Goal: Task Accomplishment & Management: Manage account settings

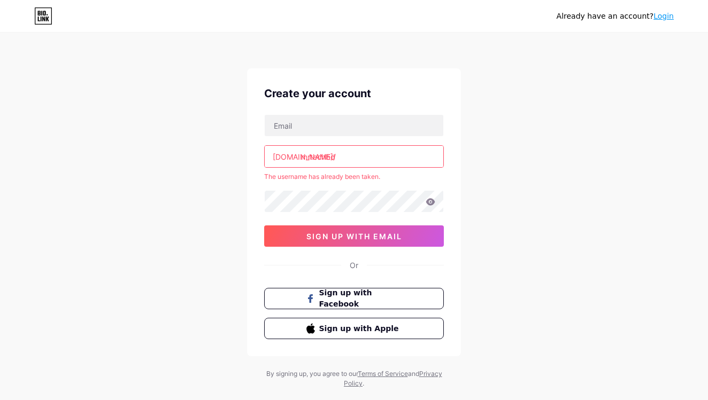
click at [346, 158] on input "mrtechbd" at bounding box center [354, 156] width 179 height 21
drag, startPoint x: 346, startPoint y: 158, endPoint x: 307, endPoint y: 161, distance: 39.7
click at [307, 161] on input "mrtechbd" at bounding box center [354, 156] width 179 height 21
click at [307, 159] on input "mrtechbd" at bounding box center [354, 156] width 179 height 21
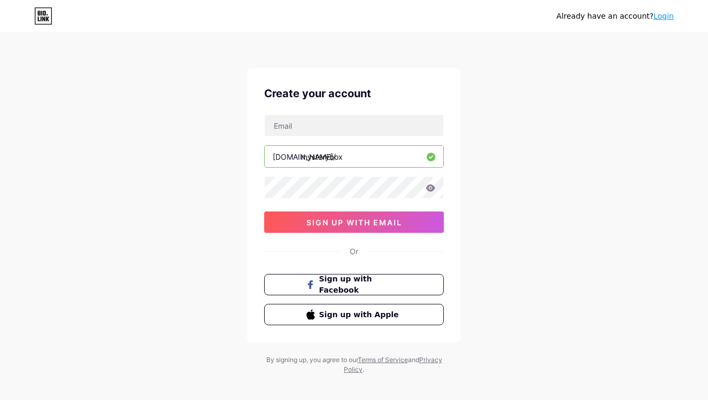
drag, startPoint x: 307, startPoint y: 159, endPoint x: 384, endPoint y: 163, distance: 77.1
click at [384, 163] on input "mysterybox" at bounding box center [354, 156] width 179 height 21
click at [301, 159] on input "mysterybox" at bounding box center [354, 156] width 179 height 21
drag, startPoint x: 307, startPoint y: 161, endPoint x: 456, endPoint y: 151, distance: 150.0
click at [456, 151] on div "Create your account bio.link/ dmysteryboxaraz 0cAFcWeA45KQo8sUWicXhOkann7c68RDN…" at bounding box center [354, 205] width 214 height 274
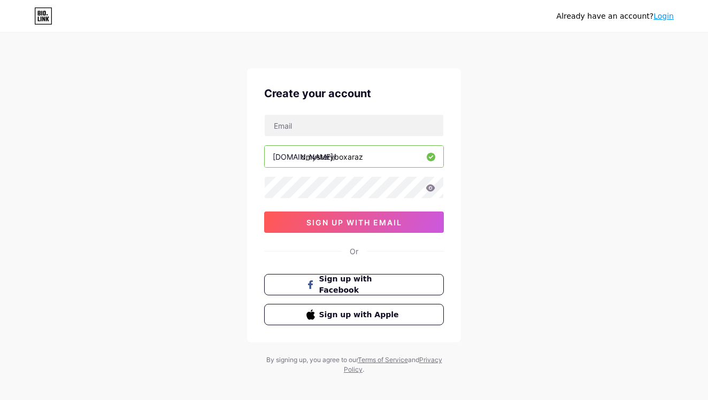
type input "dmysteryboxaraz"
drag, startPoint x: 452, startPoint y: 152, endPoint x: 305, endPoint y: 158, distance: 147.7
click at [305, 158] on div "Create your account bio.link/ dmysteryboxaraz 0cAFcWeA45KQo8sUWicXhOkann7c68RDN…" at bounding box center [354, 205] width 214 height 274
drag, startPoint x: 301, startPoint y: 158, endPoint x: 645, endPoint y: 124, distance: 344.8
click at [645, 125] on div "Already have an account? Login Create your account bio.link/ dmysteryboxaraz 0c…" at bounding box center [354, 204] width 708 height 409
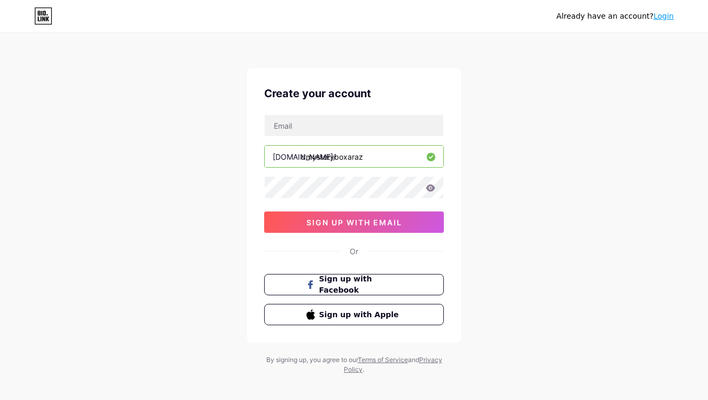
click at [402, 149] on input "dmysteryboxaraz" at bounding box center [354, 156] width 179 height 21
drag, startPoint x: 402, startPoint y: 148, endPoint x: 337, endPoint y: 164, distance: 67.7
click at [337, 164] on input "dmysteryboxaraz" at bounding box center [354, 156] width 179 height 21
type input "mrtechbdofficial"
click at [431, 185] on icon at bounding box center [430, 187] width 9 height 7
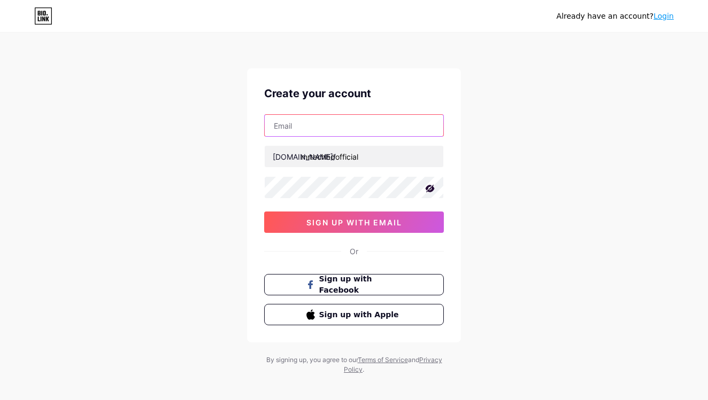
click at [292, 123] on input "text" at bounding box center [354, 125] width 179 height 21
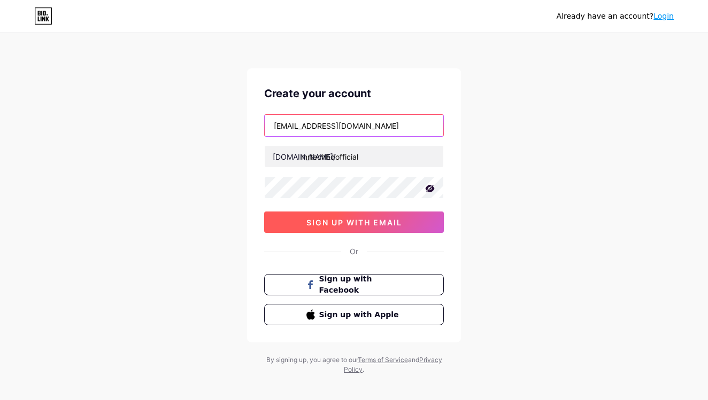
type input "[EMAIL_ADDRESS][DOMAIN_NAME]"
click at [332, 227] on span "sign up with email" at bounding box center [354, 222] width 96 height 9
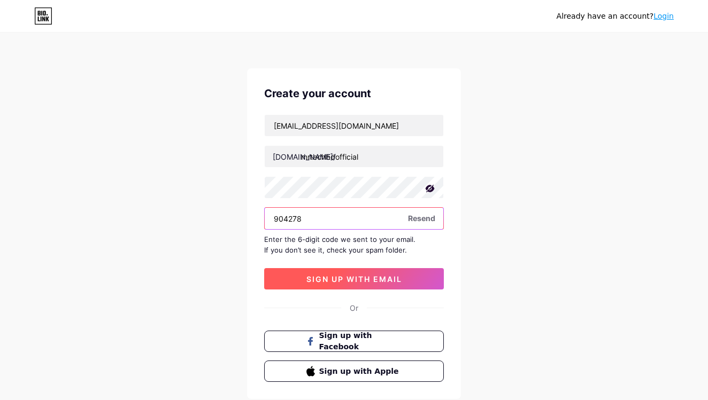
type input "904278"
click at [369, 280] on span "sign up with email" at bounding box center [354, 279] width 96 height 9
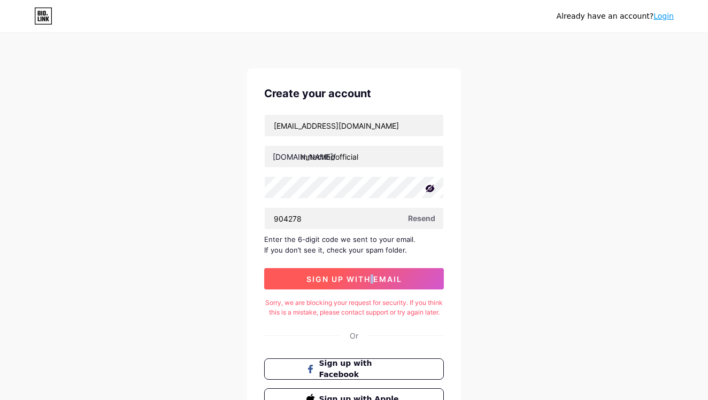
click at [346, 273] on button "sign up with email" at bounding box center [354, 278] width 180 height 21
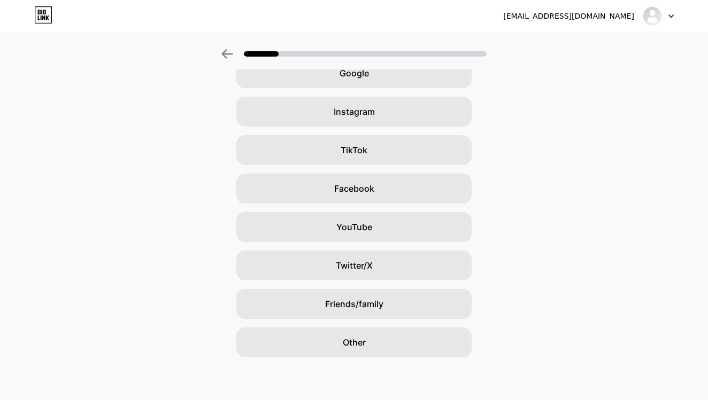
scroll to position [60, 0]
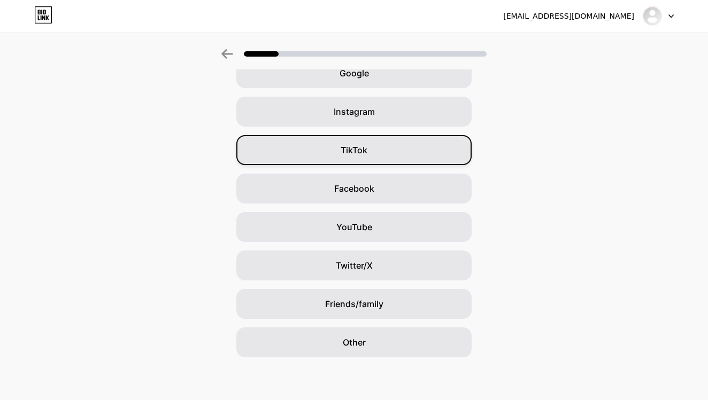
click at [355, 148] on span "TikTok" at bounding box center [353, 150] width 27 height 13
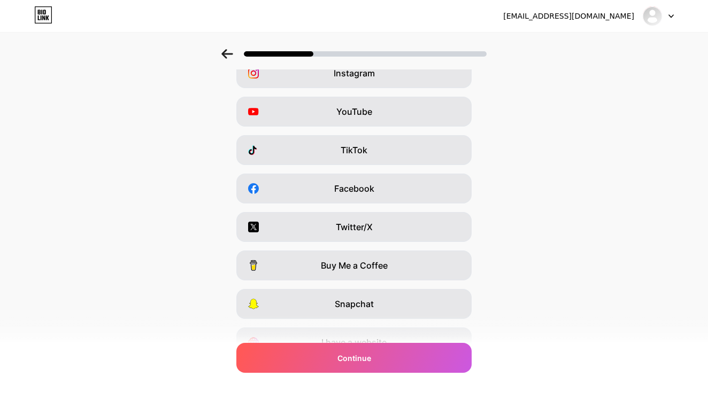
scroll to position [0, 0]
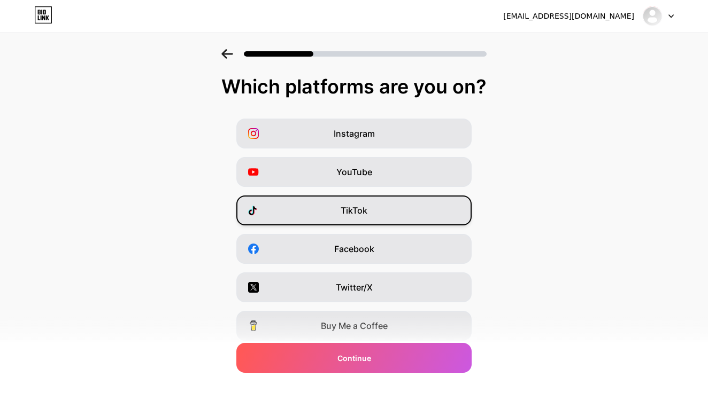
click at [315, 212] on div "TikTok" at bounding box center [353, 211] width 235 height 30
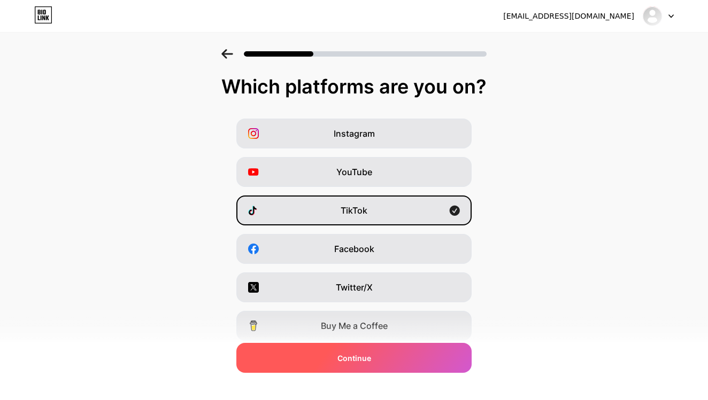
click at [329, 356] on div "Continue" at bounding box center [353, 358] width 235 height 30
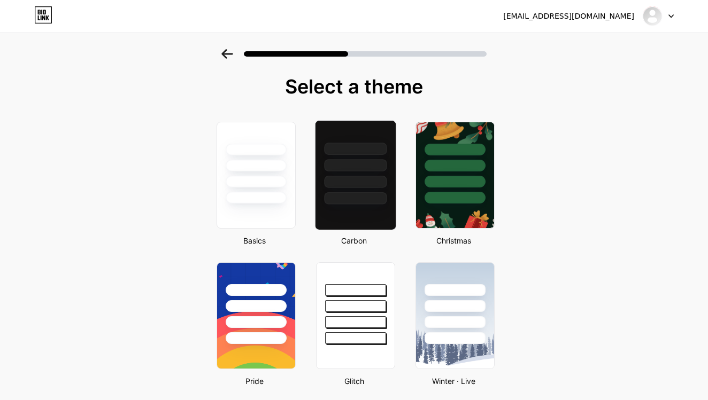
click at [349, 175] on div at bounding box center [355, 163] width 80 height 84
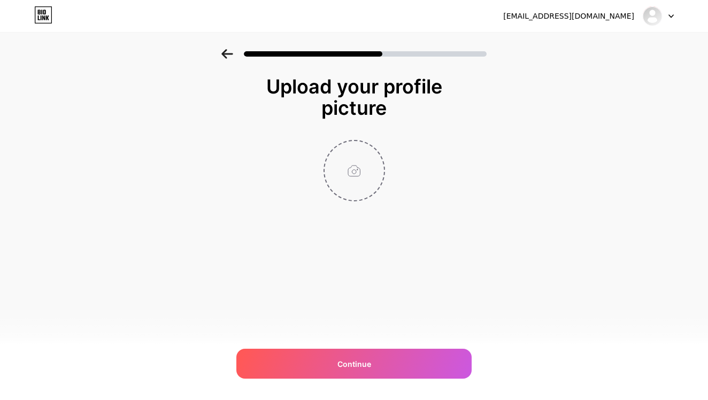
click at [346, 171] on input "file" at bounding box center [353, 170] width 59 height 59
type input "C:\fakepath\MrTech Bd Official NOW WE ARE 200K FAMILY- THANK YOU - 1.PNG"
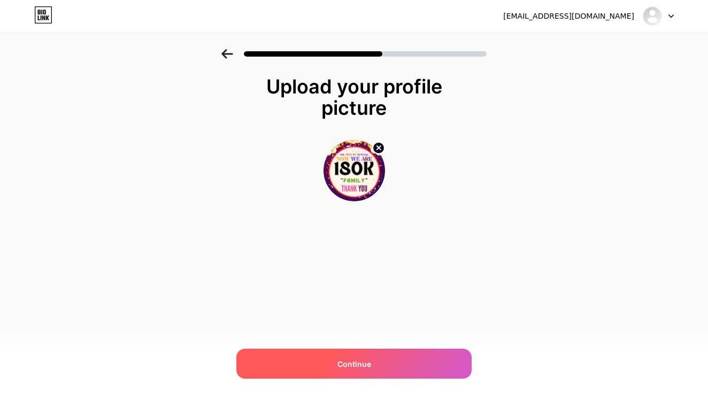
click at [384, 365] on div "Continue" at bounding box center [353, 364] width 235 height 30
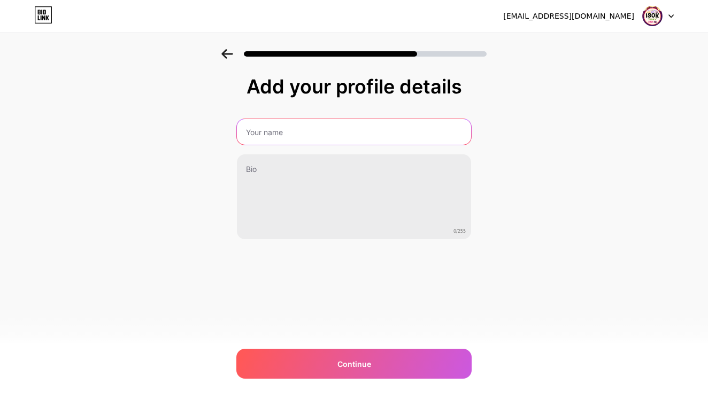
click at [273, 128] on input "text" at bounding box center [354, 132] width 234 height 26
type input "m"
drag, startPoint x: 259, startPoint y: 136, endPoint x: 259, endPoint y: 129, distance: 6.9
click at [259, 136] on input "M" at bounding box center [354, 132] width 234 height 26
type input "Mr Tech Bd Official"
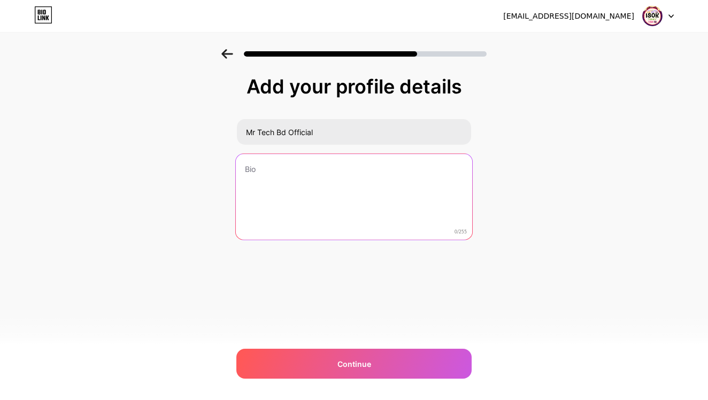
click at [278, 176] on textarea at bounding box center [354, 197] width 236 height 87
type textarea "8"
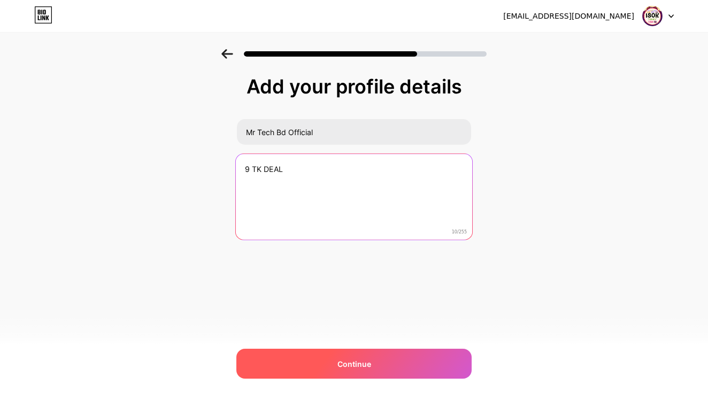
type textarea "9 TK DEAL"
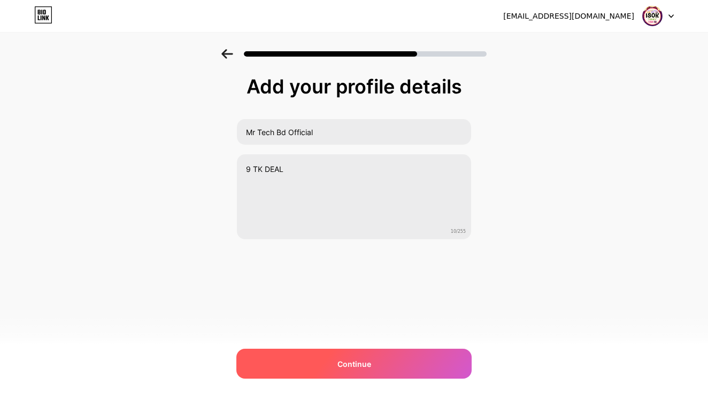
click at [333, 359] on div "Continue" at bounding box center [353, 364] width 235 height 30
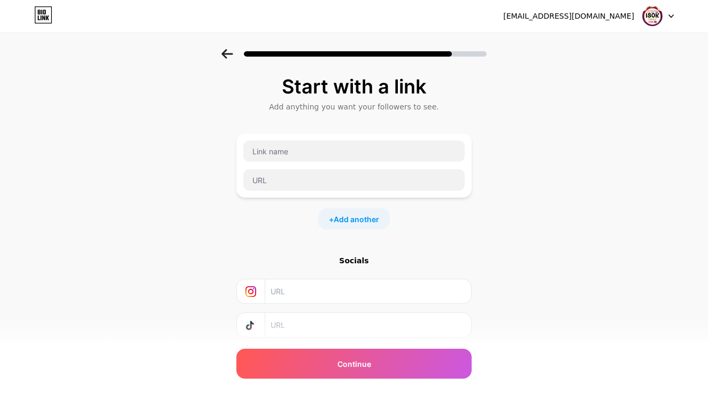
click at [251, 294] on icon at bounding box center [250, 291] width 5 height 5
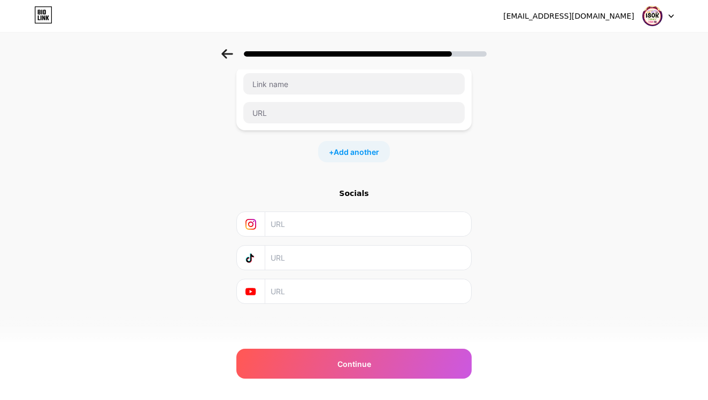
scroll to position [67, 0]
click at [226, 53] on icon at bounding box center [227, 54] width 12 height 10
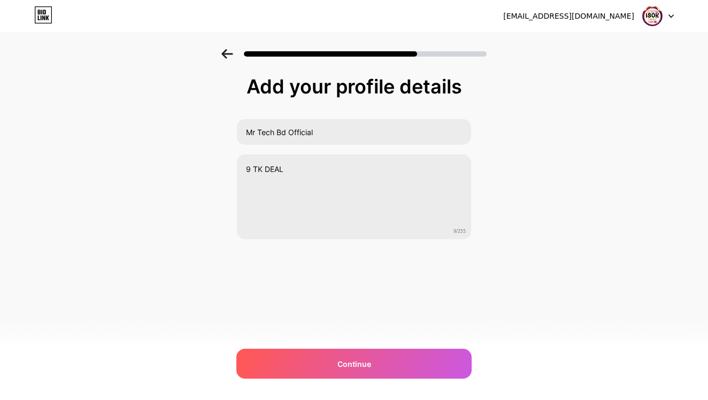
scroll to position [0, 0]
click at [226, 53] on icon at bounding box center [227, 54] width 12 height 10
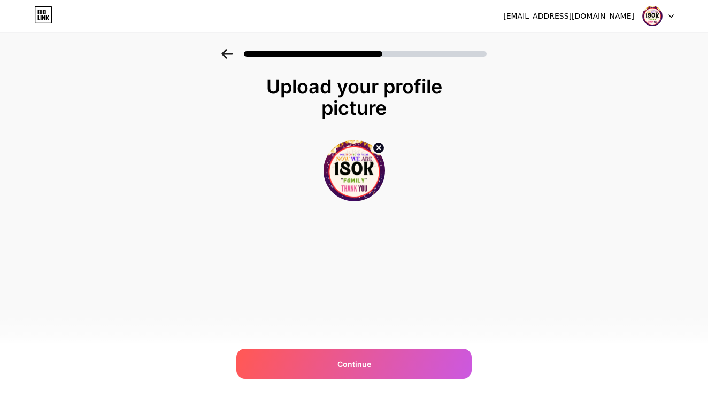
click at [226, 53] on icon at bounding box center [227, 54] width 12 height 10
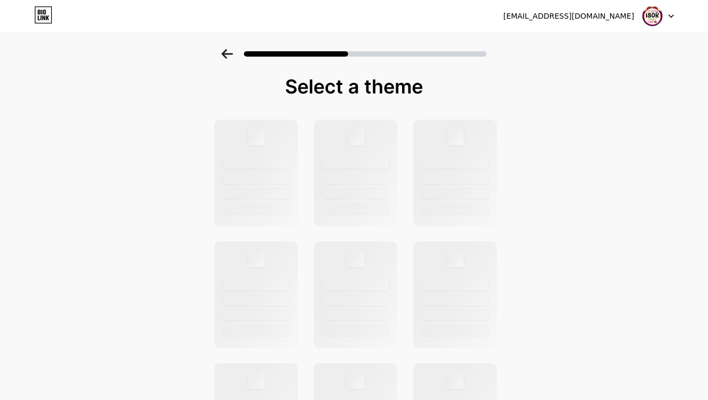
click at [226, 53] on icon at bounding box center [227, 54] width 12 height 10
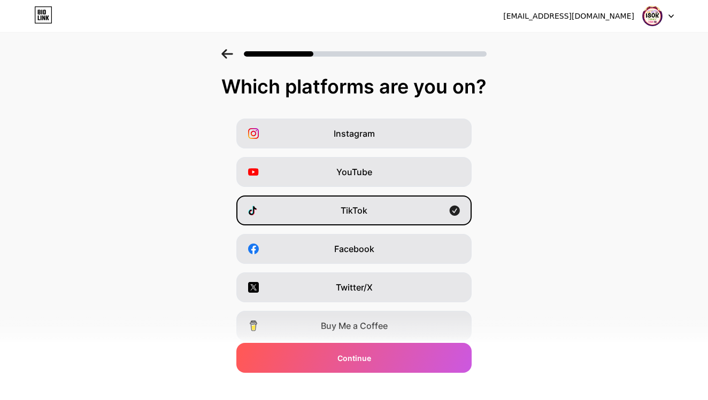
click at [226, 53] on icon at bounding box center [227, 54] width 12 height 10
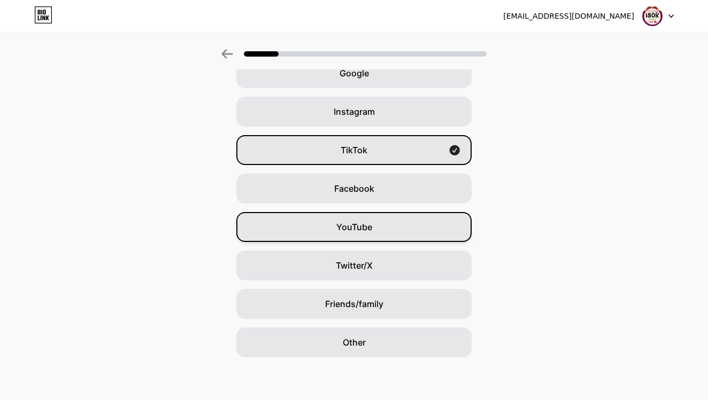
scroll to position [60, 0]
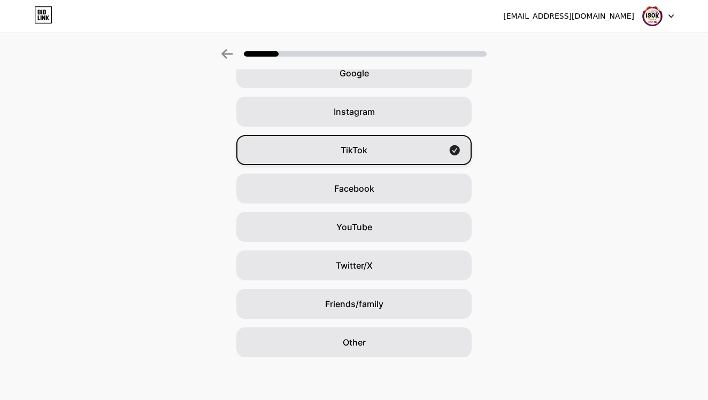
click at [309, 150] on div "TikTok" at bounding box center [353, 150] width 235 height 30
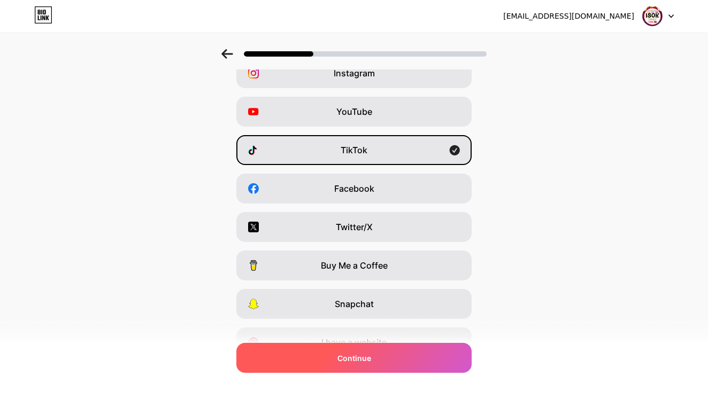
scroll to position [0, 0]
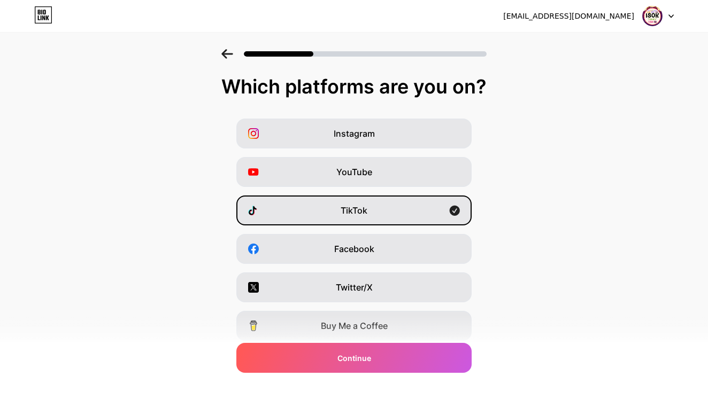
click at [221, 52] on div at bounding box center [354, 50] width 708 height 37
click at [225, 55] on icon at bounding box center [227, 54] width 12 height 10
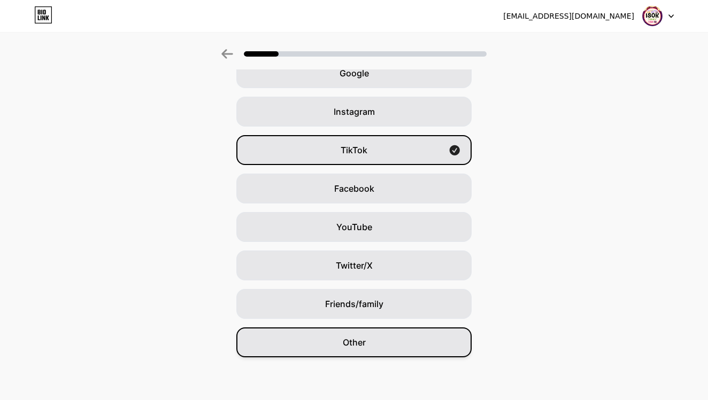
scroll to position [60, 0]
click at [393, 341] on div "Other" at bounding box center [353, 343] width 235 height 30
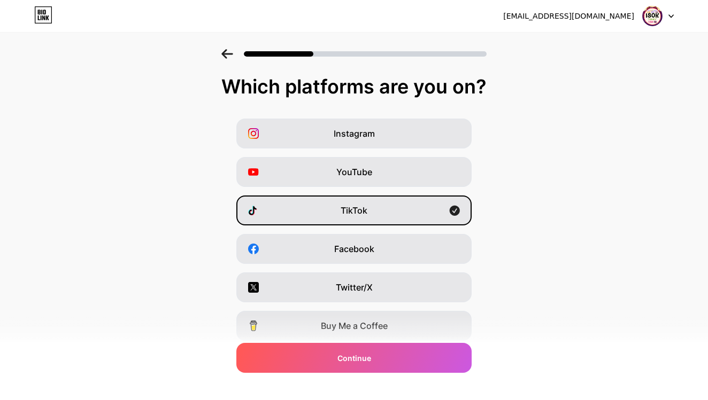
scroll to position [0, 0]
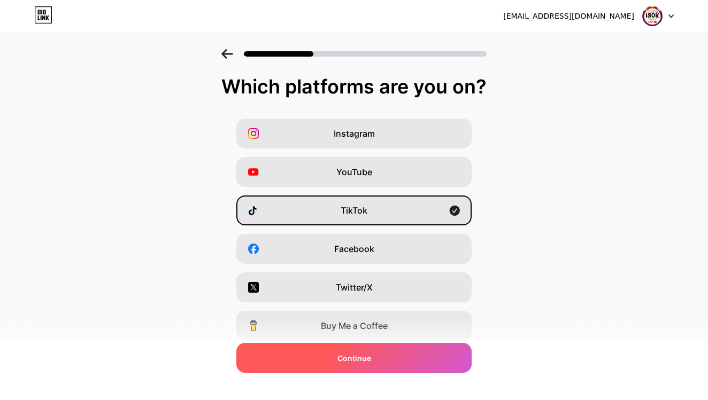
click at [347, 357] on span "Continue" at bounding box center [354, 358] width 34 height 11
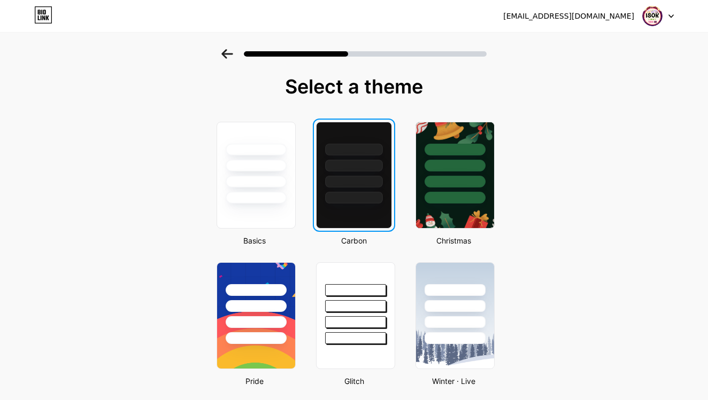
click at [343, 173] on div at bounding box center [353, 162] width 75 height 81
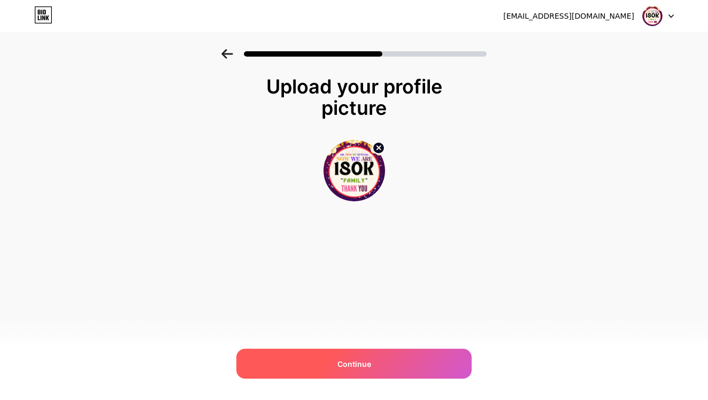
click at [334, 361] on div "Continue" at bounding box center [353, 364] width 235 height 30
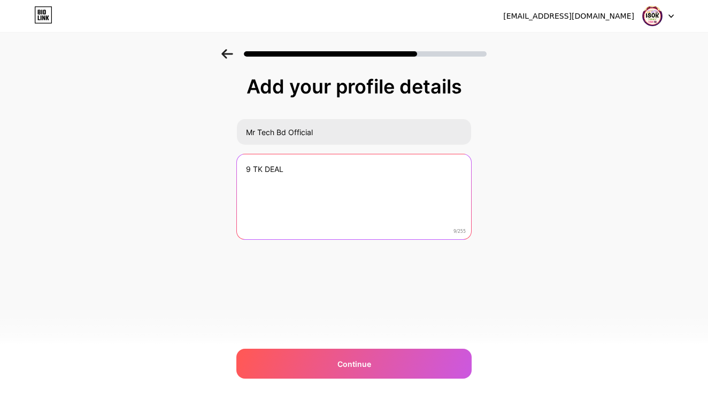
click at [299, 174] on textarea "9 TK DEAL" at bounding box center [354, 197] width 234 height 86
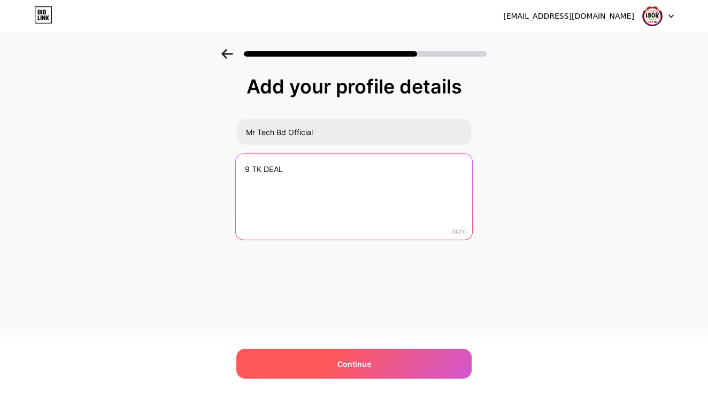
type textarea "9 TK DEAL"
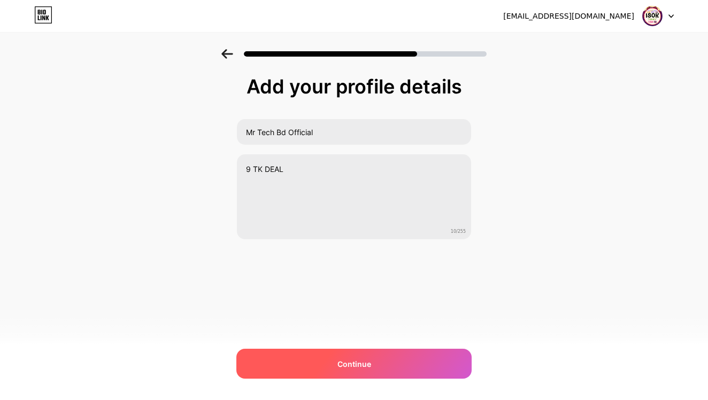
click at [296, 353] on div "Continue" at bounding box center [353, 364] width 235 height 30
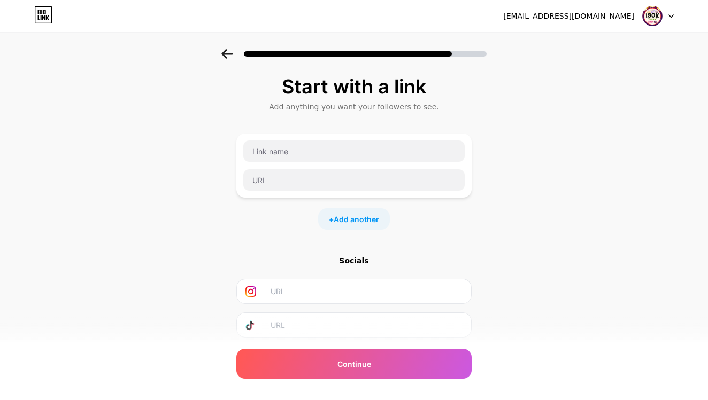
click at [344, 263] on div "Socials" at bounding box center [353, 260] width 235 height 11
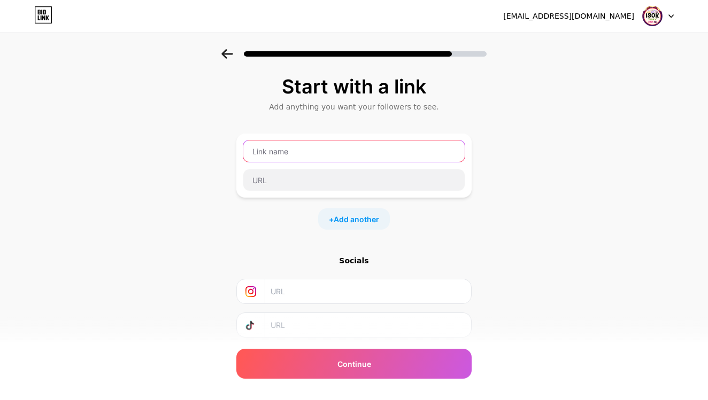
click at [304, 152] on input "text" at bounding box center [353, 151] width 221 height 21
type input "9 TK DEAL"
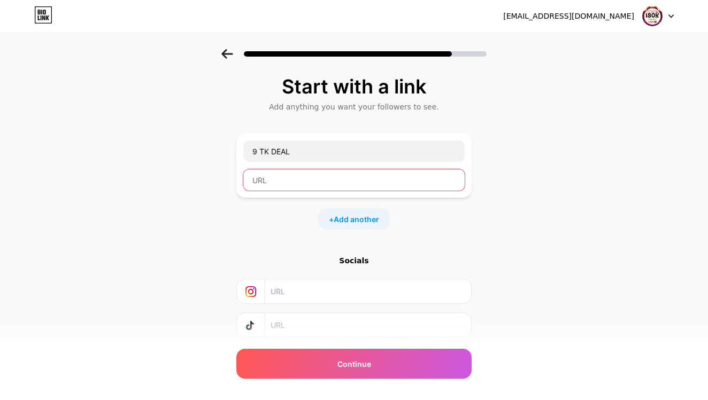
click at [289, 183] on input "text" at bounding box center [353, 179] width 221 height 21
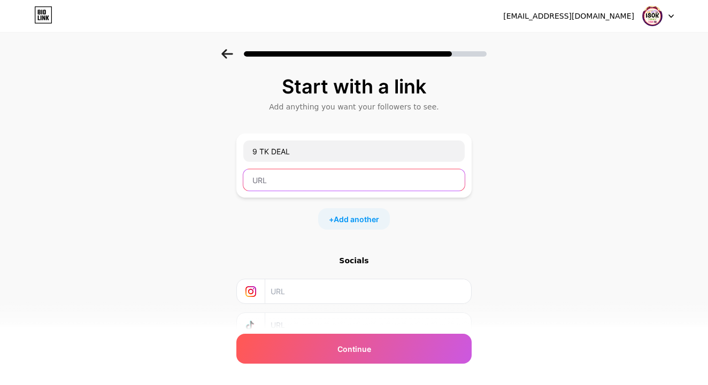
click at [289, 183] on input "text" at bounding box center [353, 179] width 221 height 21
click at [342, 214] on span "Add another" at bounding box center [356, 219] width 45 height 11
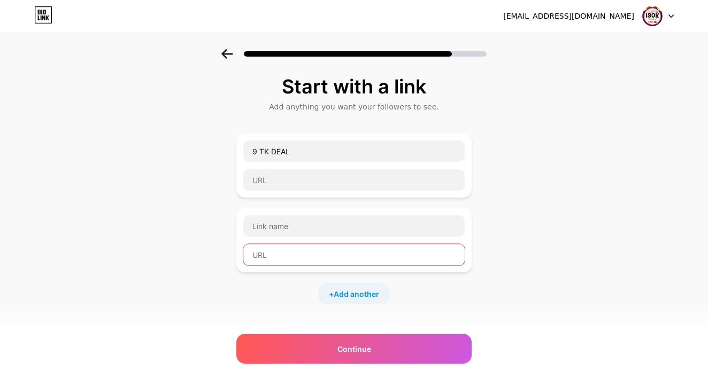
click at [281, 261] on input "text" at bounding box center [353, 254] width 221 height 21
paste input "[URL][DOMAIN_NAME]"
type input "[URL][DOMAIN_NAME]"
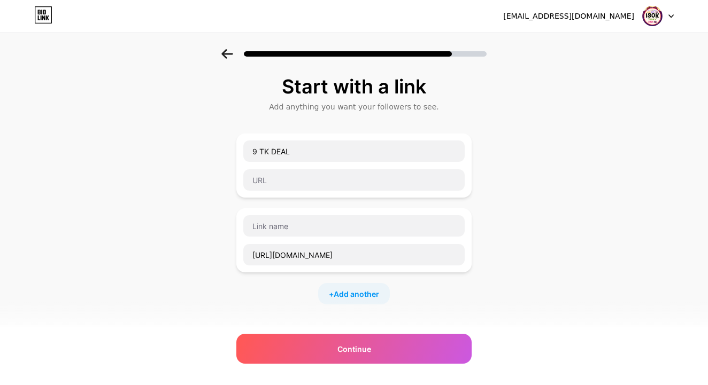
click at [283, 214] on div "[URL][DOMAIN_NAME]" at bounding box center [353, 240] width 235 height 64
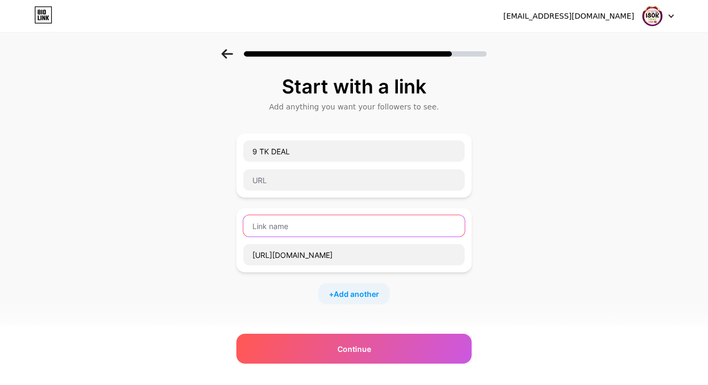
click at [283, 227] on input "text" at bounding box center [353, 225] width 221 height 21
type input "S"
type input "Secret Telegram Chanel"
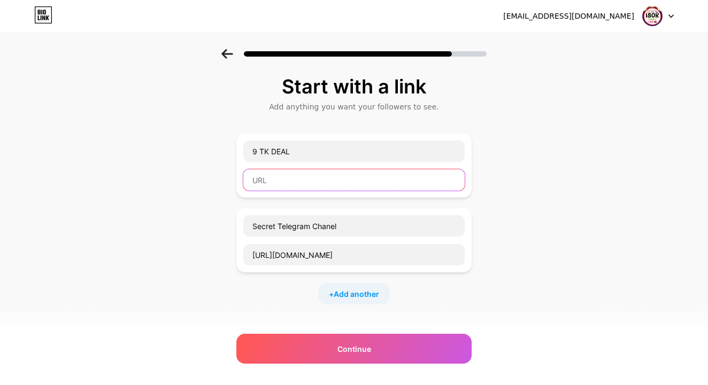
click at [286, 182] on input "text" at bounding box center [353, 179] width 221 height 21
click at [257, 180] on input "text" at bounding box center [353, 179] width 221 height 21
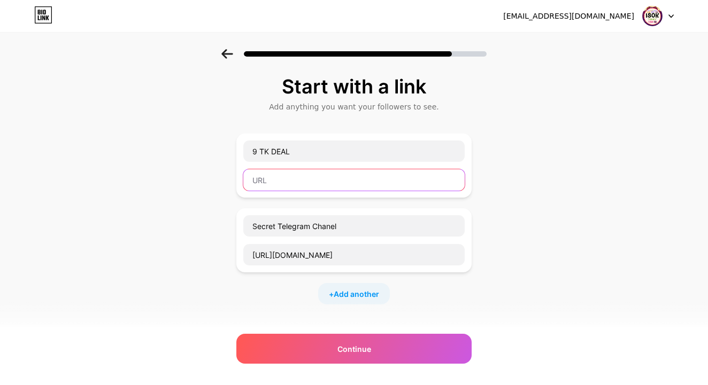
paste input "[URL][DOMAIN_NAME]"
type input "[URL][DOMAIN_NAME]"
drag, startPoint x: 376, startPoint y: 178, endPoint x: 241, endPoint y: 175, distance: 135.8
click at [241, 175] on div "9 TK DEAL https://t.me/+U0RBP3NupIk3OGM1" at bounding box center [353, 166] width 235 height 64
click at [259, 178] on input "text" at bounding box center [353, 179] width 221 height 21
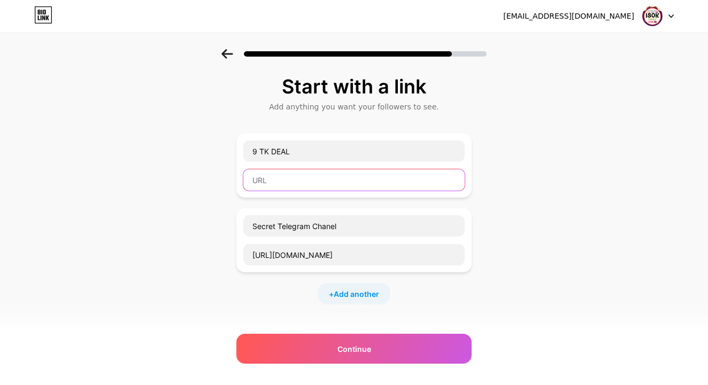
click at [259, 178] on input "text" at bounding box center [353, 179] width 221 height 21
paste input "[URL][PERSON_NAME][DOMAIN_NAME]"
type input "[URL][PERSON_NAME][DOMAIN_NAME]"
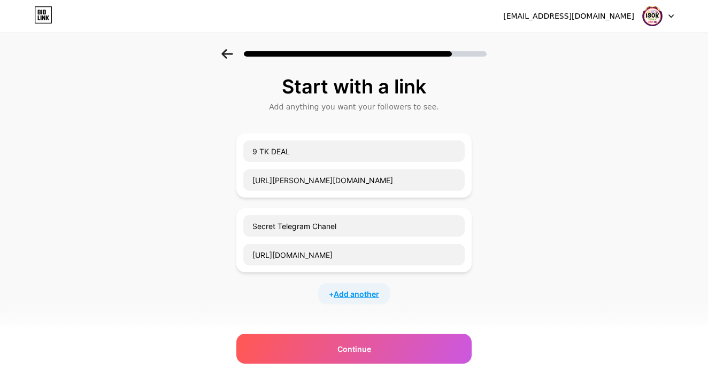
click at [345, 293] on span "Add another" at bounding box center [356, 294] width 45 height 11
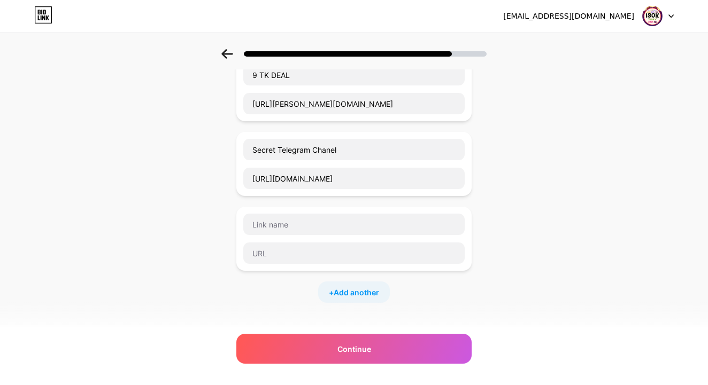
scroll to position [69, 0]
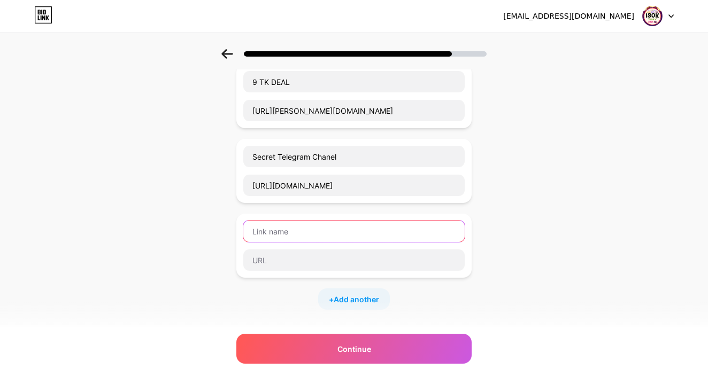
click at [278, 231] on input "text" at bounding box center [353, 231] width 221 height 21
type input "Whatsapp Group"
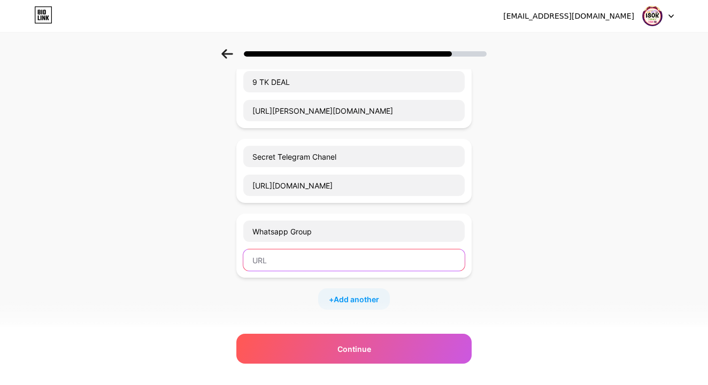
click at [282, 268] on input "text" at bounding box center [353, 260] width 221 height 21
paste input "[URL][DOMAIN_NAME]"
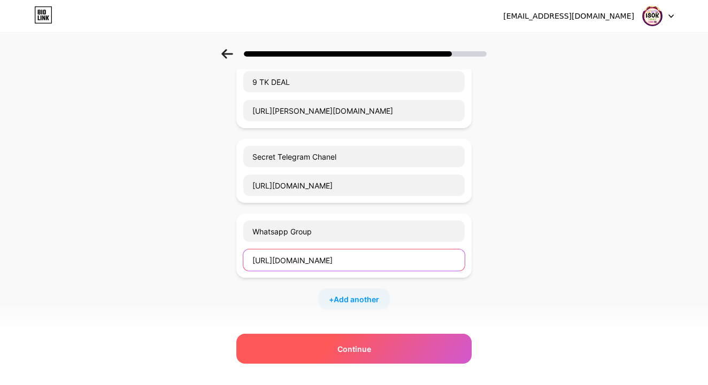
type input "[URL][DOMAIN_NAME]"
click at [369, 345] on span "Continue" at bounding box center [354, 349] width 34 height 11
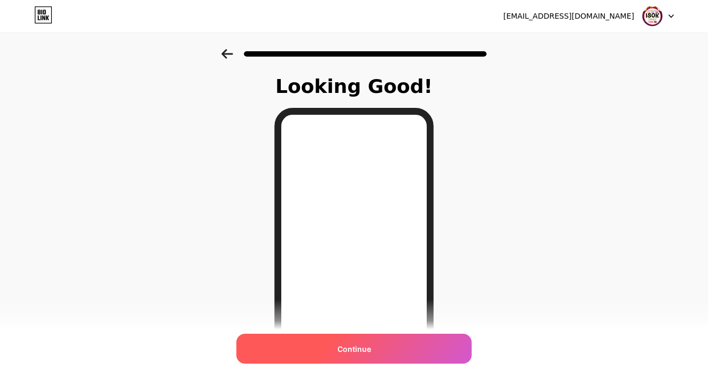
scroll to position [0, 0]
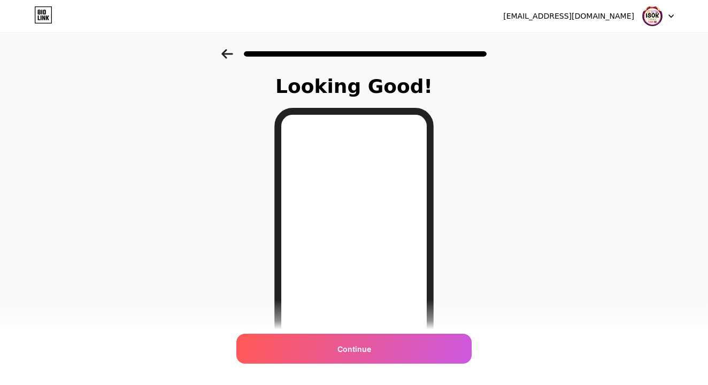
click at [226, 53] on icon at bounding box center [226, 54] width 11 height 10
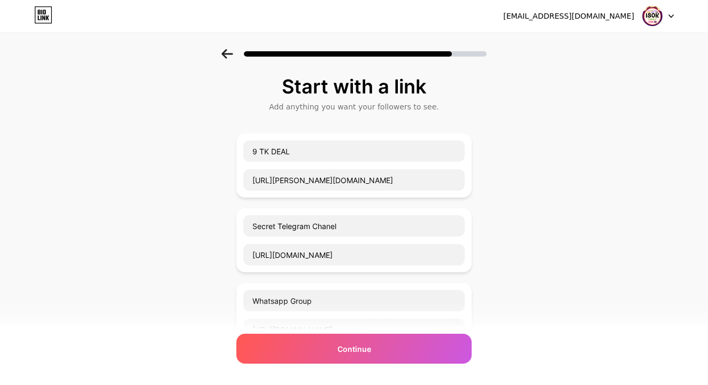
click at [243, 152] on div "9 TK DEAL" at bounding box center [354, 151] width 222 height 22
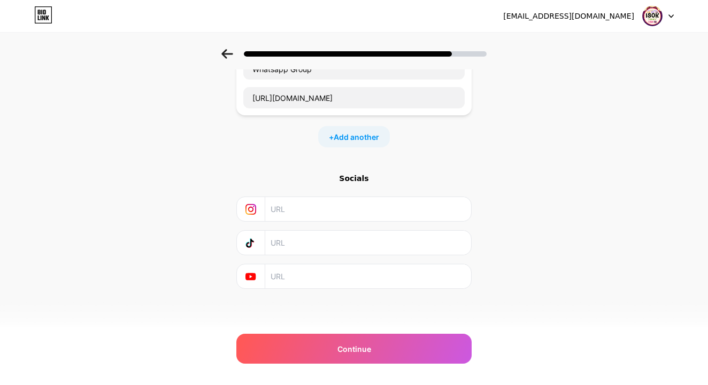
scroll to position [232, 0]
click at [246, 210] on icon at bounding box center [250, 209] width 11 height 11
click at [246, 209] on icon at bounding box center [250, 209] width 11 height 11
click at [354, 184] on div "Socials" at bounding box center [353, 231] width 235 height 116
click at [222, 53] on icon at bounding box center [227, 54] width 12 height 10
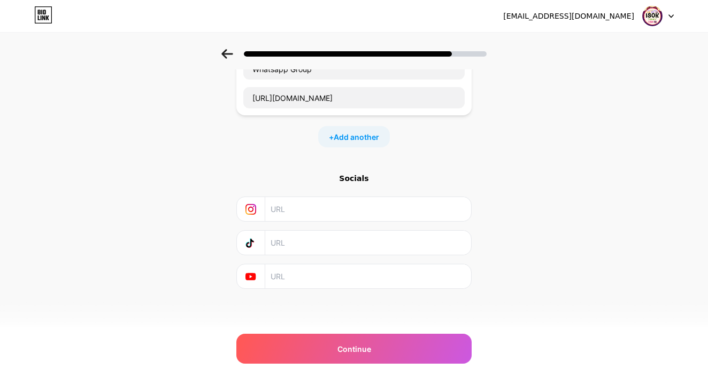
scroll to position [0, 0]
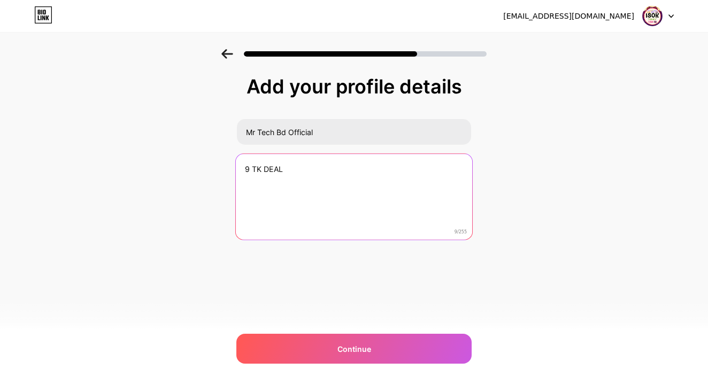
drag, startPoint x: 243, startPoint y: 169, endPoint x: 290, endPoint y: 170, distance: 46.5
click at [290, 169] on textarea "9 TK DEAL" at bounding box center [354, 197] width 236 height 87
paste textarea "মিস্ট্রি বক্স এবং প্রডাক্ট কিনতে গ্রুপগুলো তে জয়েন হয়ে নিন"
drag, startPoint x: 290, startPoint y: 167, endPoint x: 309, endPoint y: 172, distance: 19.7
click at [309, 172] on textarea "মিস্ট্রি বক্স এবং প্রডাক্ট কিনতে গ্রুপগুলো তে জয়েন হয়ে নিন" at bounding box center [354, 197] width 236 height 87
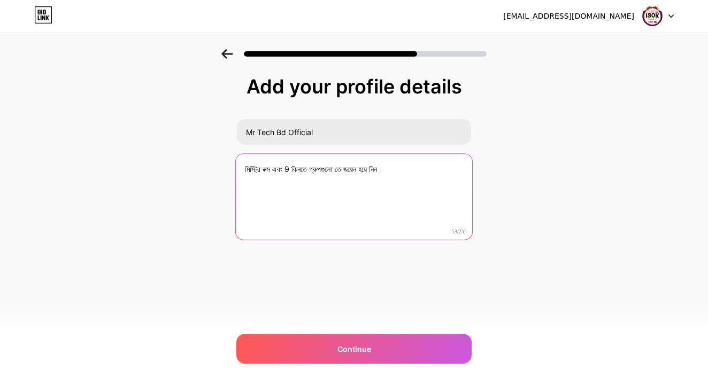
drag, startPoint x: 246, startPoint y: 170, endPoint x: 487, endPoint y: 179, distance: 241.2
click at [488, 179] on div "Add your profile details Mr Tech Bd Official মিস্ট্রি বক্স এবং 9 কিনতে গ্রুপগুল…" at bounding box center [354, 171] width 708 height 244
paste textarea "প্রডাক্ট"
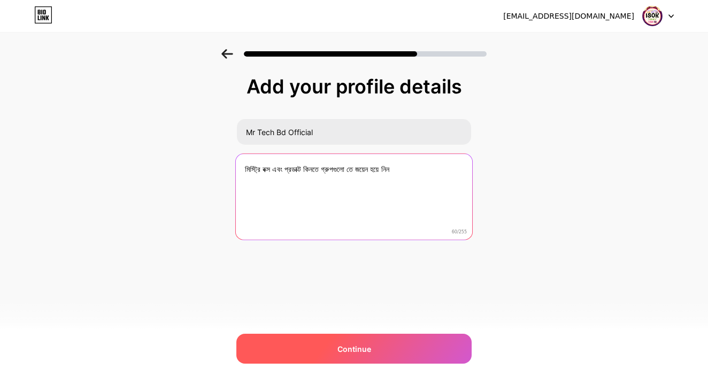
type textarea "মিস্ট্রি বক্স এবং প্রডাক্ট কিনতে গ্রুপগুলো তে জয়েন হয়ে নিন"
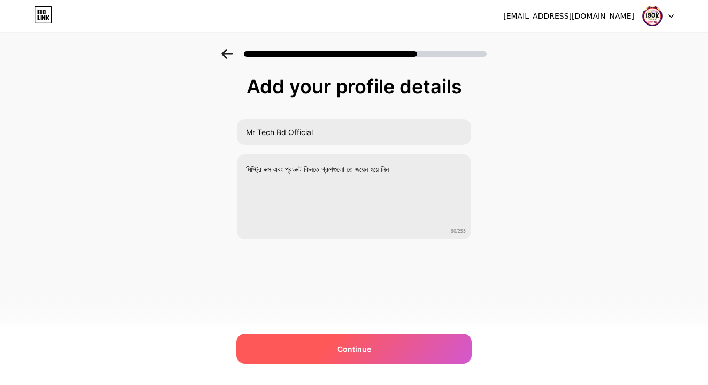
click at [340, 335] on div "Continue" at bounding box center [353, 349] width 235 height 30
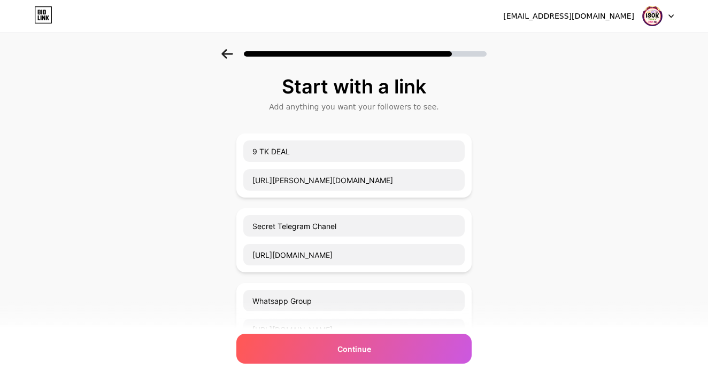
click at [226, 53] on icon at bounding box center [227, 54] width 12 height 10
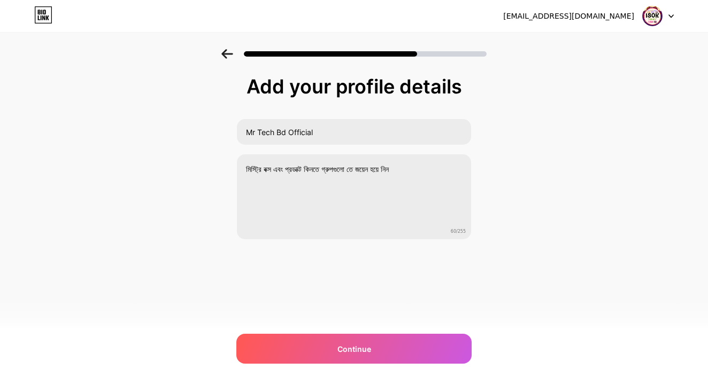
click at [226, 53] on icon at bounding box center [227, 54] width 12 height 10
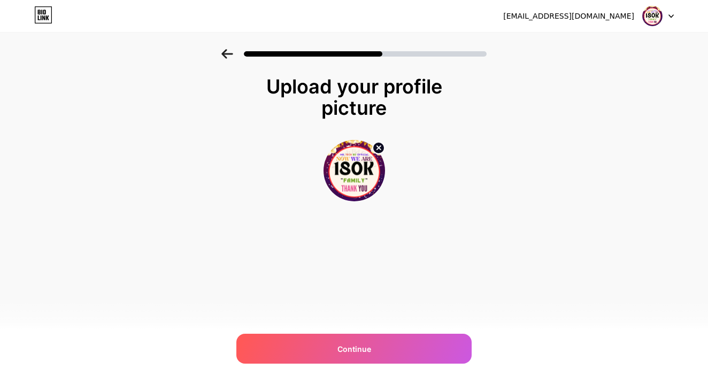
click at [226, 53] on icon at bounding box center [227, 54] width 12 height 10
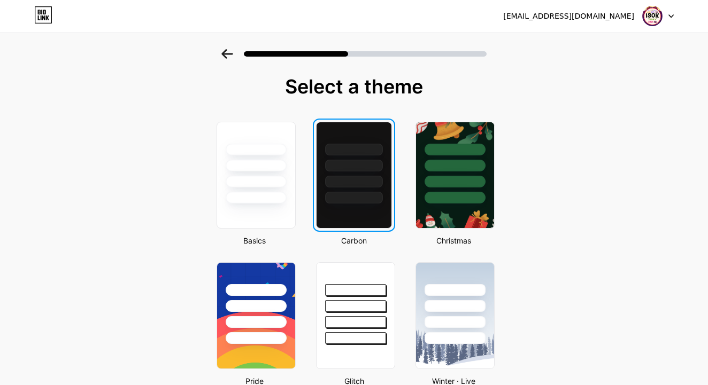
click at [226, 53] on icon at bounding box center [227, 54] width 12 height 10
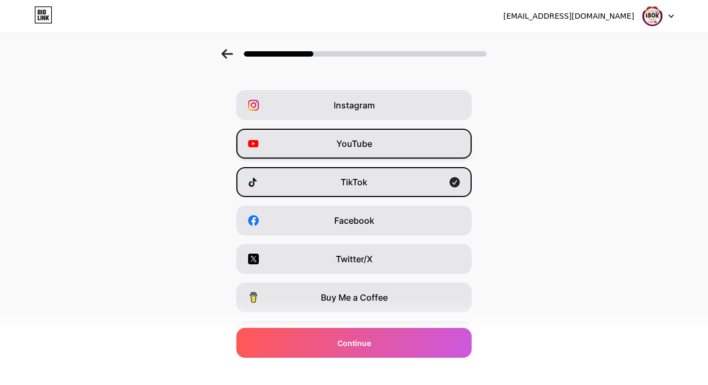
scroll to position [32, 0]
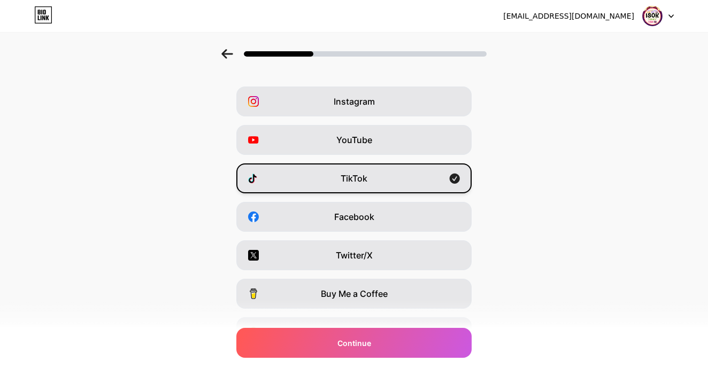
click at [272, 192] on div "TikTok" at bounding box center [353, 179] width 235 height 30
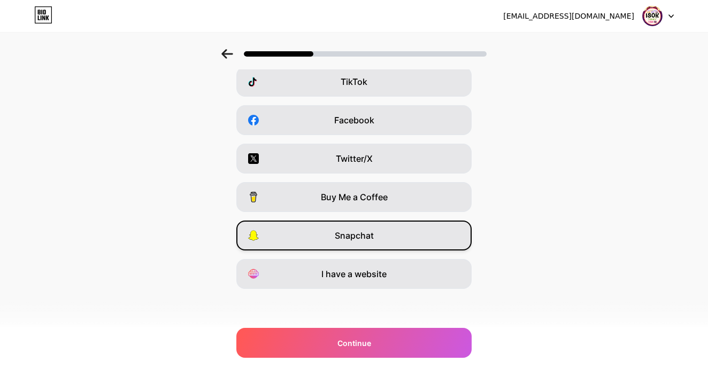
scroll to position [129, 0]
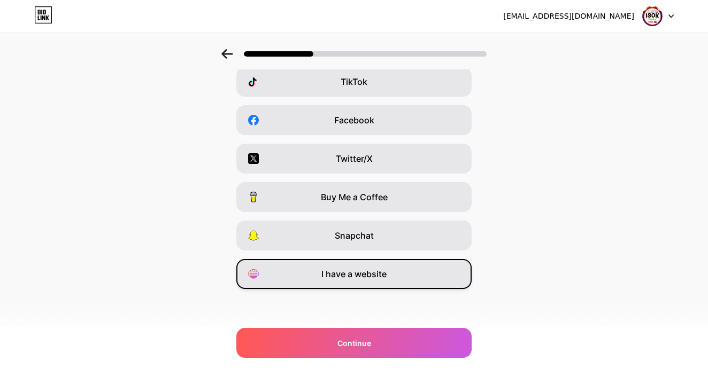
click at [308, 275] on div "I have a website" at bounding box center [353, 274] width 235 height 30
click at [316, 276] on div "I have a website" at bounding box center [353, 274] width 235 height 30
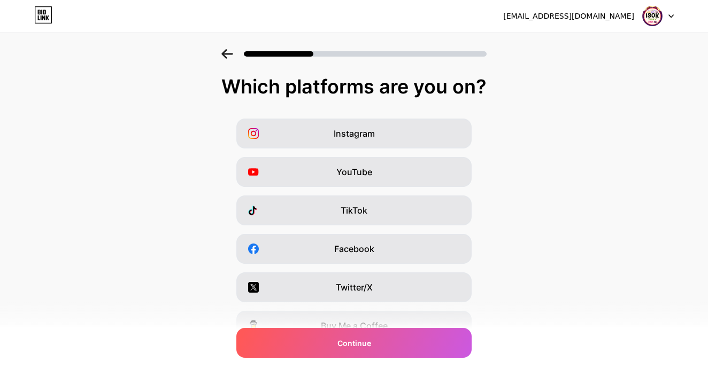
scroll to position [0, 0]
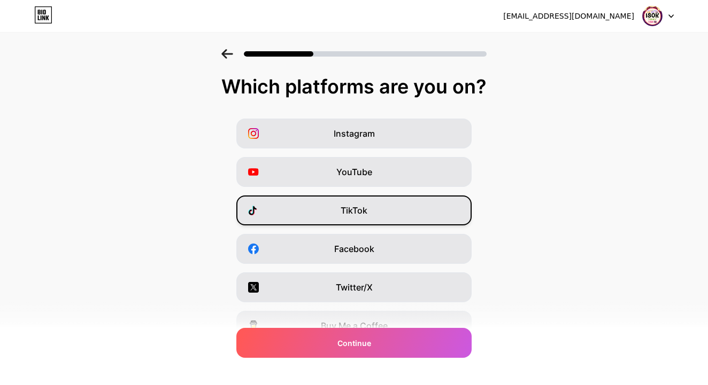
click at [335, 219] on div "TikTok" at bounding box center [353, 211] width 235 height 30
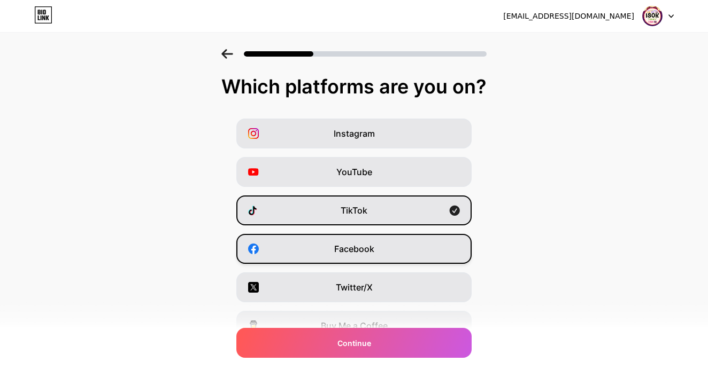
click at [343, 247] on span "Facebook" at bounding box center [354, 249] width 40 height 13
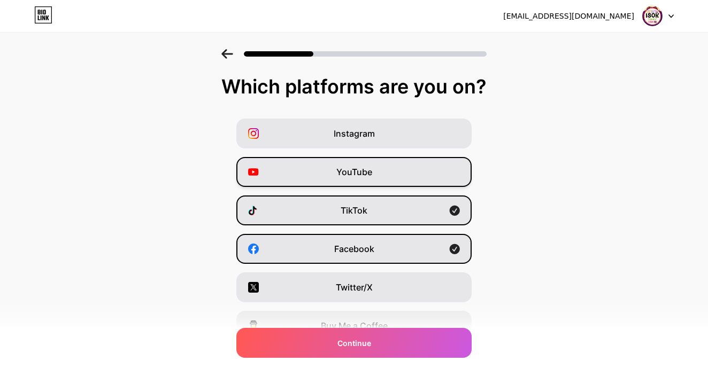
click at [347, 174] on span "YouTube" at bounding box center [354, 172] width 36 height 13
click at [346, 255] on div "Facebook" at bounding box center [353, 249] width 235 height 30
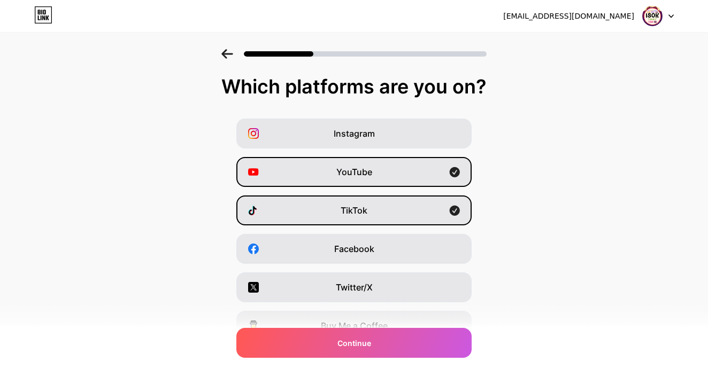
click at [225, 50] on icon at bounding box center [227, 54] width 12 height 10
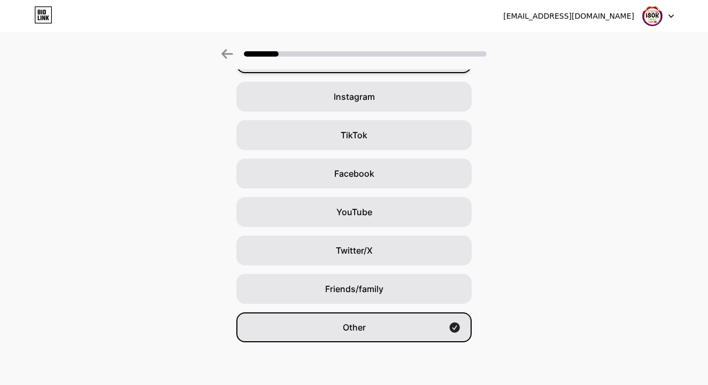
scroll to position [75, 0]
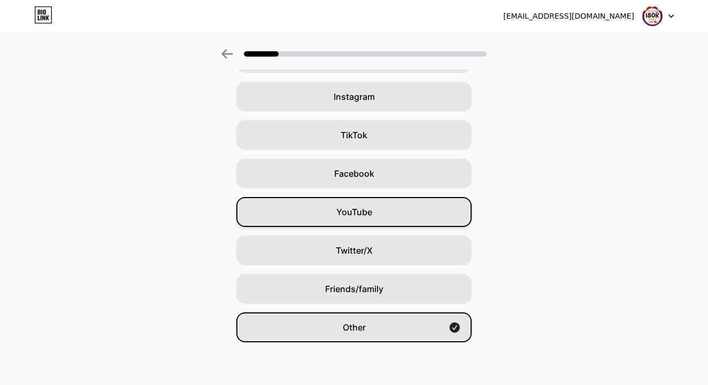
click at [361, 214] on span "YouTube" at bounding box center [354, 212] width 36 height 13
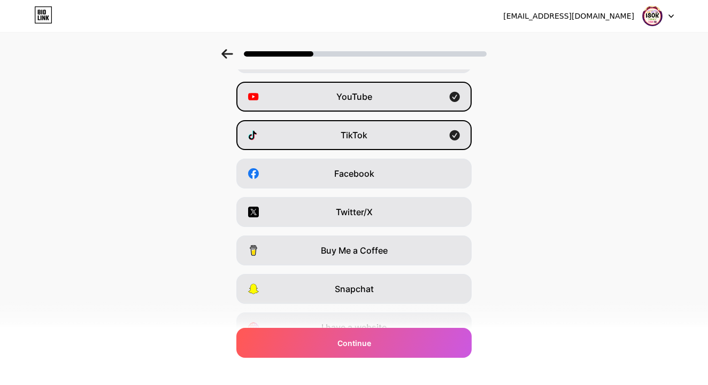
scroll to position [0, 0]
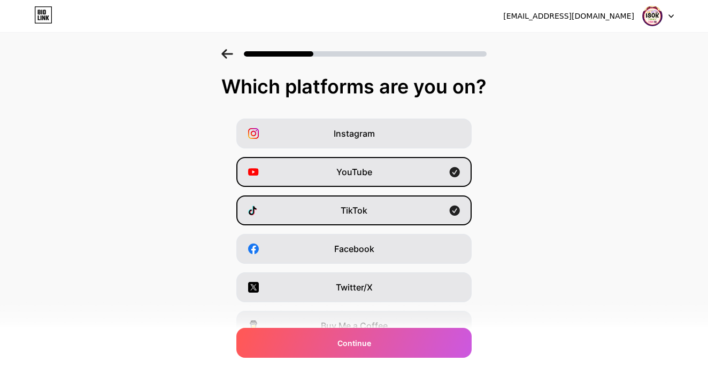
click at [223, 43] on div at bounding box center [354, 50] width 708 height 37
click at [220, 55] on div at bounding box center [354, 50] width 708 height 37
click at [224, 54] on icon at bounding box center [226, 54] width 11 height 10
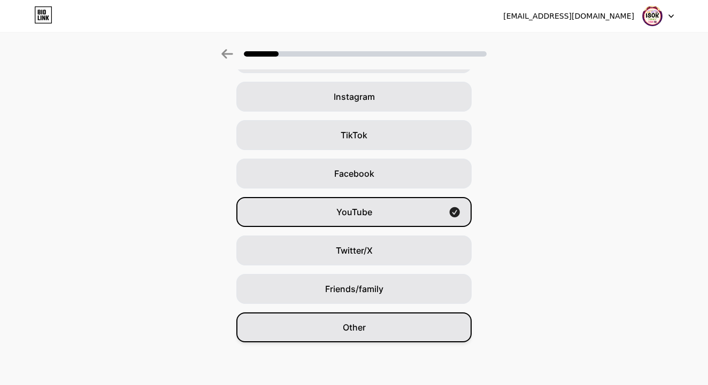
scroll to position [75, 0]
click at [339, 327] on div "Other" at bounding box center [353, 328] width 235 height 30
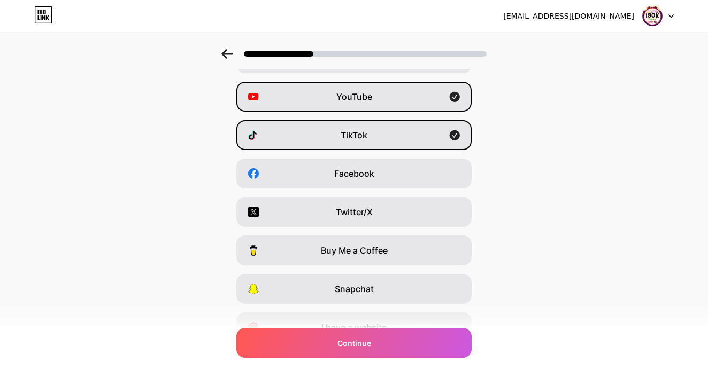
scroll to position [0, 0]
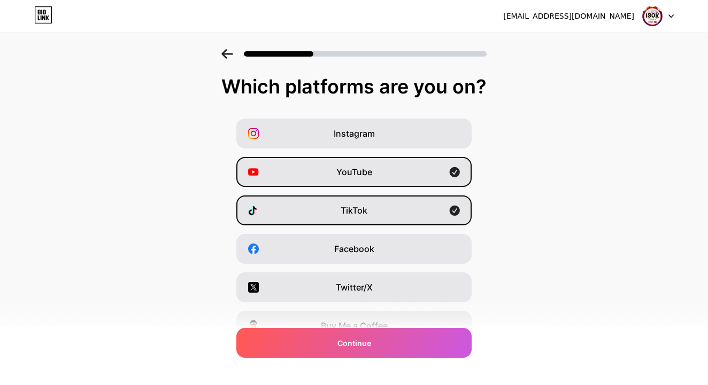
click at [224, 50] on icon at bounding box center [227, 54] width 12 height 10
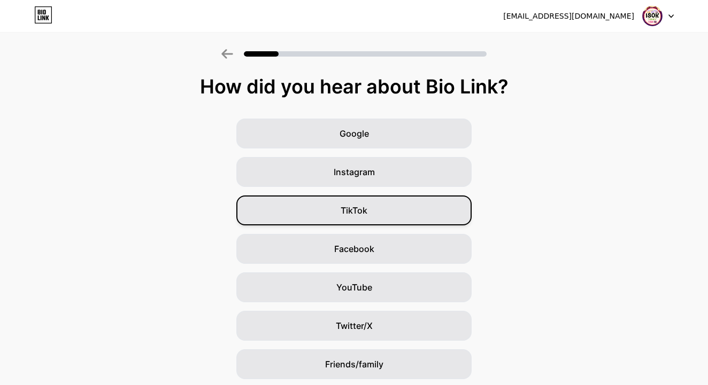
click at [351, 209] on span "TikTok" at bounding box center [353, 210] width 27 height 13
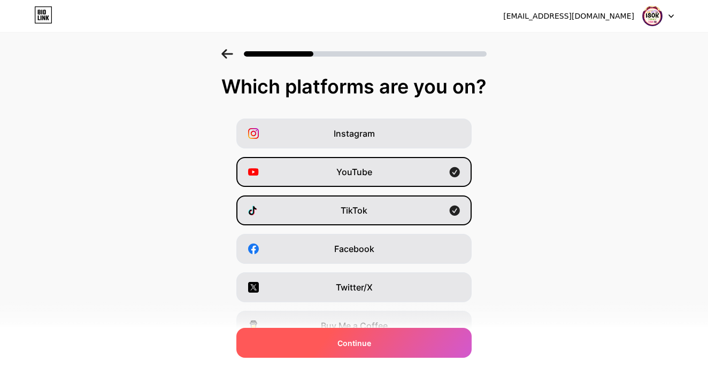
click at [384, 350] on div "Continue" at bounding box center [353, 343] width 235 height 30
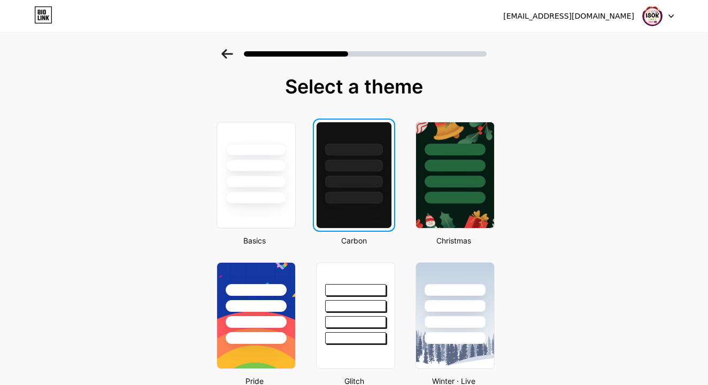
click at [363, 188] on div at bounding box center [353, 162] width 75 height 81
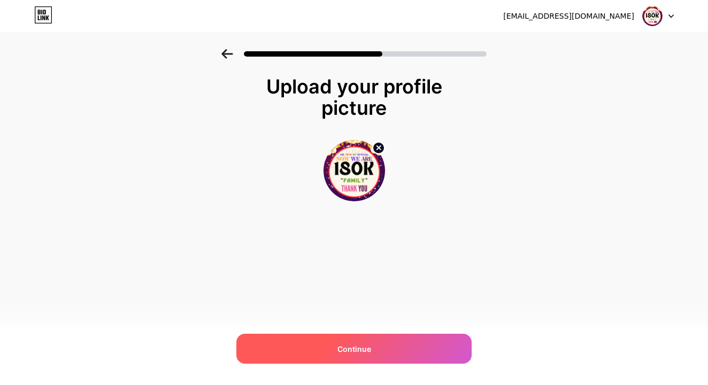
click at [370, 343] on div "Continue" at bounding box center [353, 349] width 235 height 30
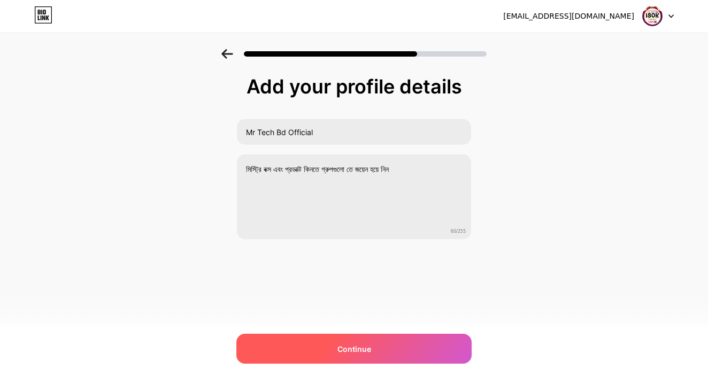
click at [386, 346] on div "Continue" at bounding box center [353, 349] width 235 height 30
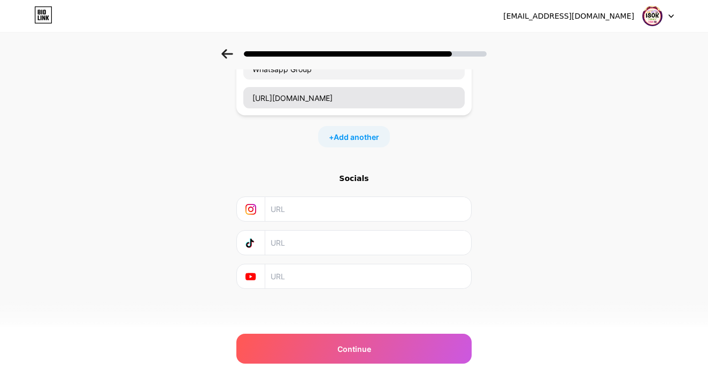
scroll to position [232, 0]
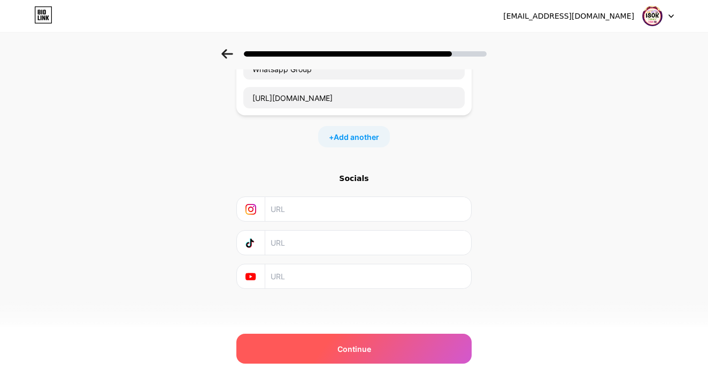
click at [343, 345] on span "Continue" at bounding box center [354, 349] width 34 height 11
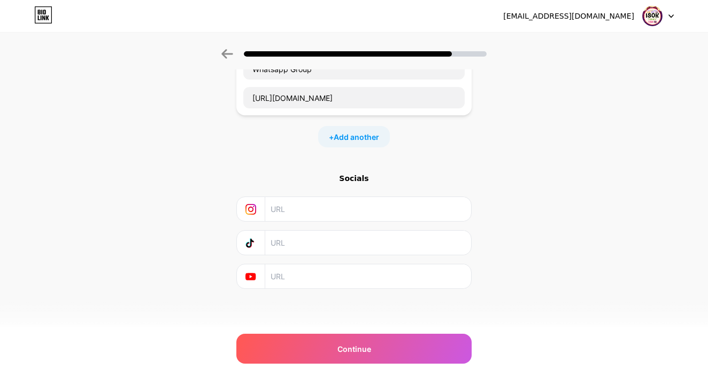
scroll to position [0, 0]
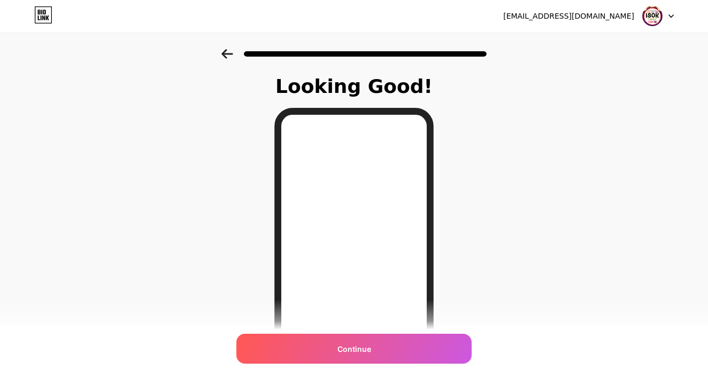
click at [229, 51] on icon at bounding box center [227, 54] width 12 height 10
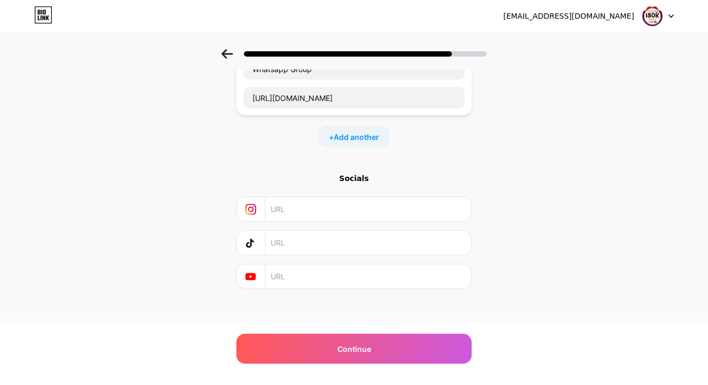
scroll to position [232, 0]
click at [317, 283] on input "text" at bounding box center [367, 277] width 194 height 24
click at [276, 278] on input "text" at bounding box center [367, 277] width 194 height 24
paste input "[URL][EMAIL_ADDRESS][DOMAIN_NAME]"
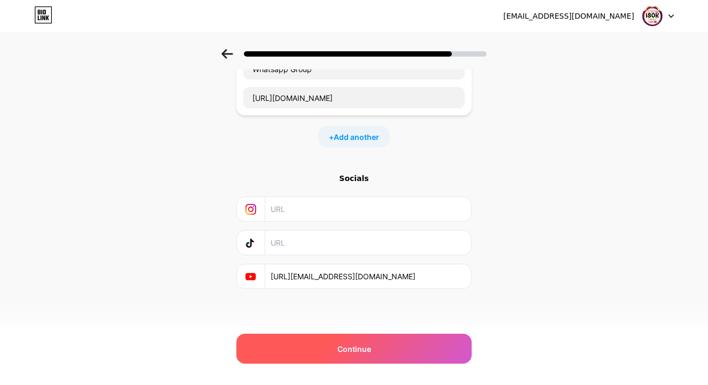
type input "[URL][EMAIL_ADDRESS][DOMAIN_NAME]"
click at [333, 338] on div "Continue" at bounding box center [353, 349] width 235 height 30
click at [335, 345] on div "Continue" at bounding box center [353, 349] width 235 height 30
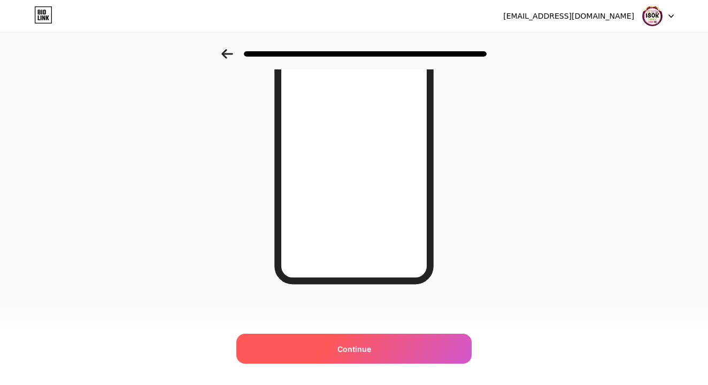
scroll to position [152, 0]
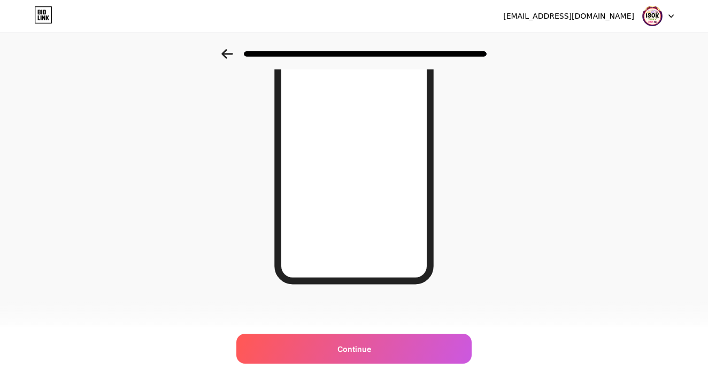
click at [225, 52] on icon at bounding box center [227, 54] width 12 height 10
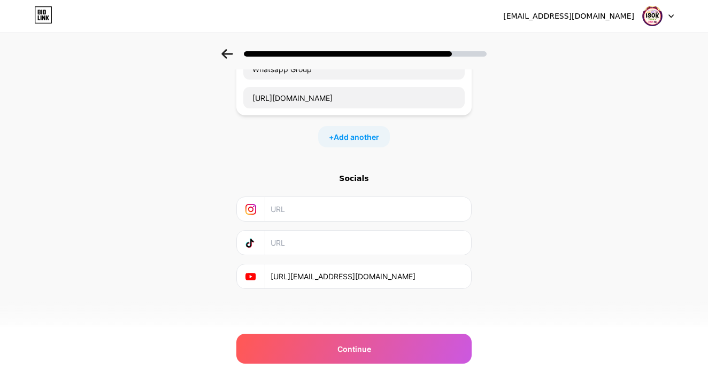
scroll to position [232, 0]
click at [323, 246] on input "text" at bounding box center [367, 243] width 194 height 24
drag, startPoint x: 441, startPoint y: 278, endPoint x: 269, endPoint y: 274, distance: 172.2
click at [268, 274] on div "[URL][EMAIL_ADDRESS][DOMAIN_NAME]" at bounding box center [353, 277] width 221 height 24
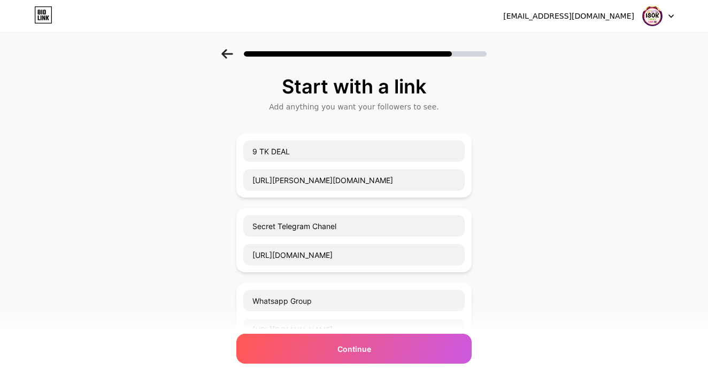
scroll to position [0, 0]
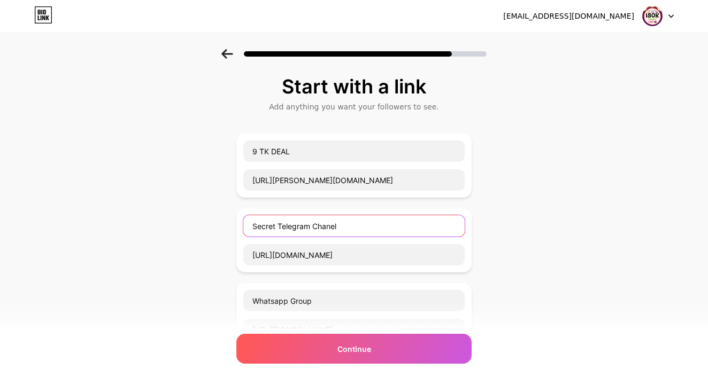
drag, startPoint x: 311, startPoint y: 226, endPoint x: 357, endPoint y: 226, distance: 46.0
click at [355, 226] on input "Secret Telegram Chanel" at bounding box center [353, 225] width 221 height 21
type input "Secret Telegram"
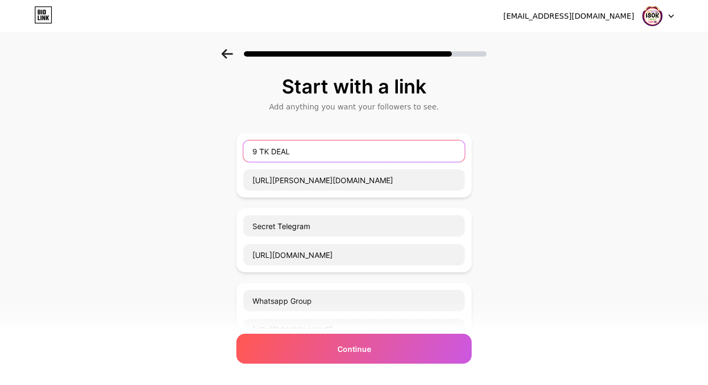
click at [304, 154] on input "9 TK DEAL" at bounding box center [353, 151] width 221 height 21
paste input "🔥"
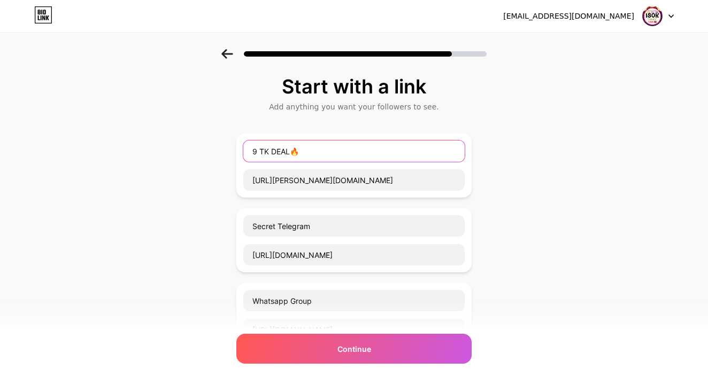
click at [290, 151] on input "9 TK DEAL🔥" at bounding box center [353, 151] width 221 height 21
click at [250, 152] on input "9 TK DEAL 🔥" at bounding box center [353, 151] width 221 height 21
click at [247, 150] on input "9 TK DEAL 🔥" at bounding box center [353, 151] width 221 height 21
paste input "🔥"
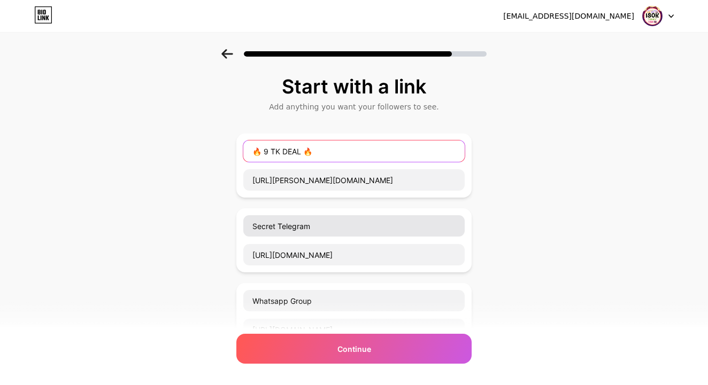
type input "🔥 9 TK DEAL 🔥"
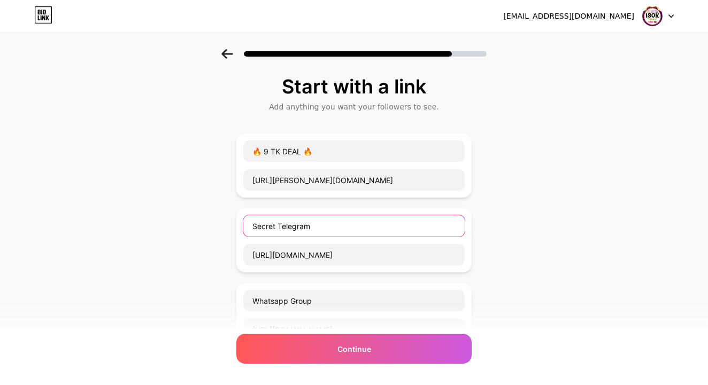
click at [251, 228] on input "Secret Telegram" at bounding box center [353, 225] width 221 height 21
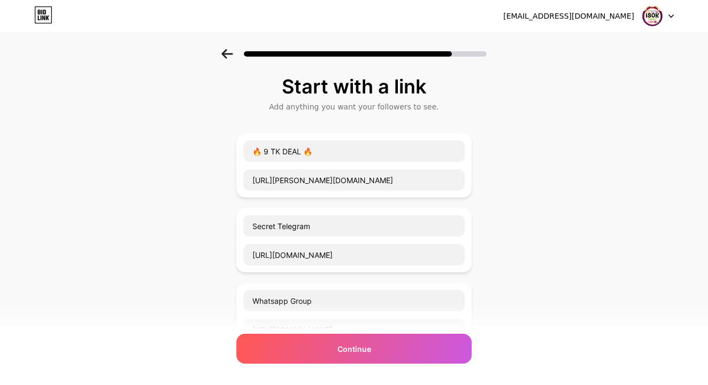
click at [221, 224] on div "Start with a link Add anything you want your followers to see. 🔥 9 TK DEAL 🔥 ht…" at bounding box center [354, 311] width 708 height 525
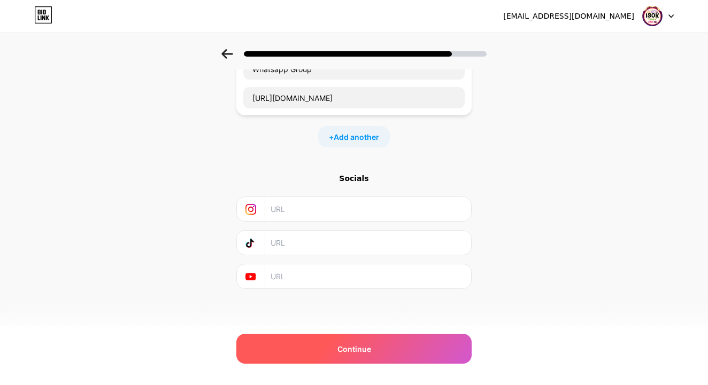
scroll to position [232, 0]
click at [357, 351] on span "Continue" at bounding box center [354, 349] width 34 height 11
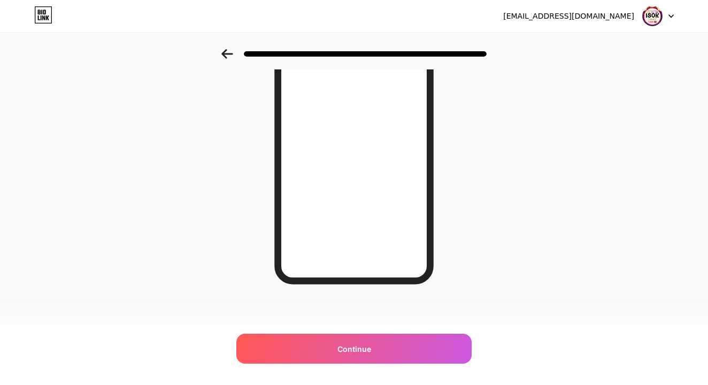
scroll to position [0, 0]
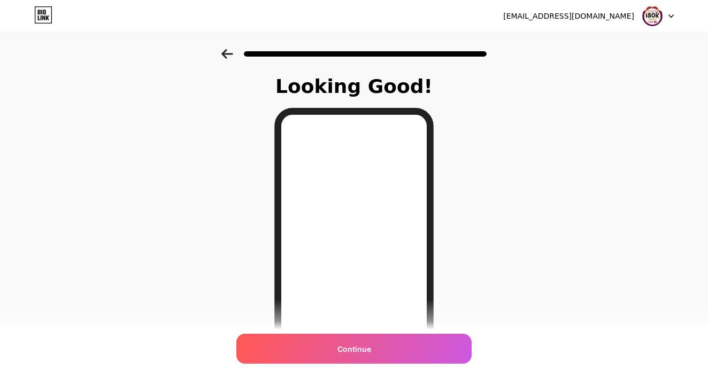
click at [358, 346] on span "Continue" at bounding box center [354, 349] width 34 height 11
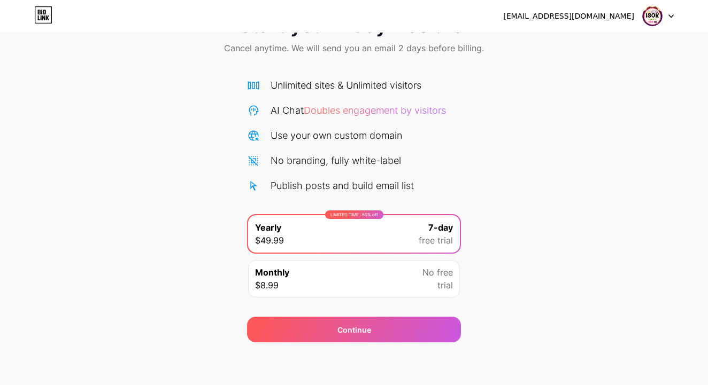
scroll to position [45, 0]
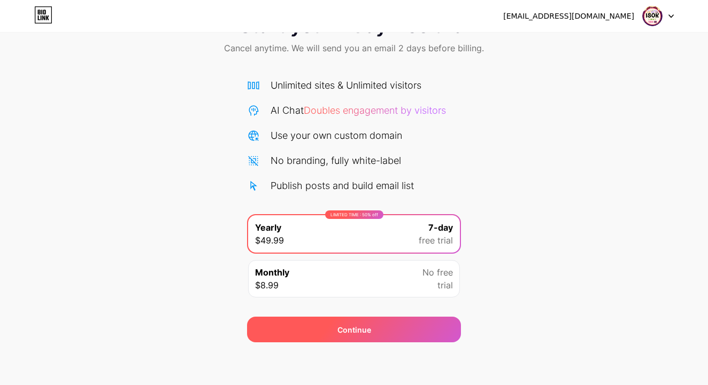
click at [363, 330] on div "Continue" at bounding box center [354, 329] width 34 height 11
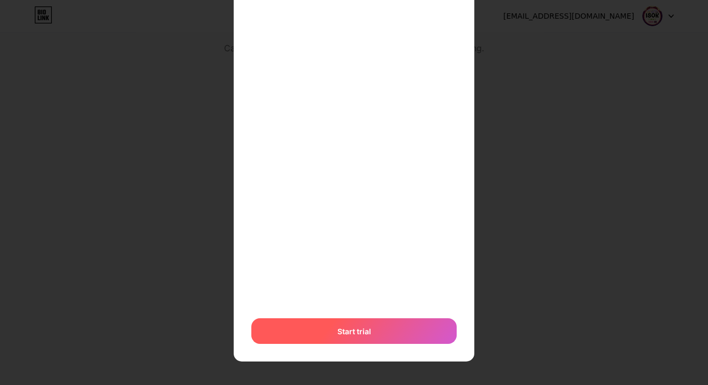
scroll to position [206, 0]
click at [347, 335] on span "Start trial" at bounding box center [354, 331] width 34 height 11
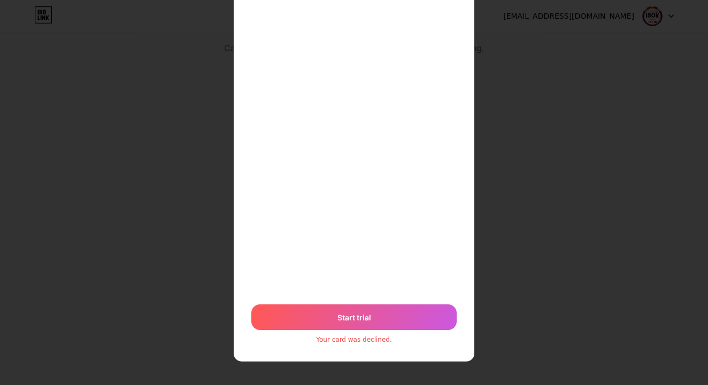
scroll to position [220, 0]
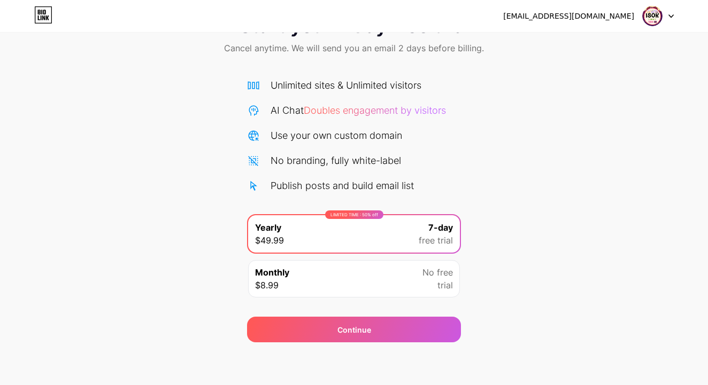
scroll to position [45, 0]
click at [523, 150] on div "Start your 7 day free trial Cancel anytime. We will send you an email 2 days be…" at bounding box center [354, 173] width 708 height 338
click at [391, 241] on div "LIMITED TIME : 50% off Yearly $49.99 7-day free trial" at bounding box center [354, 233] width 212 height 37
click at [397, 111] on span "Doubles engagement by visitors" at bounding box center [375, 110] width 142 height 11
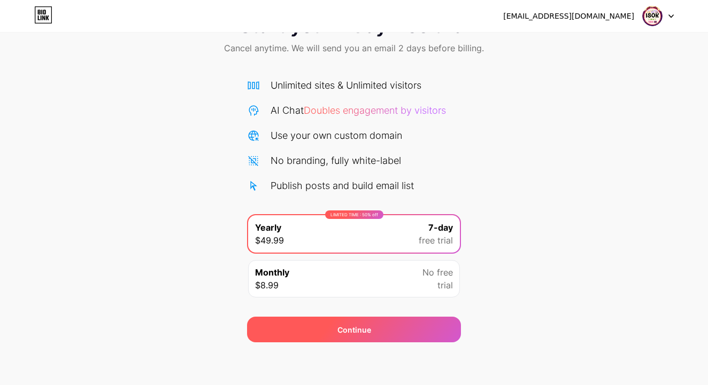
click at [396, 335] on div "Continue" at bounding box center [354, 330] width 214 height 26
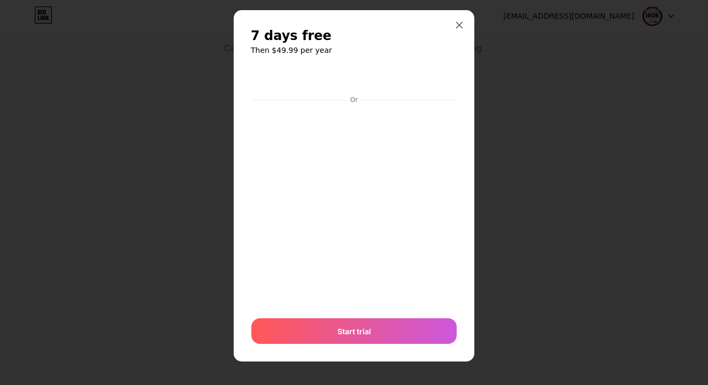
scroll to position [13, 0]
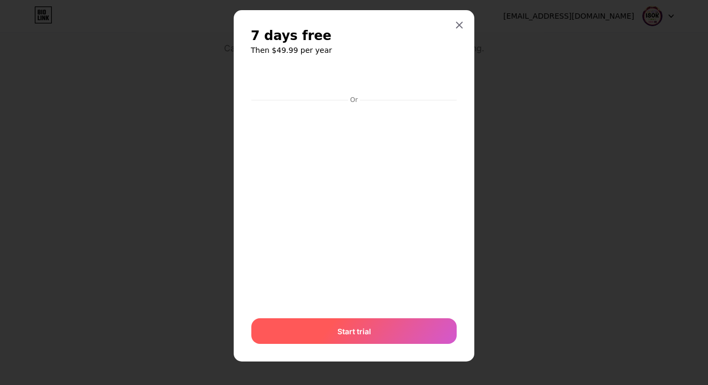
click at [390, 331] on div "Start trial" at bounding box center [353, 332] width 205 height 26
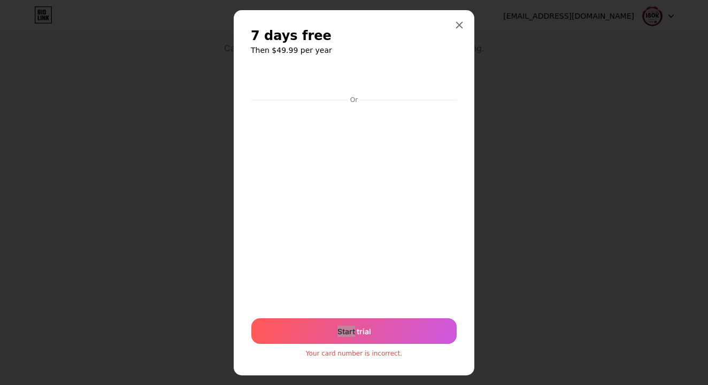
click at [365, 325] on div "Start trial" at bounding box center [353, 332] width 205 height 26
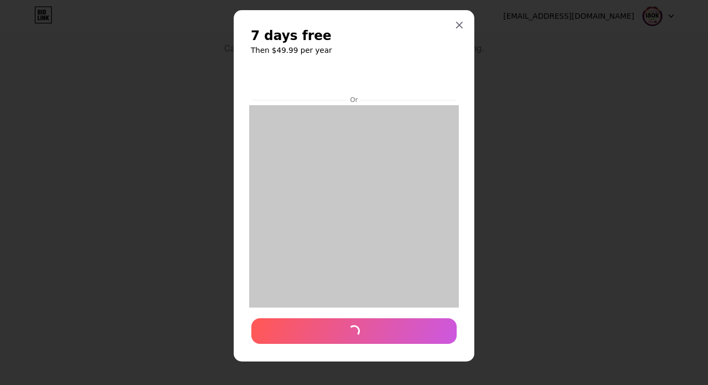
click at [365, 325] on div at bounding box center [353, 332] width 205 height 26
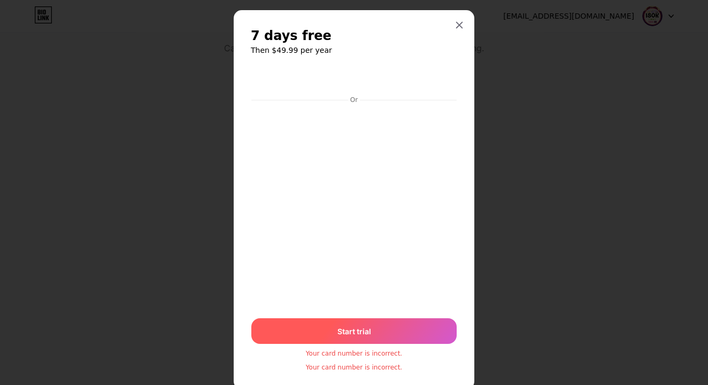
click at [362, 335] on span "Start trial" at bounding box center [354, 331] width 34 height 29
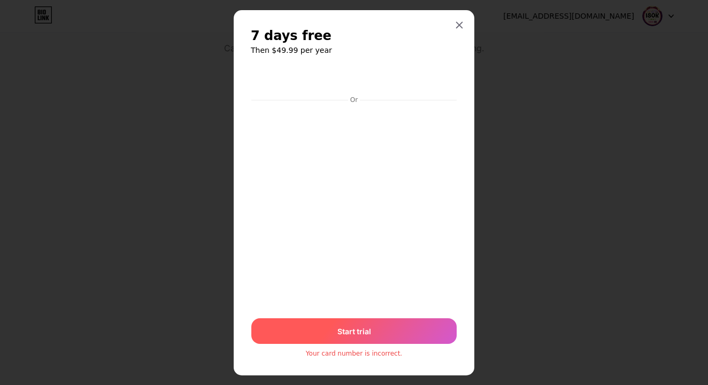
click at [364, 335] on span "Start trial" at bounding box center [354, 331] width 35 height 14
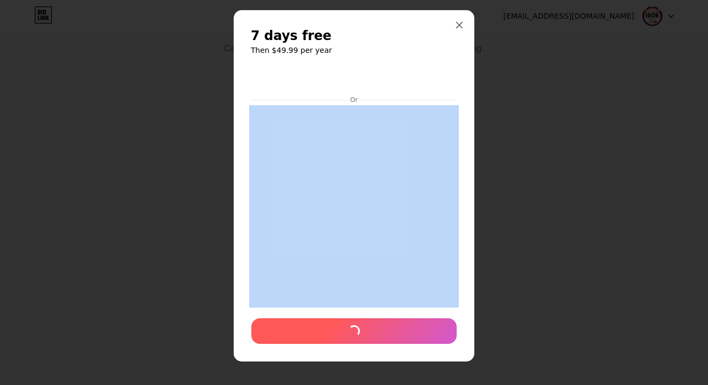
click at [364, 335] on div at bounding box center [353, 332] width 205 height 26
click at [363, 333] on div at bounding box center [353, 332] width 205 height 26
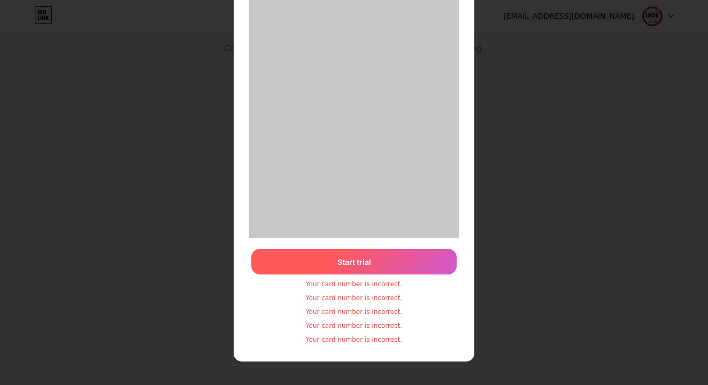
scroll to position [123, 0]
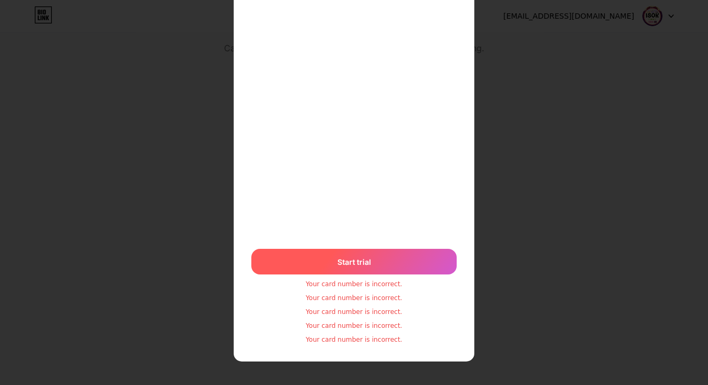
click at [344, 259] on span "Start trial" at bounding box center [354, 261] width 33 height 31
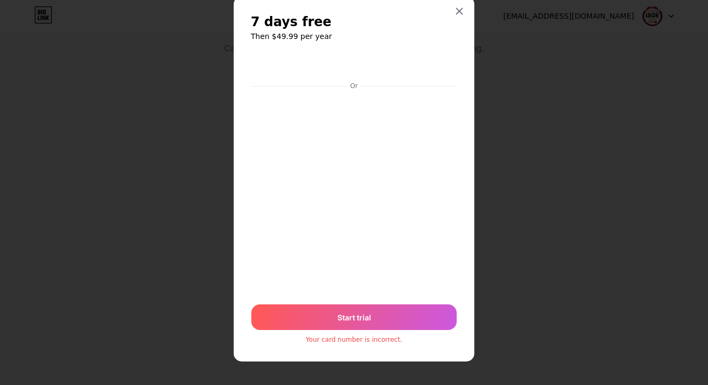
scroll to position [27, 0]
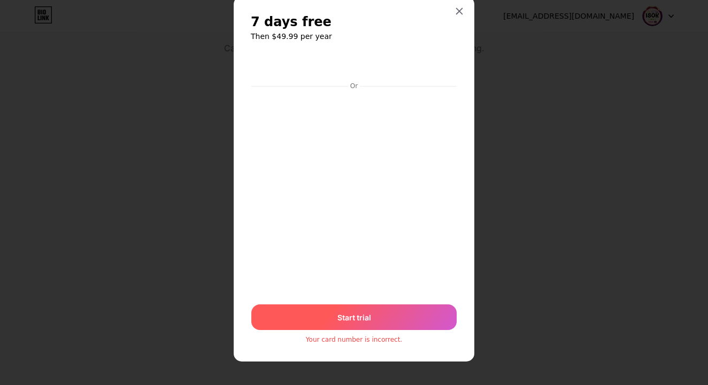
click at [330, 314] on div "Start trial" at bounding box center [353, 318] width 205 height 26
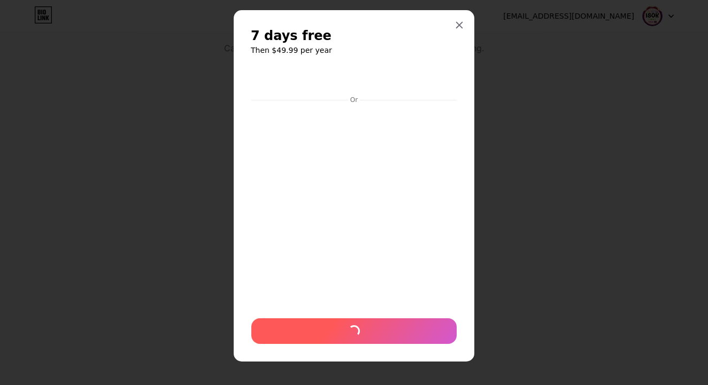
scroll to position [13, 0]
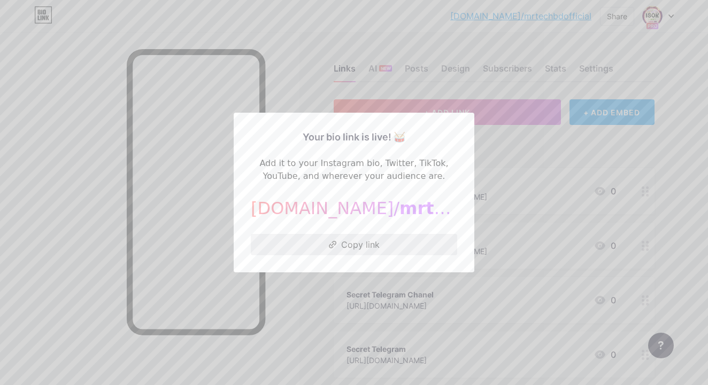
click at [331, 241] on button "Copy link" at bounding box center [354, 244] width 206 height 21
click at [283, 65] on div at bounding box center [354, 192] width 708 height 385
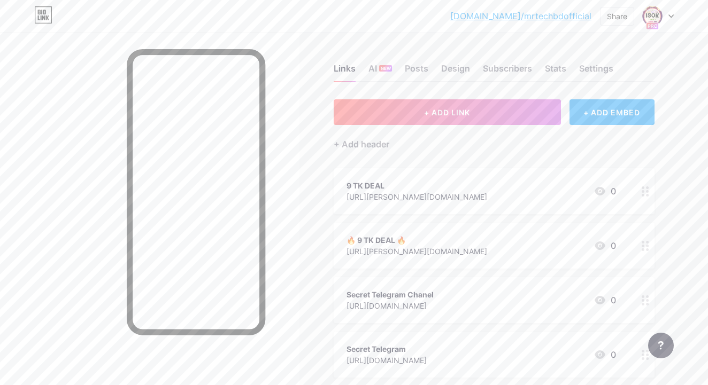
click at [648, 196] on div at bounding box center [645, 191] width 18 height 46
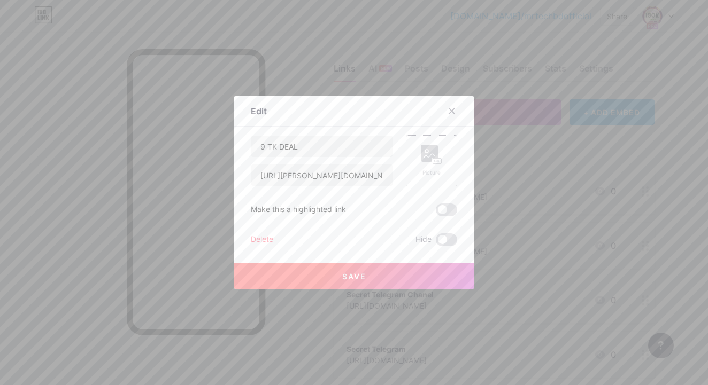
click at [433, 160] on rect at bounding box center [437, 161] width 9 height 5
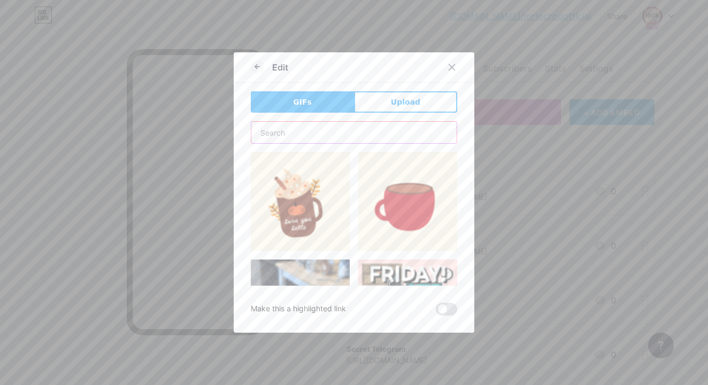
click at [320, 130] on input "text" at bounding box center [353, 132] width 205 height 21
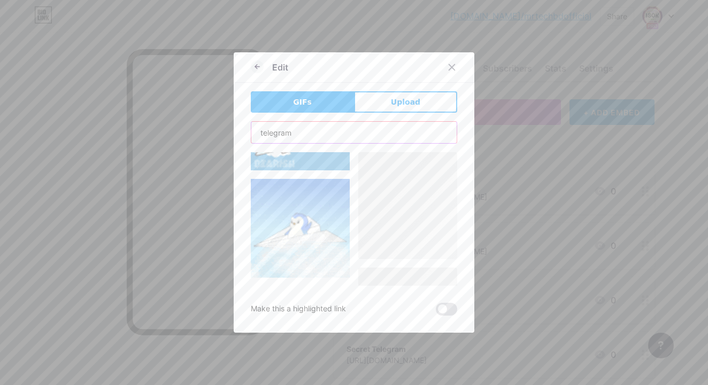
scroll to position [2120, 0]
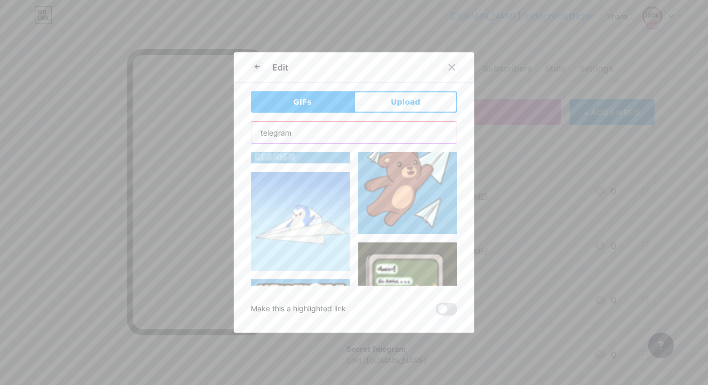
type input "telegram"
click at [452, 66] on icon at bounding box center [451, 67] width 9 height 9
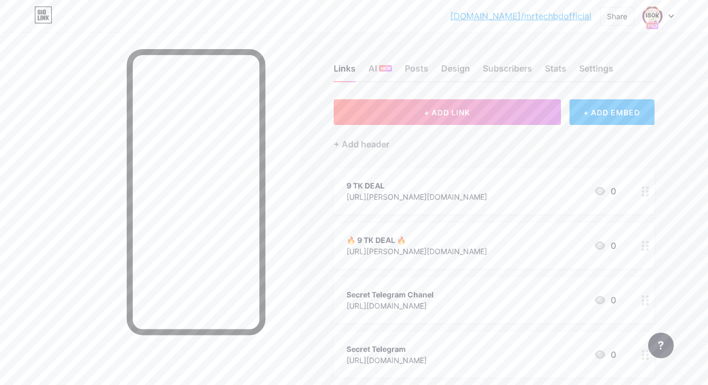
click at [642, 197] on div at bounding box center [645, 191] width 18 height 46
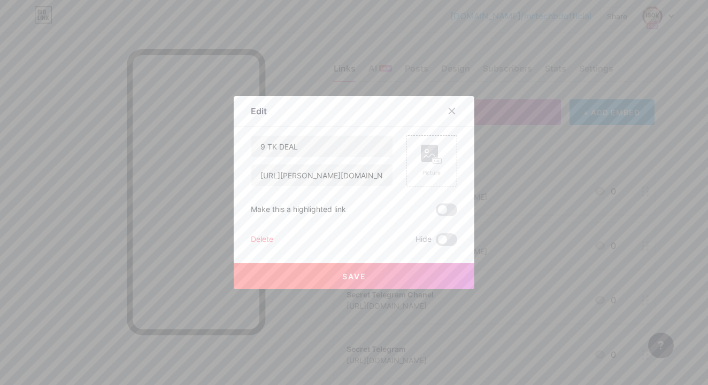
click at [261, 241] on div "Delete" at bounding box center [262, 240] width 22 height 13
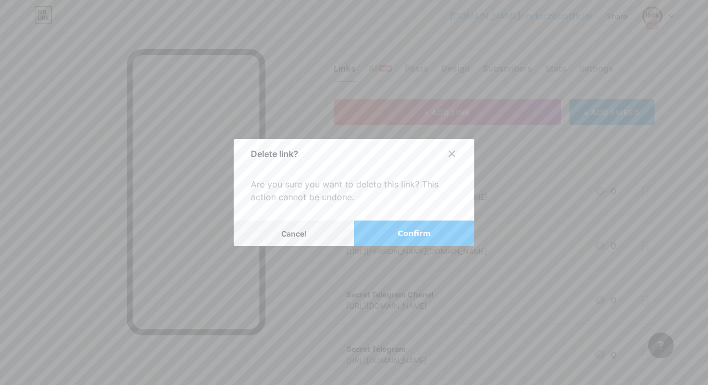
click at [424, 231] on span "Confirm" at bounding box center [414, 233] width 33 height 11
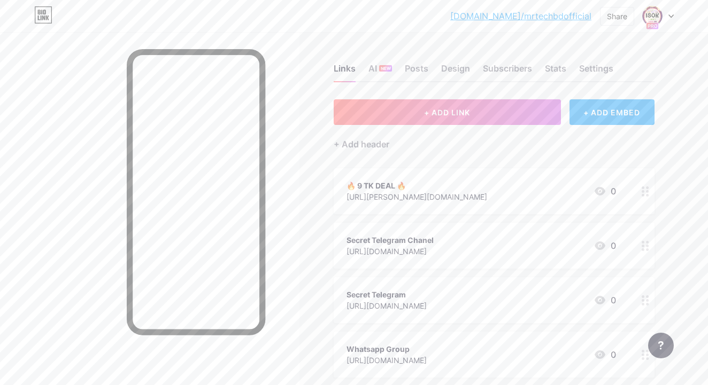
click at [642, 245] on circle at bounding box center [642, 246] width 3 height 3
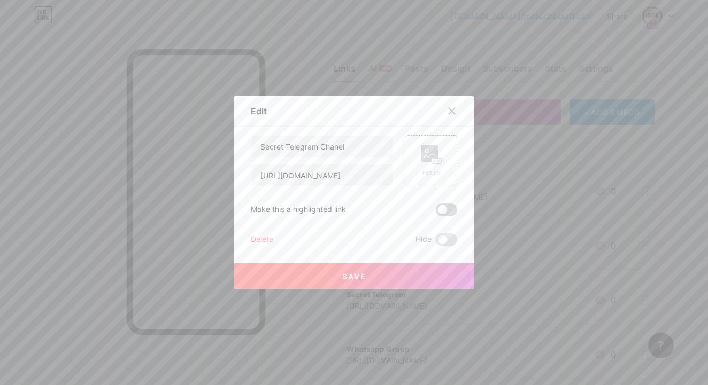
click at [451, 212] on span at bounding box center [446, 210] width 21 height 13
click at [436, 213] on input "checkbox" at bounding box center [436, 213] width 0 height 0
click at [416, 281] on button "Save" at bounding box center [354, 277] width 241 height 26
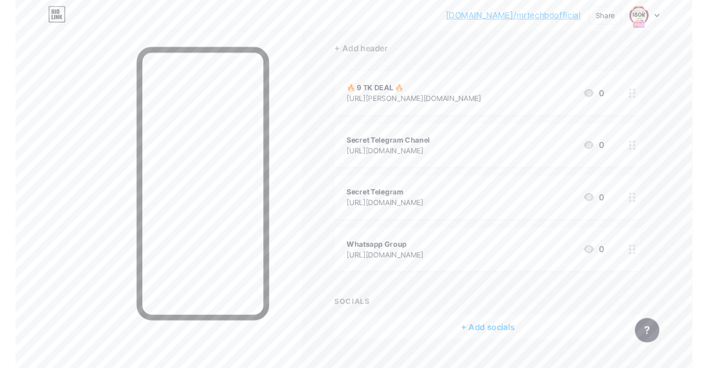
scroll to position [95, 0]
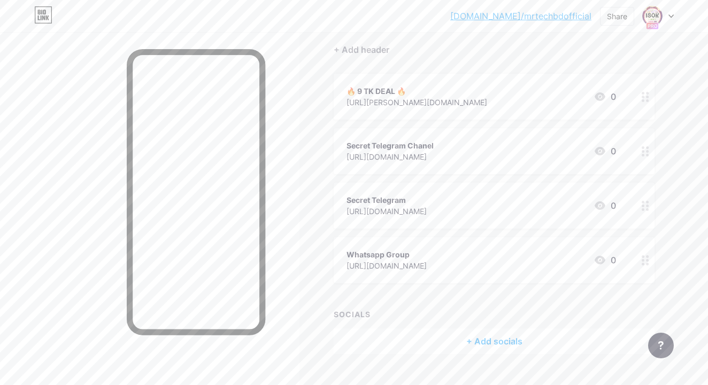
click at [646, 154] on icon at bounding box center [644, 151] width 7 height 10
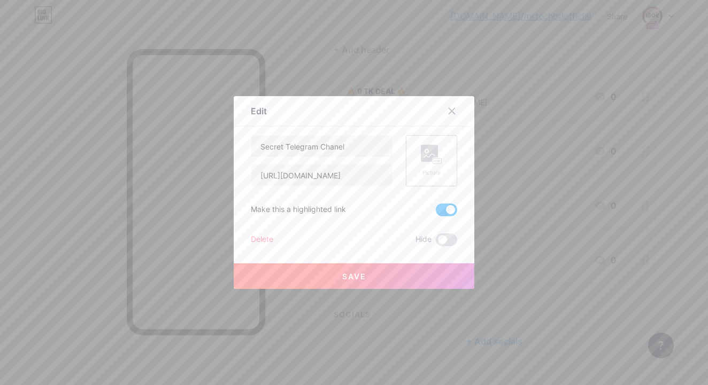
click at [442, 146] on div "Picture" at bounding box center [431, 160] width 51 height 51
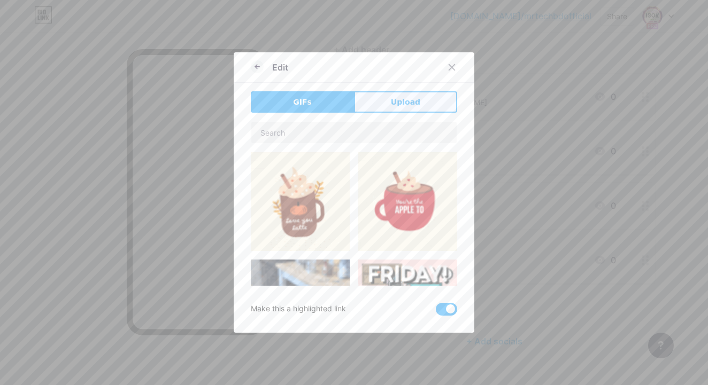
click at [412, 97] on span "Upload" at bounding box center [405, 102] width 29 height 11
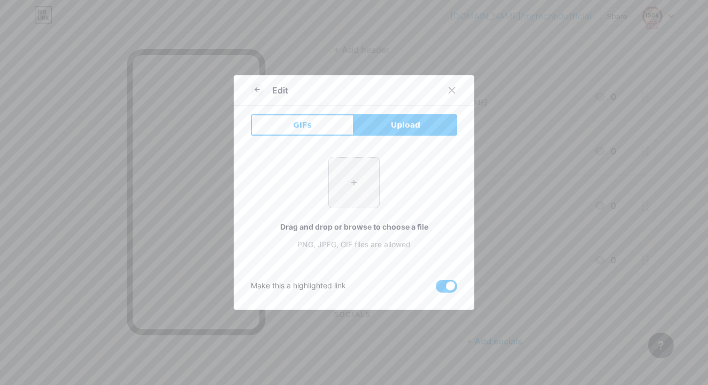
click at [364, 173] on input "file" at bounding box center [354, 183] width 50 height 50
type input "C:\fakepath\telegram-5662082_1920.png"
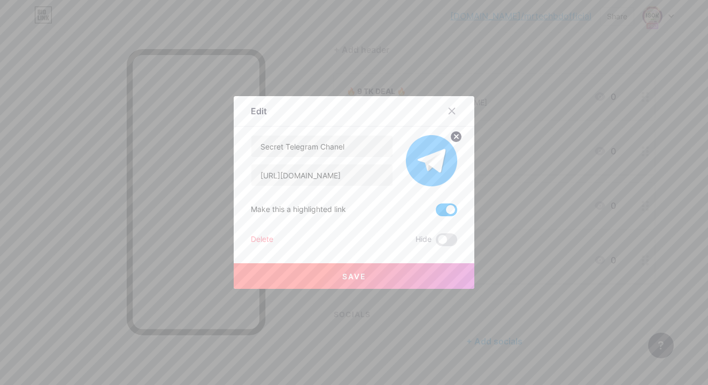
click at [416, 275] on button "Save" at bounding box center [354, 277] width 241 height 26
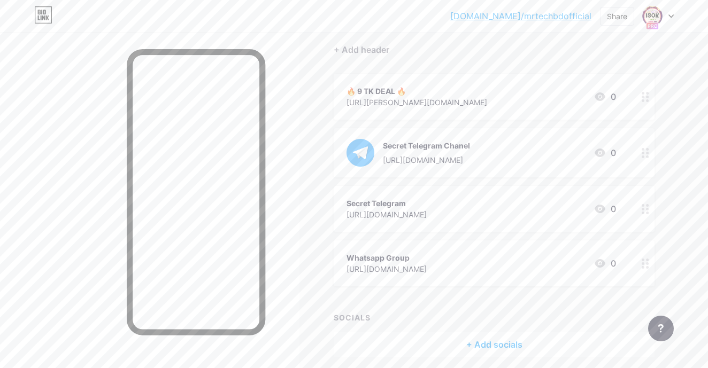
click at [645, 212] on icon at bounding box center [644, 209] width 7 height 10
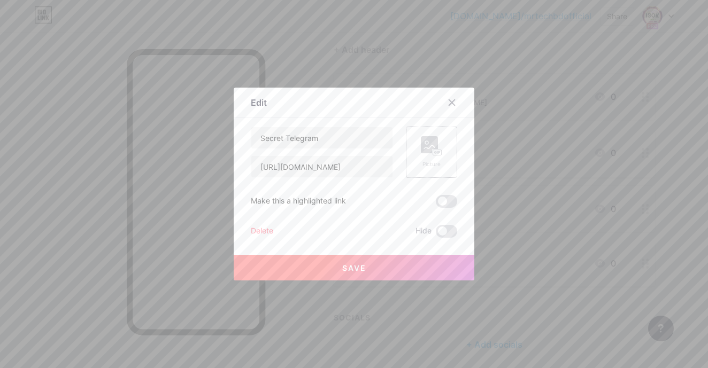
click at [429, 154] on icon at bounding box center [431, 146] width 21 height 20
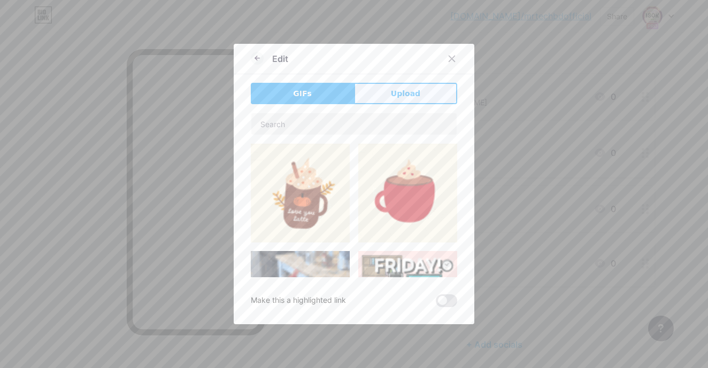
click at [423, 91] on button "Upload" at bounding box center [405, 93] width 103 height 21
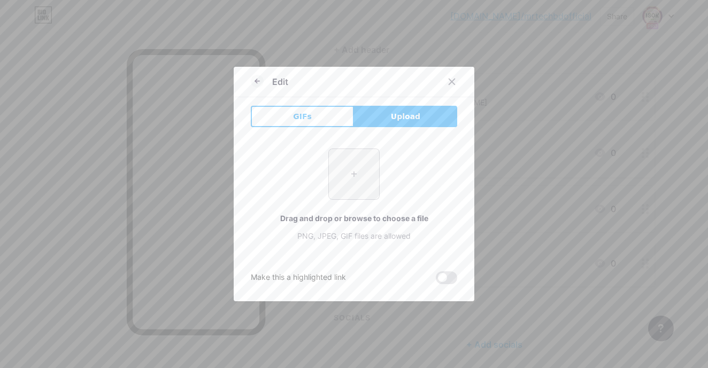
click at [346, 185] on input "file" at bounding box center [354, 174] width 50 height 50
type input "C:\fakepath\telegram-5662082_1920.png"
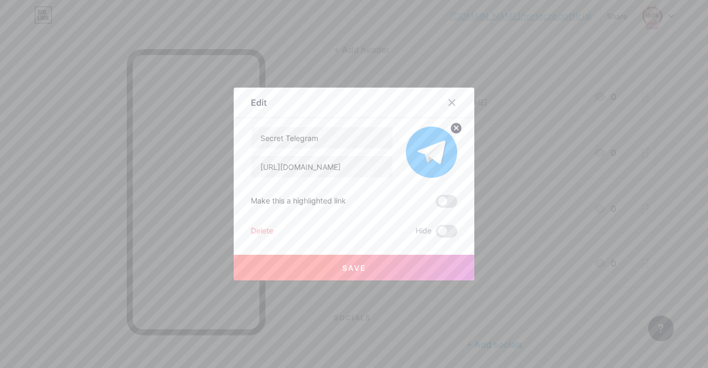
click at [391, 265] on button "Save" at bounding box center [354, 268] width 241 height 26
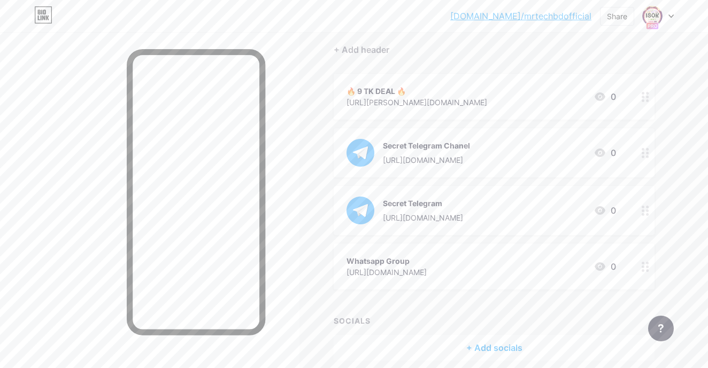
click at [644, 153] on icon at bounding box center [644, 153] width 7 height 10
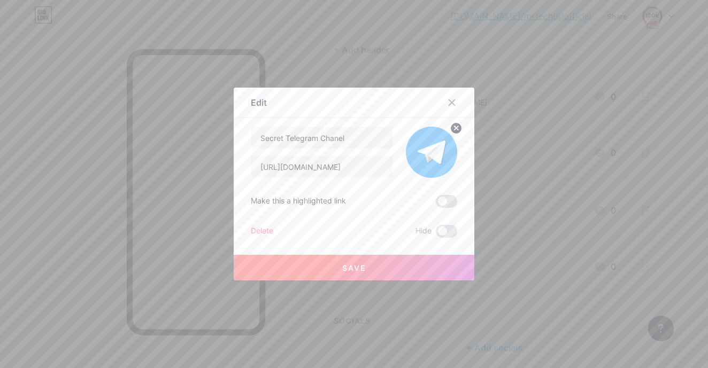
click at [262, 230] on div "Delete" at bounding box center [262, 231] width 22 height 13
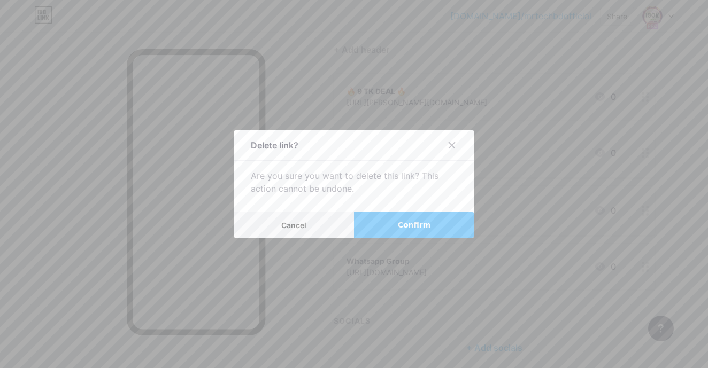
click at [423, 233] on button "Confirm" at bounding box center [414, 225] width 120 height 26
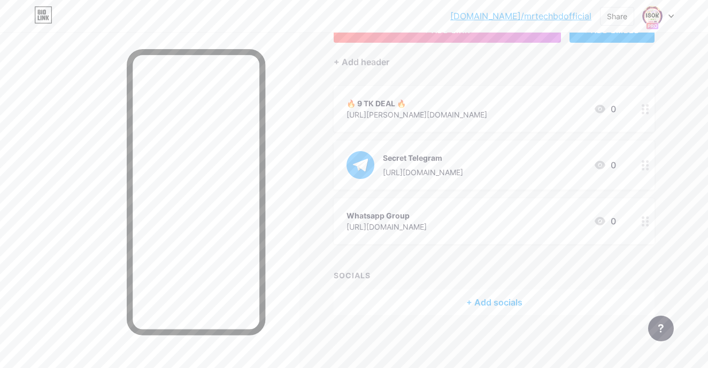
click at [649, 219] on div at bounding box center [645, 221] width 18 height 46
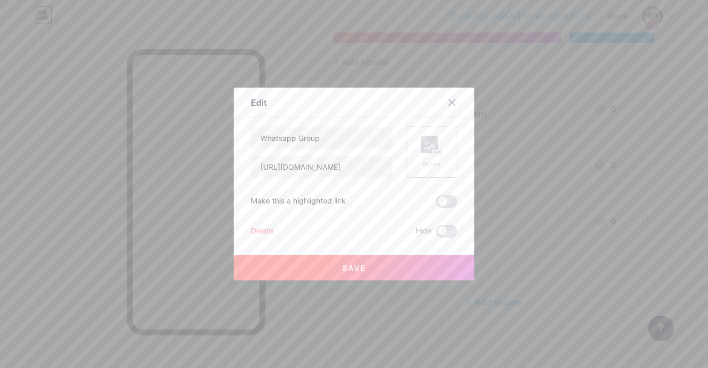
click at [445, 148] on div "Picture" at bounding box center [431, 152] width 51 height 51
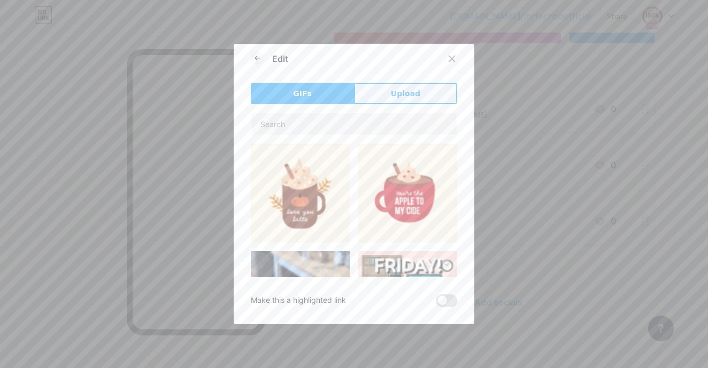
click at [387, 94] on button "Upload" at bounding box center [405, 93] width 103 height 21
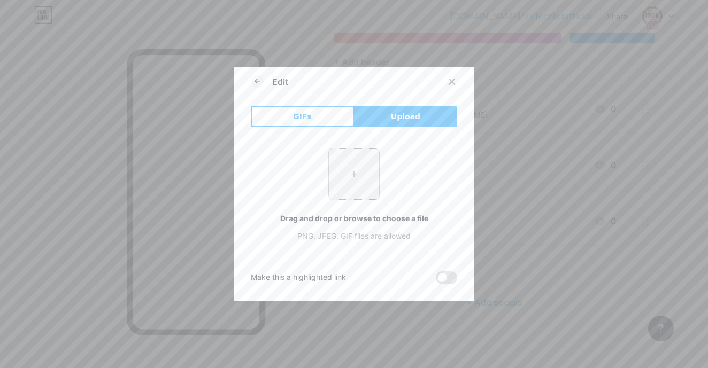
click at [352, 165] on input "file" at bounding box center [354, 174] width 50 height 50
type input "C:\fakepath\IMG_4074 2.WEBP"
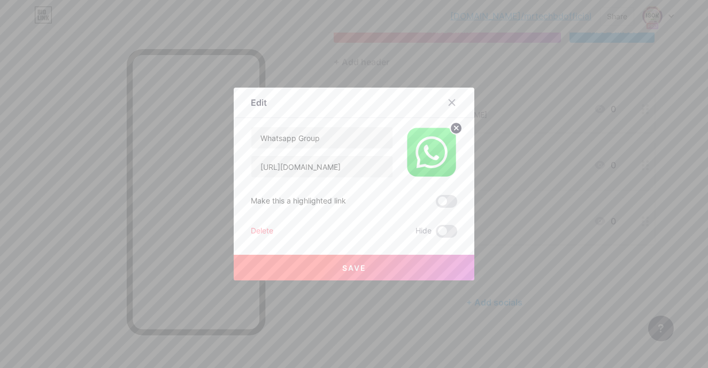
click at [396, 264] on button "Save" at bounding box center [354, 268] width 241 height 26
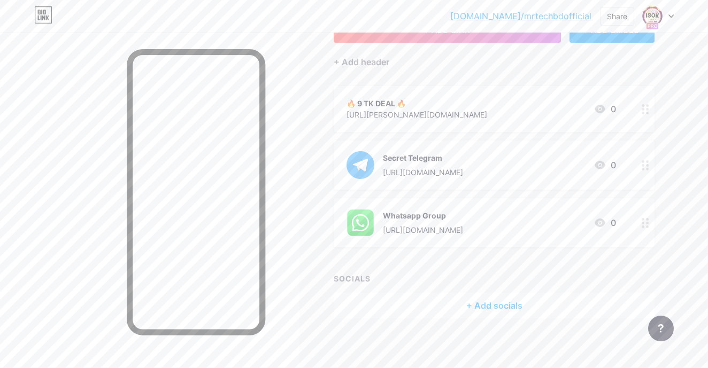
click at [641, 161] on icon at bounding box center [644, 165] width 7 height 10
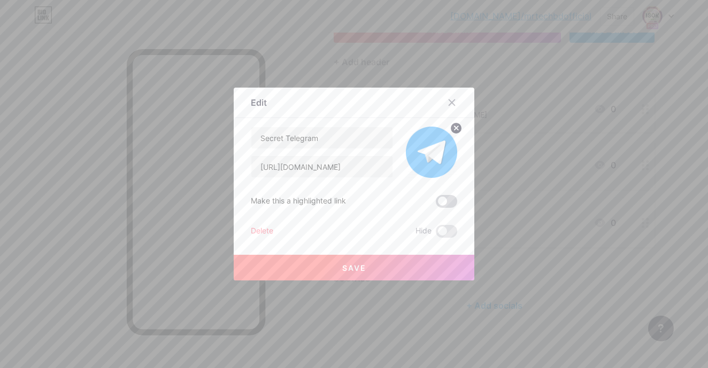
click at [447, 202] on span at bounding box center [446, 201] width 21 height 13
click at [436, 204] on input "checkbox" at bounding box center [436, 204] width 0 height 0
click at [425, 266] on button "Save" at bounding box center [354, 268] width 241 height 26
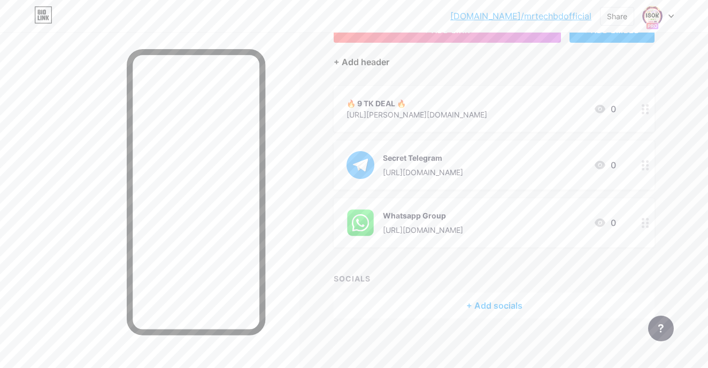
click at [377, 60] on div "+ Add header" at bounding box center [362, 62] width 56 height 13
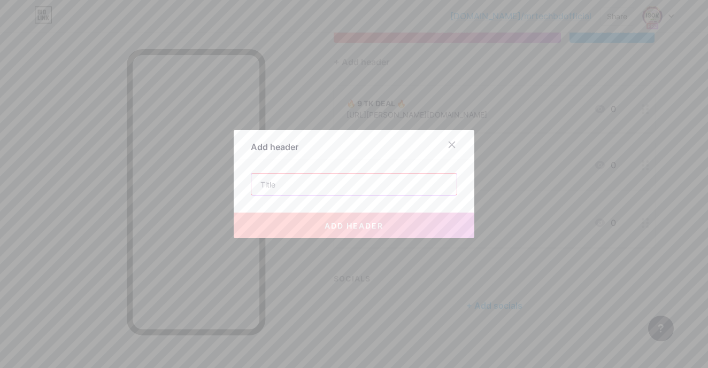
click at [315, 184] on input "text" at bounding box center [353, 184] width 205 height 21
paste input "মিস্ট্রি বক্স এবং প্রডাক্ট কিনতে গ্রুপগুলো তে জয়েন হয়ে নিন"
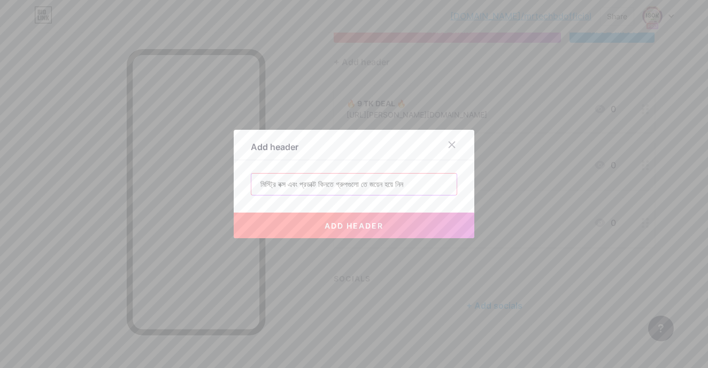
click at [430, 184] on input "মিস্ট্রি বক্স এবং প্রডাক্ট কিনতে গ্রুপগুলো তে জয়েন হয়ে নিন" at bounding box center [353, 184] width 205 height 21
click at [439, 188] on input "মিস্ট্রি বক্স এবং প্রডাক্ট কিনতে গ্রুপগুলো তে জয়েন হয়ে নিন" at bounding box center [353, 184] width 205 height 21
drag, startPoint x: 410, startPoint y: 181, endPoint x: 428, endPoint y: 184, distance: 17.3
click at [428, 184] on input "মিস্ট্রি বক্স এবং প্রডাক্ট কিনতে গ্রুপগুলো তে জয়েন হয়ে নিন" at bounding box center [353, 184] width 205 height 21
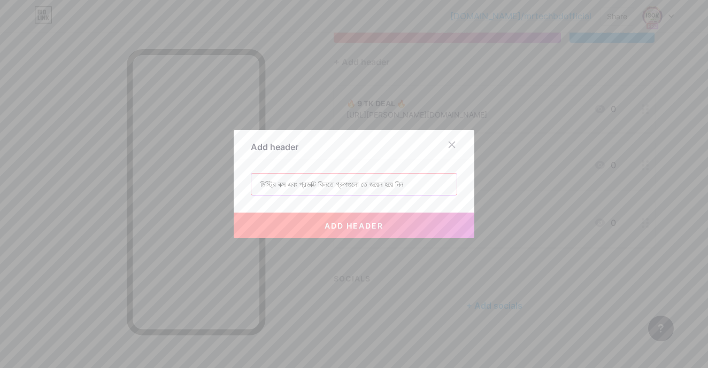
paste input "👇"
type input "মিস্ট্রি বক্স এবং প্রডাক্ট কিনতে গ্রুপগুলো তে জয়েন হয়ে নিন👇"
click at [400, 233] on button "add header" at bounding box center [354, 226] width 241 height 26
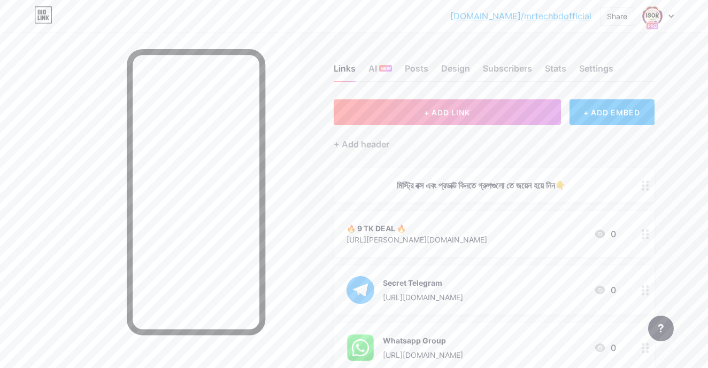
scroll to position [0, 0]
click at [594, 71] on div "Settings" at bounding box center [596, 71] width 34 height 19
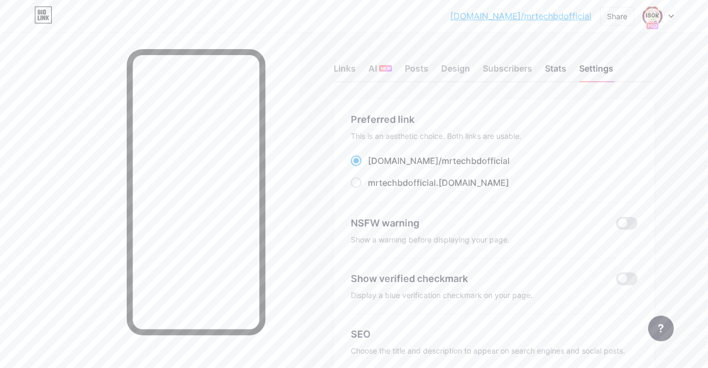
click at [566, 65] on div "Stats" at bounding box center [555, 71] width 21 height 19
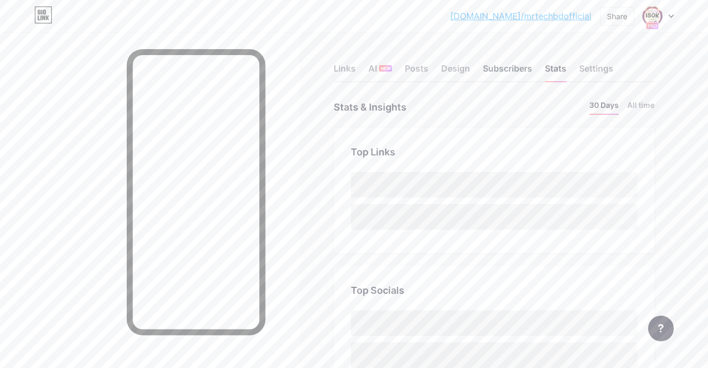
click at [518, 63] on div "Subscribers" at bounding box center [507, 71] width 49 height 19
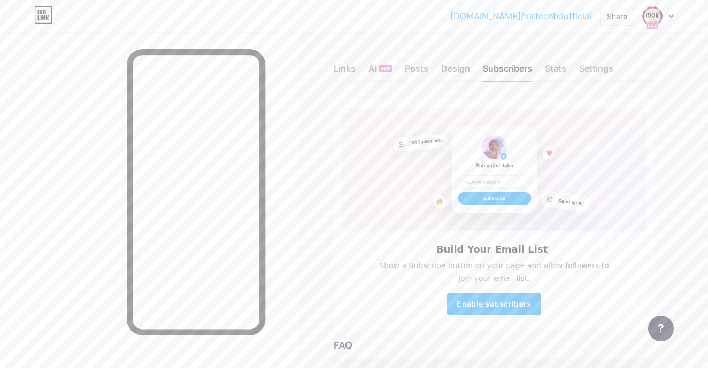
click at [542, 68] on div "Links AI NEW Posts Design Subscribers Stats Settings" at bounding box center [494, 63] width 321 height 37
click at [459, 63] on div "Design" at bounding box center [455, 71] width 29 height 19
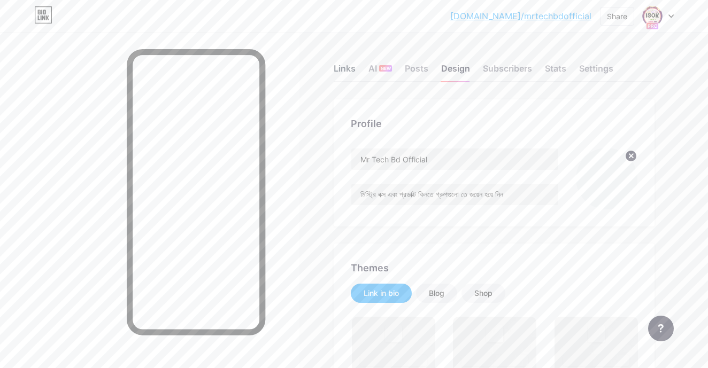
click at [347, 67] on div "Links" at bounding box center [345, 71] width 22 height 19
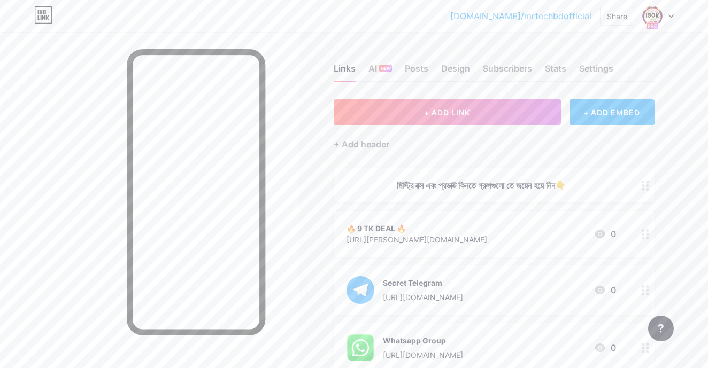
click at [621, 115] on div "+ ADD EMBED" at bounding box center [611, 112] width 85 height 26
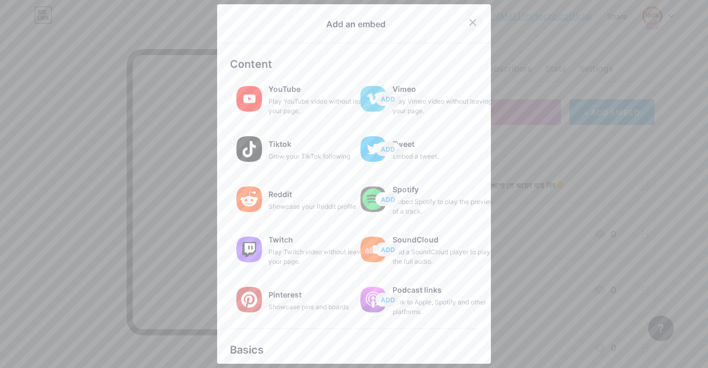
click at [470, 17] on div at bounding box center [472, 22] width 19 height 19
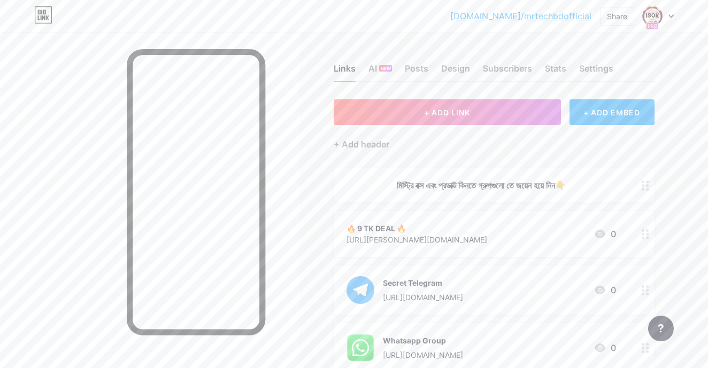
click at [642, 185] on circle at bounding box center [642, 185] width 3 height 3
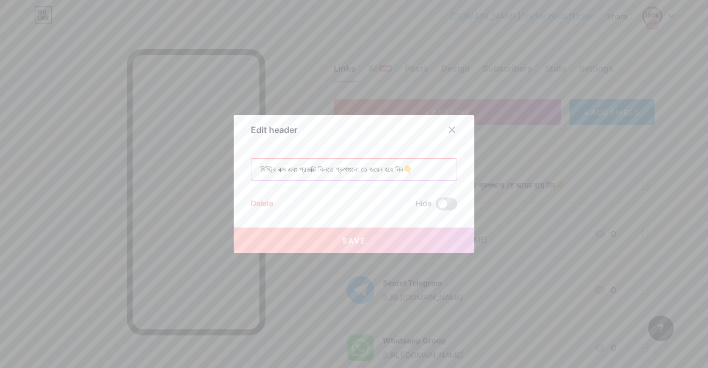
drag, startPoint x: 260, startPoint y: 171, endPoint x: 427, endPoint y: 172, distance: 166.2
click at [427, 172] on input "মিস্ট্রি বক্স এবং প্রডাক্ট কিনতে গ্রুপগুলো তে জয়েন হয়ে নিন👇" at bounding box center [353, 169] width 205 height 21
click at [264, 202] on div "Delete" at bounding box center [262, 204] width 22 height 13
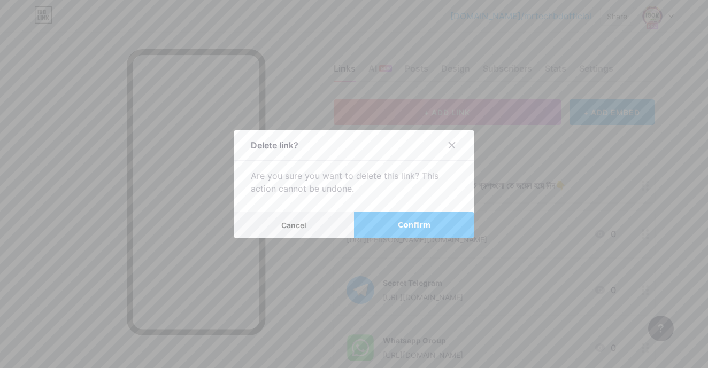
click at [401, 224] on span "Confirm" at bounding box center [414, 225] width 33 height 11
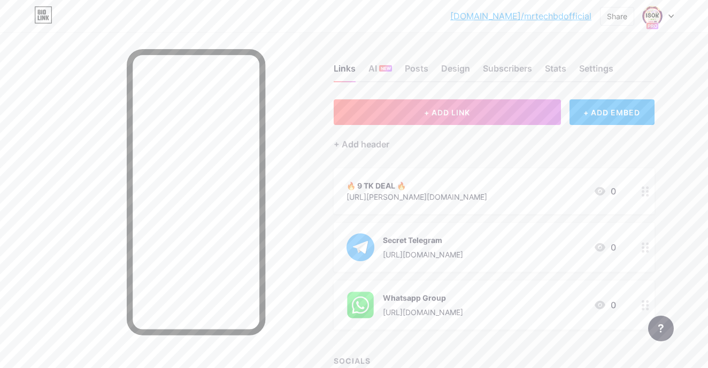
click at [669, 19] on div at bounding box center [657, 15] width 31 height 19
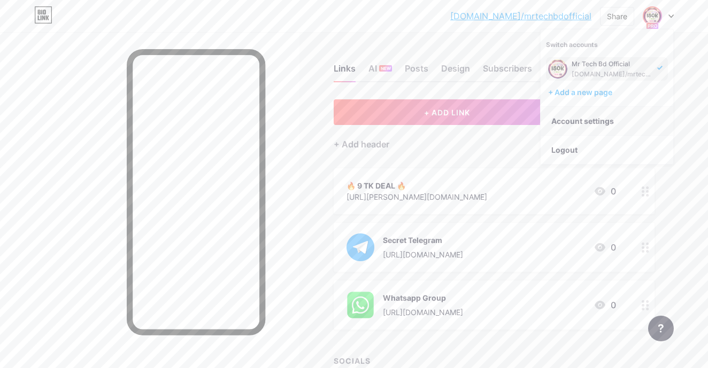
click at [628, 121] on link "Account settings" at bounding box center [606, 121] width 133 height 29
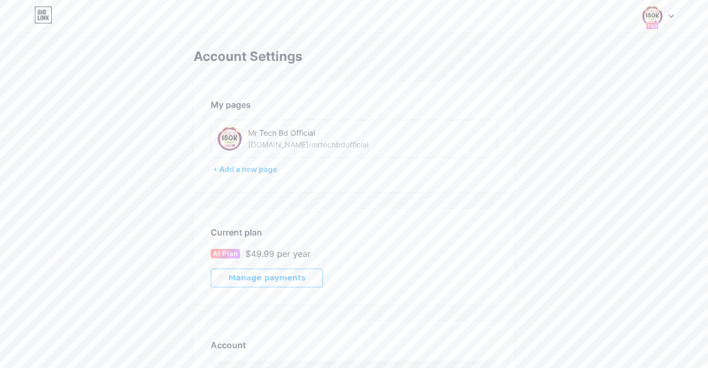
click at [670, 14] on icon at bounding box center [670, 16] width 5 height 4
click at [632, 67] on div "Mr Tech Bd Official" at bounding box center [612, 64] width 82 height 9
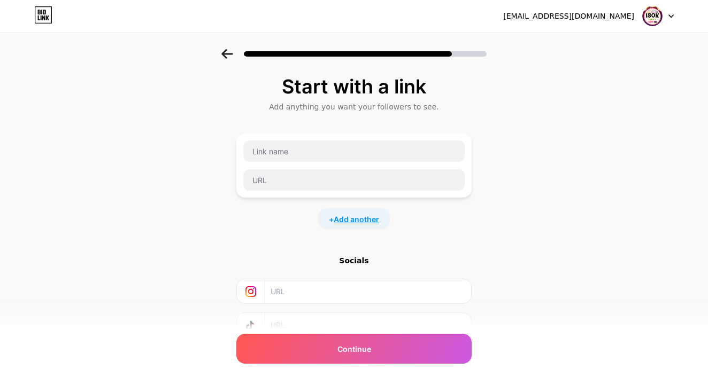
click at [350, 218] on span "Add another" at bounding box center [356, 219] width 45 height 11
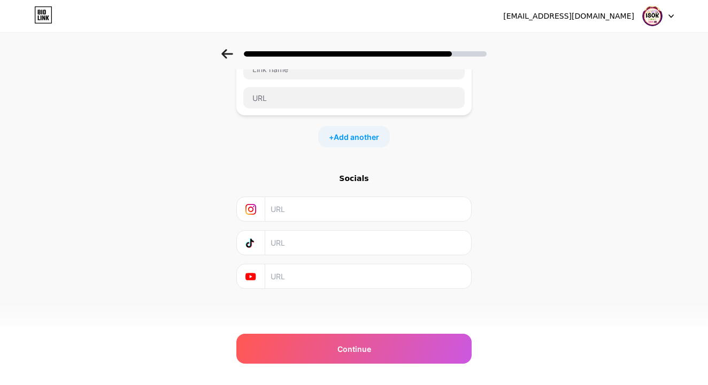
scroll to position [157, 0]
click at [352, 138] on span "Add another" at bounding box center [356, 136] width 45 height 11
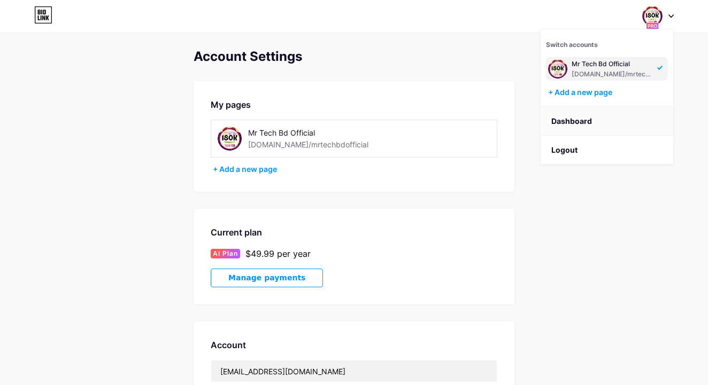
click at [607, 124] on link "Dashboard" at bounding box center [606, 121] width 133 height 29
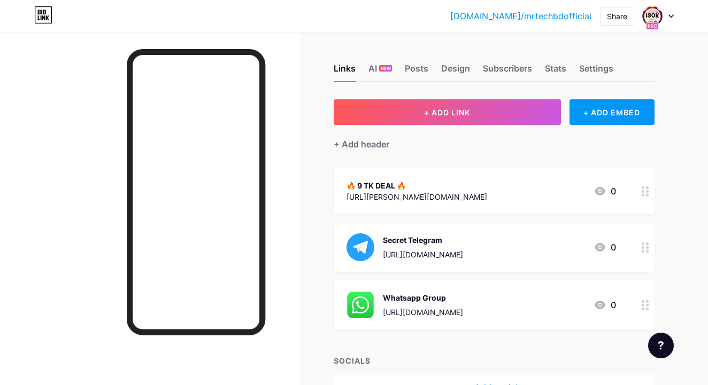
click at [649, 195] on div at bounding box center [645, 191] width 18 height 46
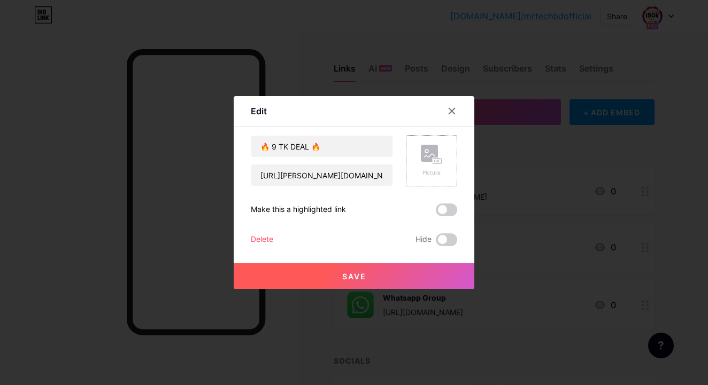
click at [442, 163] on div "Picture" at bounding box center [431, 160] width 51 height 51
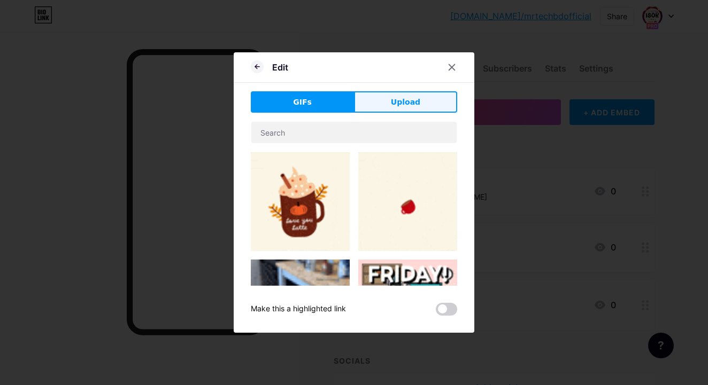
click at [415, 97] on span "Upload" at bounding box center [405, 102] width 29 height 11
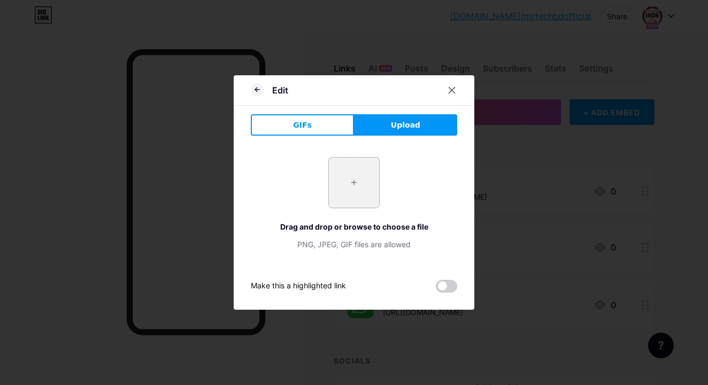
click at [345, 178] on input "file" at bounding box center [354, 183] width 50 height 50
click at [355, 188] on input "file" at bounding box center [354, 183] width 50 height 50
click at [345, 189] on input "file" at bounding box center [354, 183] width 50 height 50
type input "C:\fakepath\IMG_2097 2.JPG"
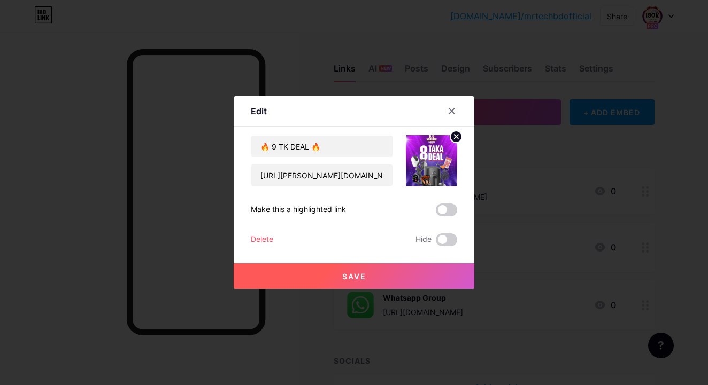
click at [412, 278] on button "Save" at bounding box center [354, 277] width 241 height 26
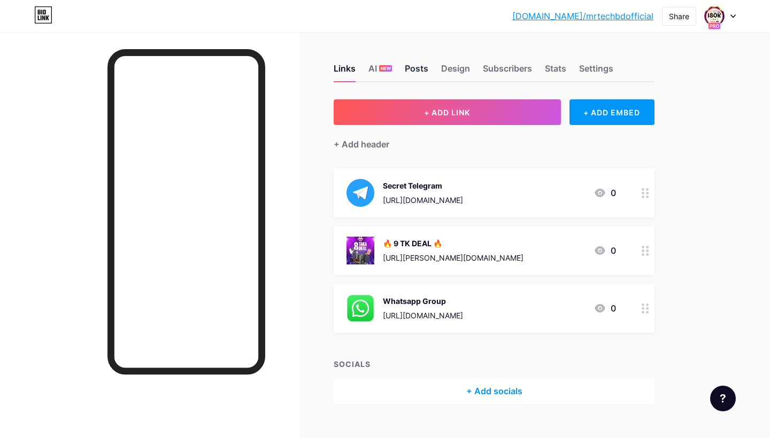
click at [420, 64] on div "Posts" at bounding box center [417, 71] width 24 height 19
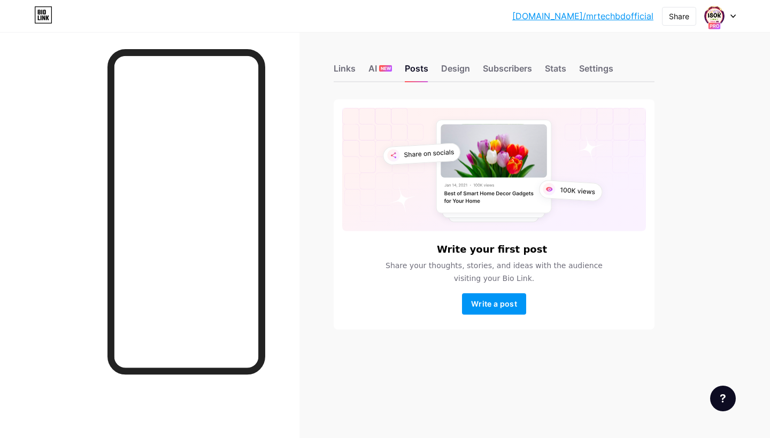
click at [458, 59] on div "Links AI NEW Posts Design Subscribers Stats Settings" at bounding box center [494, 63] width 321 height 37
click at [457, 71] on div "Design" at bounding box center [455, 71] width 29 height 19
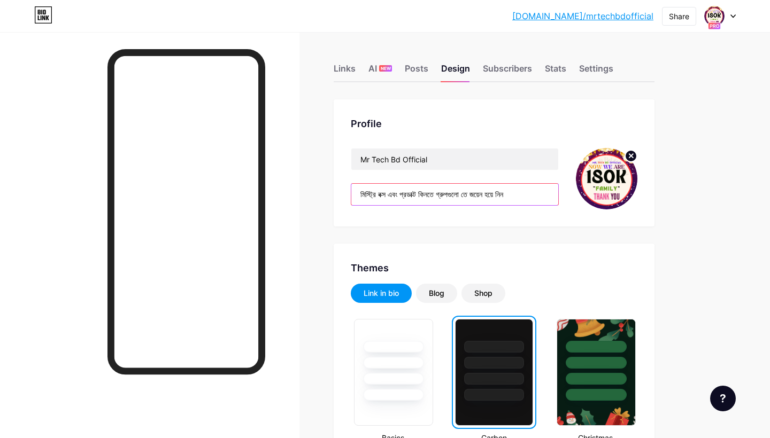
drag, startPoint x: 521, startPoint y: 191, endPoint x: 348, endPoint y: 199, distance: 172.3
click at [348, 199] on div "Profile Mr [PERSON_NAME] Bd Official মিস্ট্রি বক্স এবং প্রডাক্ট কিনতে গ্রুপগুলো…" at bounding box center [494, 162] width 321 height 127
drag, startPoint x: 529, startPoint y: 195, endPoint x: 373, endPoint y: 178, distance: 157.5
click at [373, 178] on div "Mr [PERSON_NAME] Bd Official মিস্ট্রি বক্স এবং প্রডাক্ট কিনতে গ্রুপগুলো তে জয়ে…" at bounding box center [455, 178] width 208 height 61
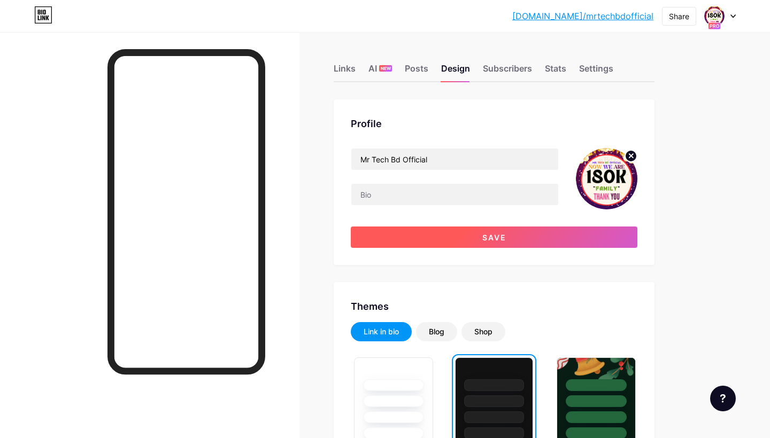
click at [450, 241] on button "Save" at bounding box center [494, 237] width 286 height 21
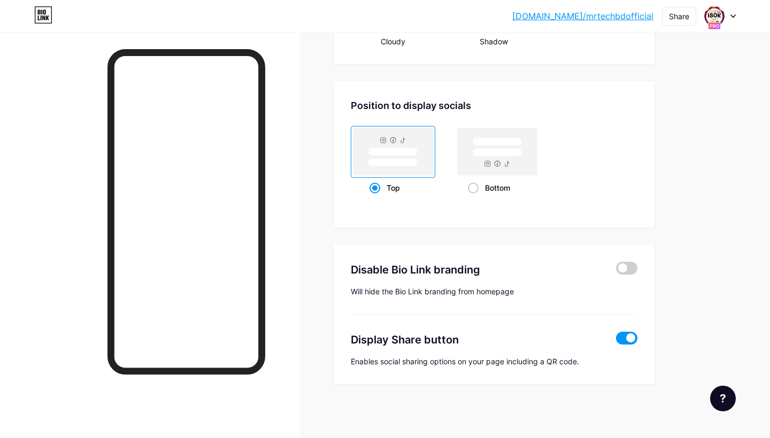
scroll to position [1381, 0]
click at [396, 171] on rect at bounding box center [393, 151] width 80 height 47
click at [376, 198] on input "Top" at bounding box center [372, 201] width 7 height 7
click at [475, 160] on rect at bounding box center [498, 151] width 80 height 47
click at [475, 198] on input "Bottom" at bounding box center [471, 201] width 7 height 7
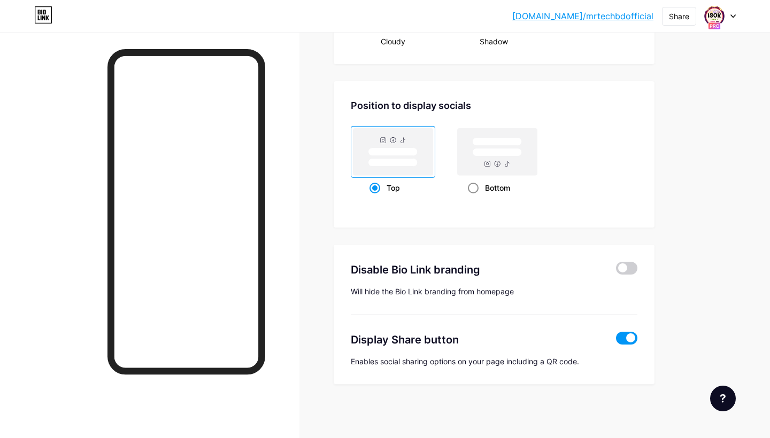
radio input "true"
click at [373, 187] on span at bounding box center [374, 188] width 11 height 11
click at [373, 198] on input "Top" at bounding box center [372, 201] width 7 height 7
radio input "true"
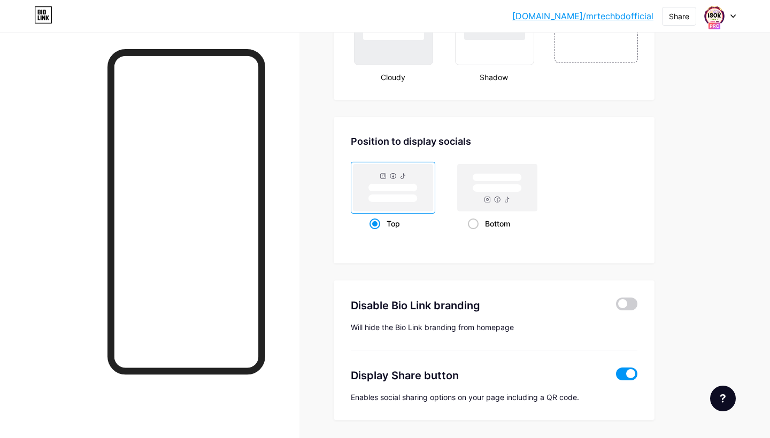
scroll to position [1343, 0]
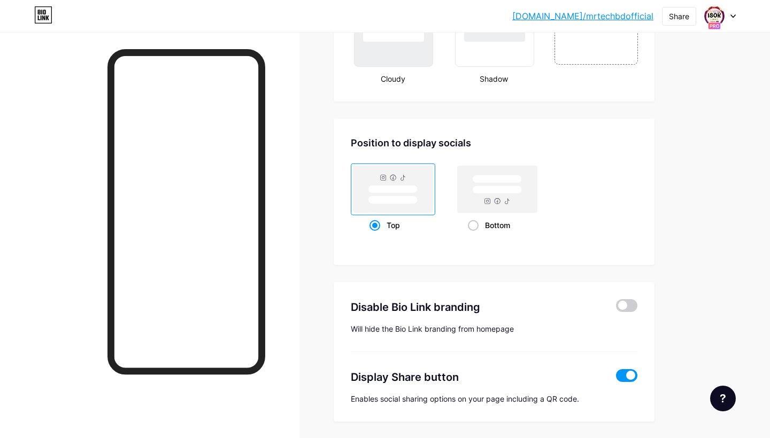
click at [630, 373] on span at bounding box center [626, 375] width 21 height 13
click at [616, 378] on input "checkbox" at bounding box center [616, 378] width 0 height 0
click at [630, 373] on span at bounding box center [626, 375] width 21 height 13
click at [616, 378] on input "checkbox" at bounding box center [616, 378] width 0 height 0
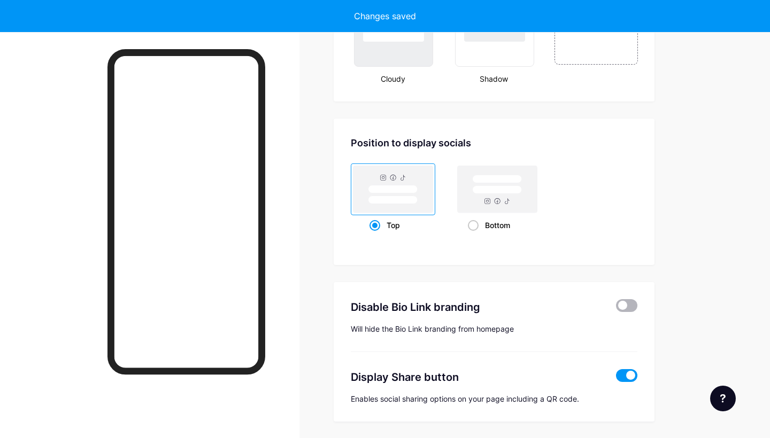
click at [626, 306] on span at bounding box center [626, 305] width 21 height 13
click at [616, 308] on input "checkbox" at bounding box center [616, 308] width 0 height 0
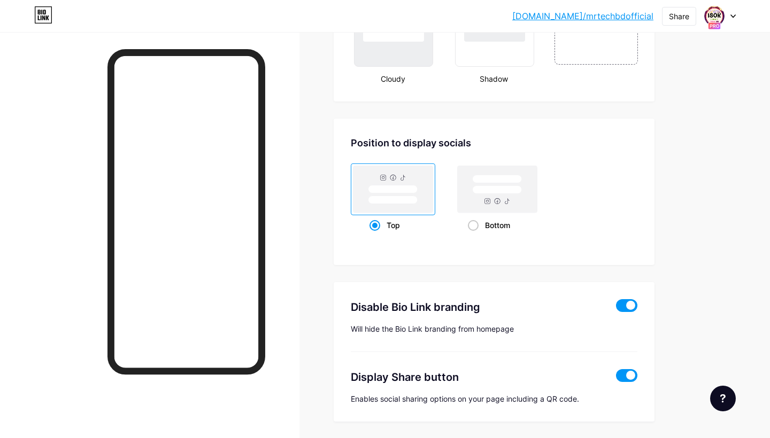
click at [626, 306] on span at bounding box center [626, 305] width 21 height 13
click at [616, 308] on input "checkbox" at bounding box center [616, 308] width 0 height 0
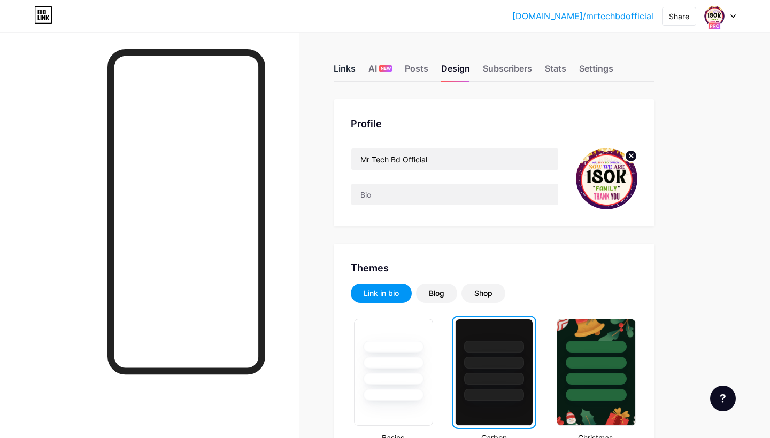
scroll to position [0, 0]
click at [495, 69] on div "Subscribers" at bounding box center [507, 71] width 49 height 19
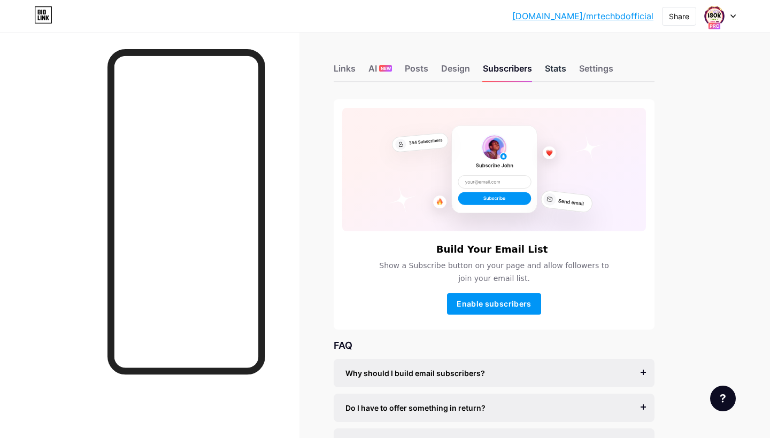
click at [557, 69] on div "Stats" at bounding box center [555, 71] width 21 height 19
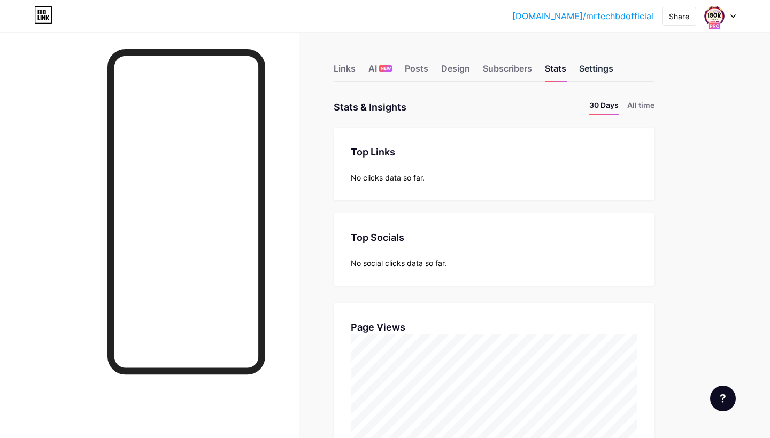
click at [595, 69] on div "Settings" at bounding box center [596, 71] width 34 height 19
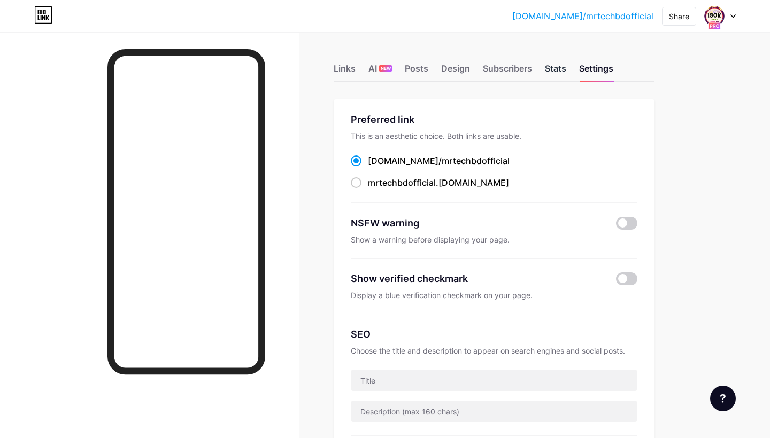
click at [553, 68] on div "Stats" at bounding box center [555, 71] width 21 height 19
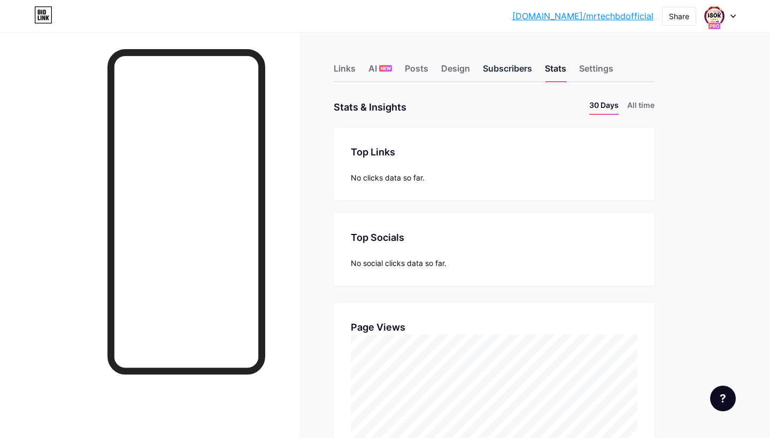
scroll to position [438, 770]
click at [517, 65] on div "Subscribers" at bounding box center [507, 71] width 49 height 19
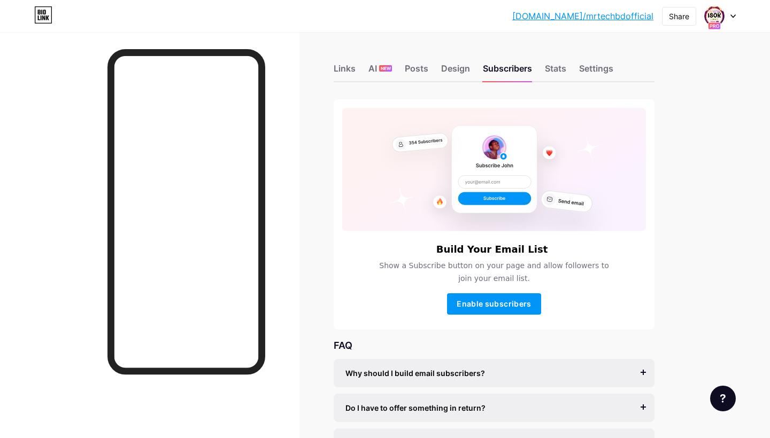
click at [460, 61] on div "Links AI NEW Posts Design Subscribers Stats Settings" at bounding box center [494, 63] width 321 height 37
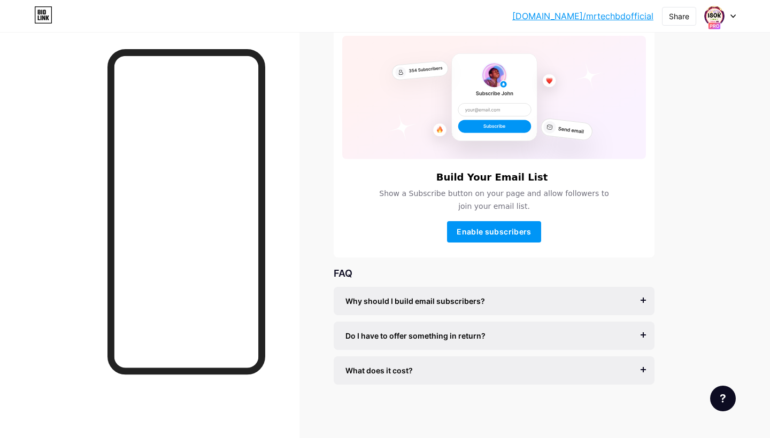
scroll to position [72, 0]
click at [460, 233] on span "Enable subscribers" at bounding box center [493, 231] width 74 height 9
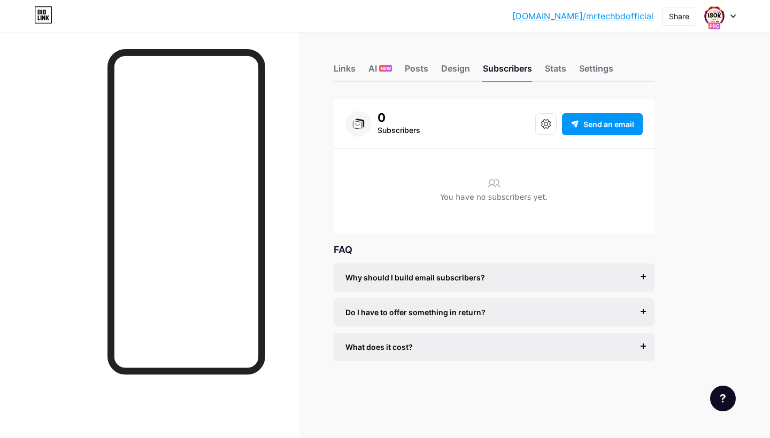
scroll to position [0, 0]
click at [496, 189] on icon at bounding box center [493, 183] width 13 height 13
click at [539, 123] on button at bounding box center [545, 123] width 21 height 21
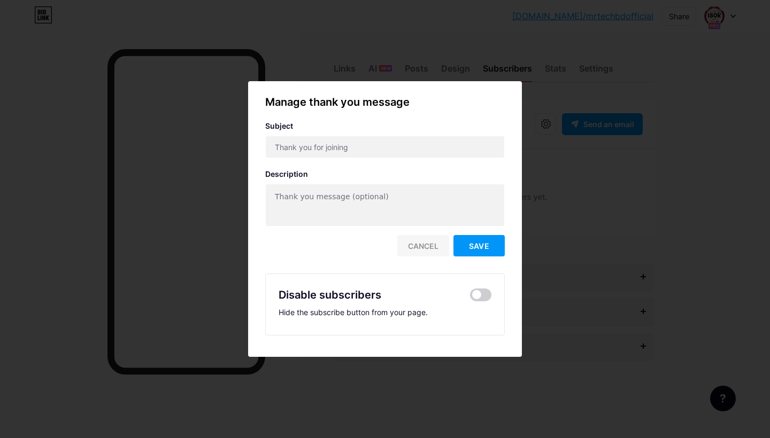
click at [425, 249] on div "Cancel" at bounding box center [423, 245] width 52 height 21
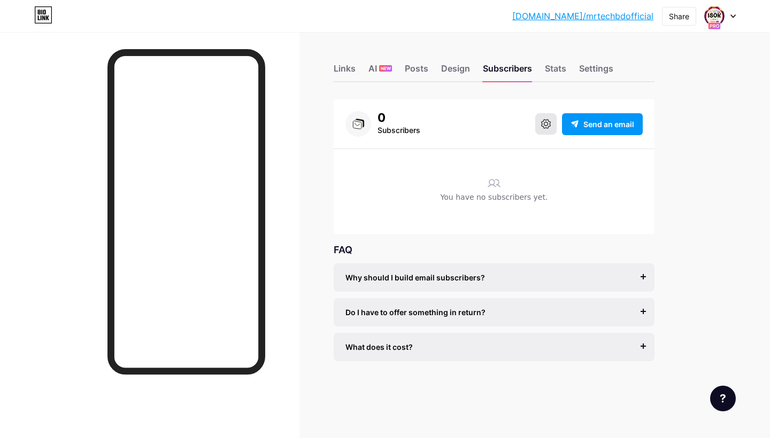
click at [540, 120] on button at bounding box center [545, 123] width 21 height 21
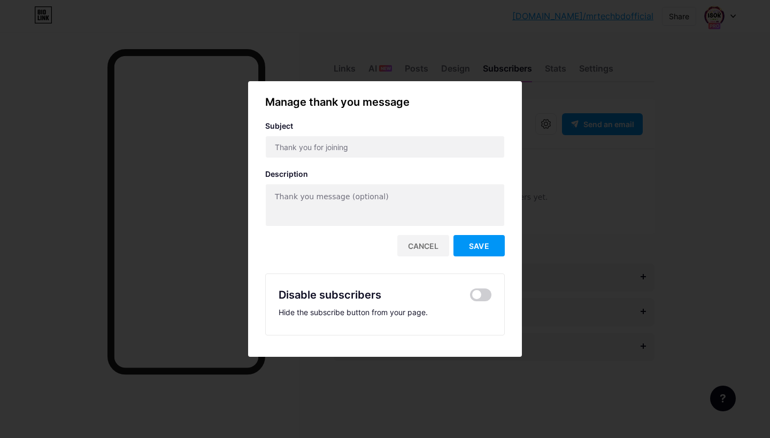
click at [479, 288] on div "Disable subscribers" at bounding box center [384, 295] width 213 height 16
click at [477, 296] on span at bounding box center [480, 295] width 21 height 13
click at [470, 298] on input "checkbox" at bounding box center [470, 298] width 0 height 0
click at [475, 243] on span "Save" at bounding box center [479, 246] width 20 height 9
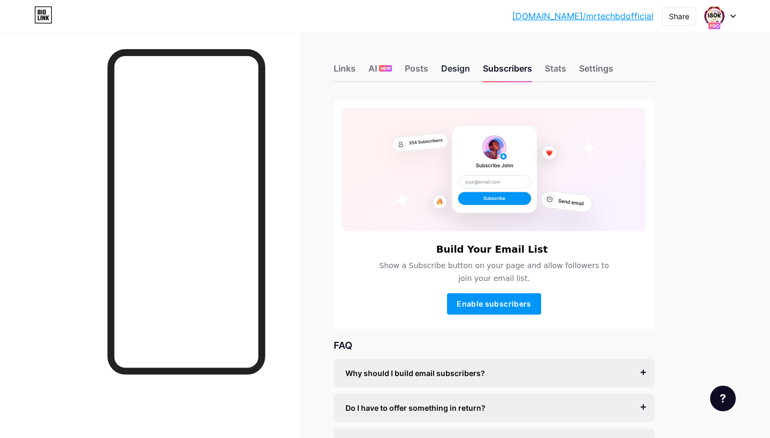
click at [455, 65] on div "Design" at bounding box center [455, 71] width 29 height 19
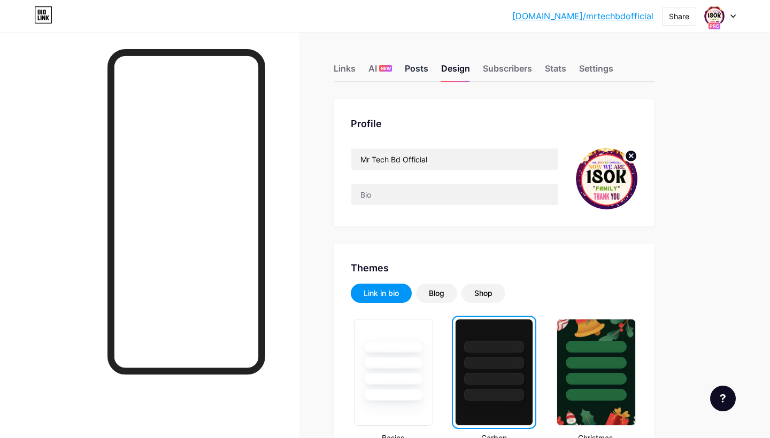
click at [417, 71] on div "Posts" at bounding box center [417, 71] width 24 height 19
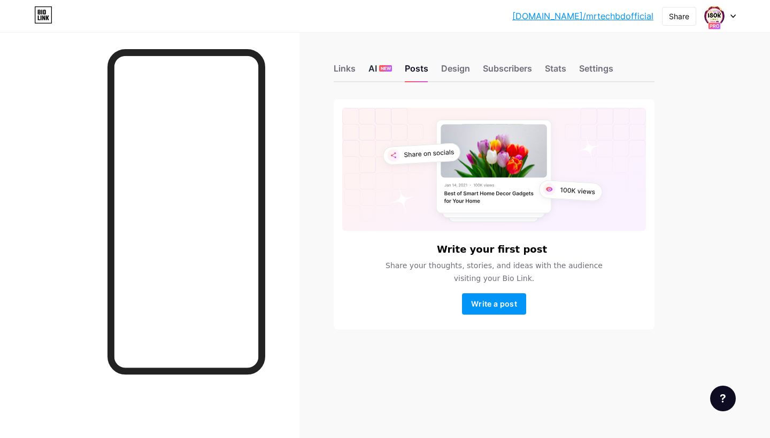
click at [368, 69] on div "AI NEW" at bounding box center [380, 71] width 24 height 19
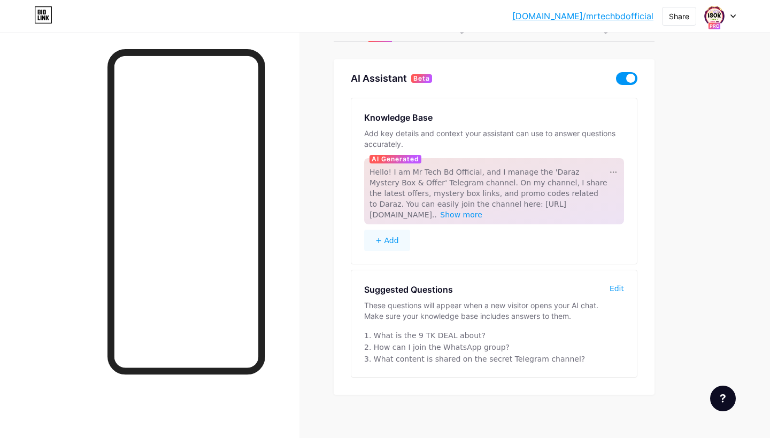
scroll to position [40, 0]
click at [634, 79] on span at bounding box center [626, 79] width 21 height 13
click at [616, 82] on input "checkbox" at bounding box center [616, 82] width 0 height 0
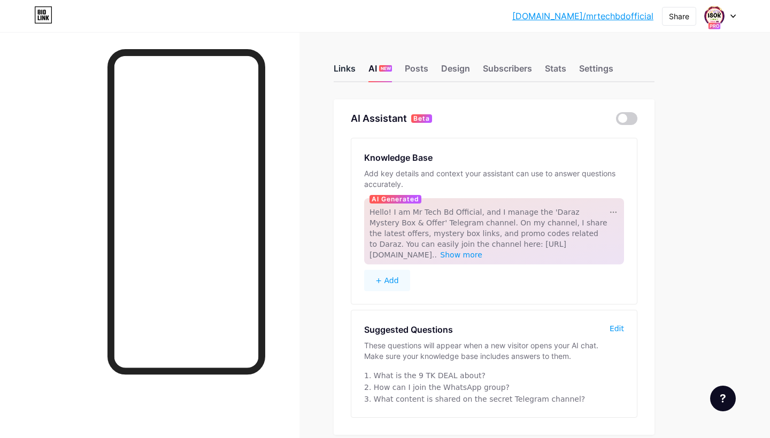
click at [348, 69] on div "Links" at bounding box center [345, 71] width 22 height 19
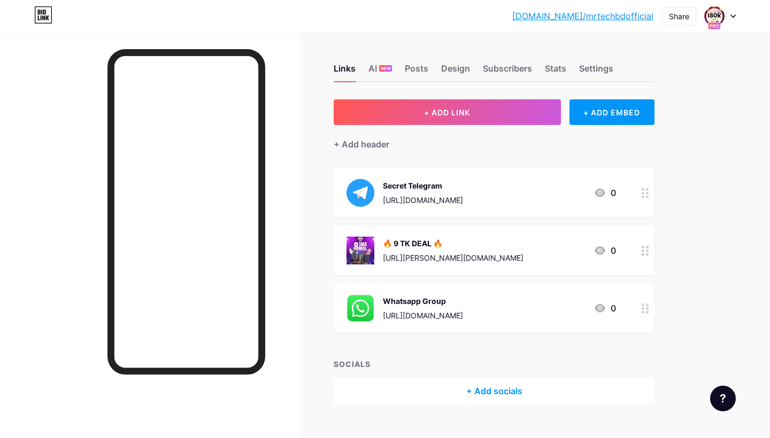
click at [535, 385] on div "+ Add socials" at bounding box center [494, 391] width 321 height 26
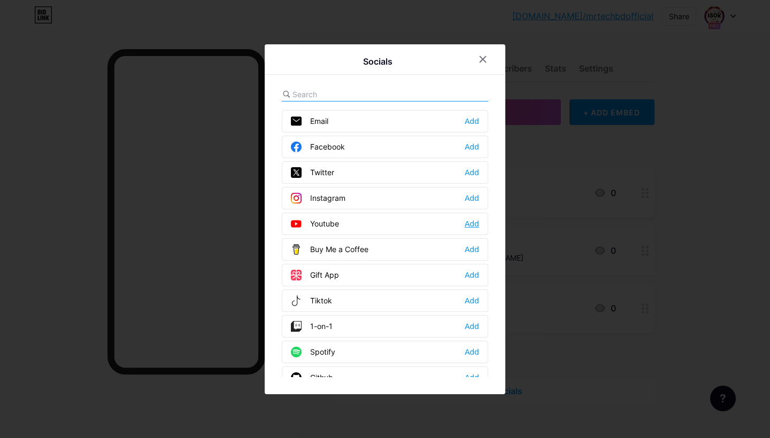
click at [470, 223] on div "Add" at bounding box center [471, 224] width 14 height 11
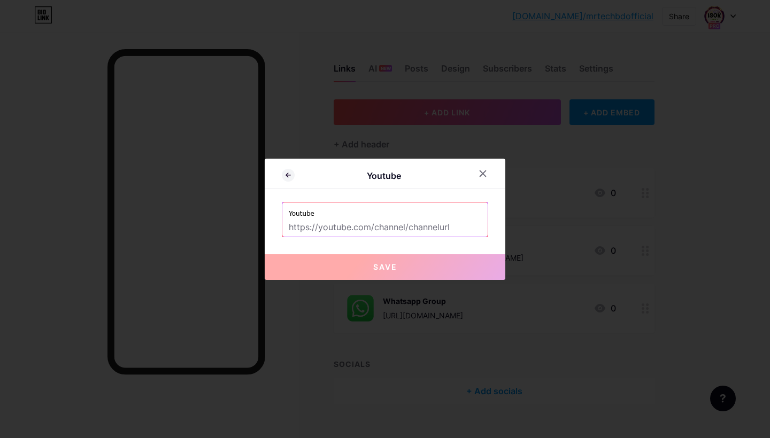
click at [451, 227] on input "text" at bounding box center [385, 228] width 192 height 18
paste input "[URL][EMAIL_ADDRESS][DOMAIN_NAME]"
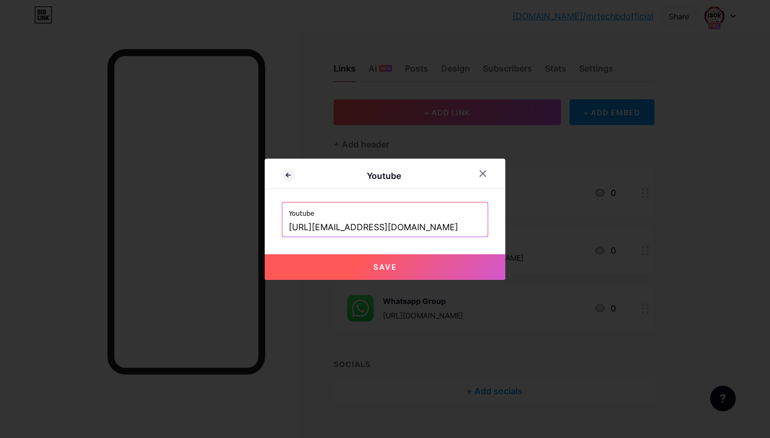
type input "[URL][EMAIL_ADDRESS][DOMAIN_NAME]"
click at [359, 266] on button "Save" at bounding box center [385, 267] width 241 height 26
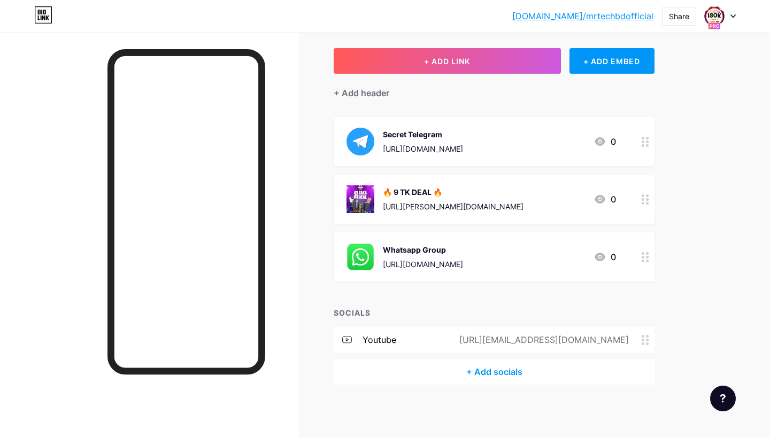
scroll to position [51, 0]
click at [495, 373] on div "+ Add socials" at bounding box center [494, 373] width 321 height 26
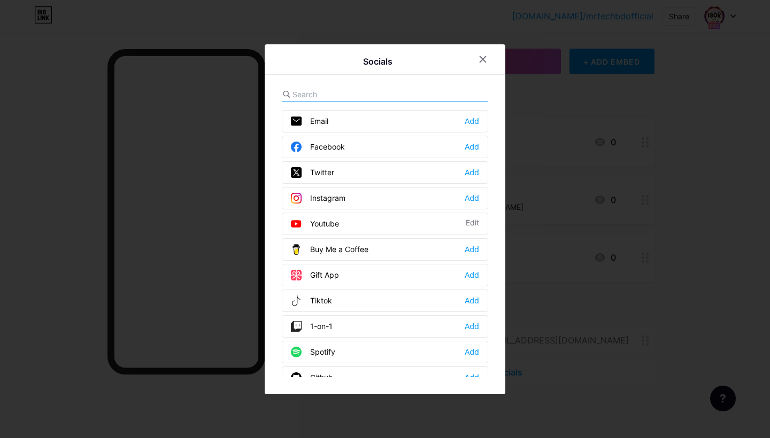
click at [479, 142] on div "Facebook Add" at bounding box center [385, 147] width 206 height 22
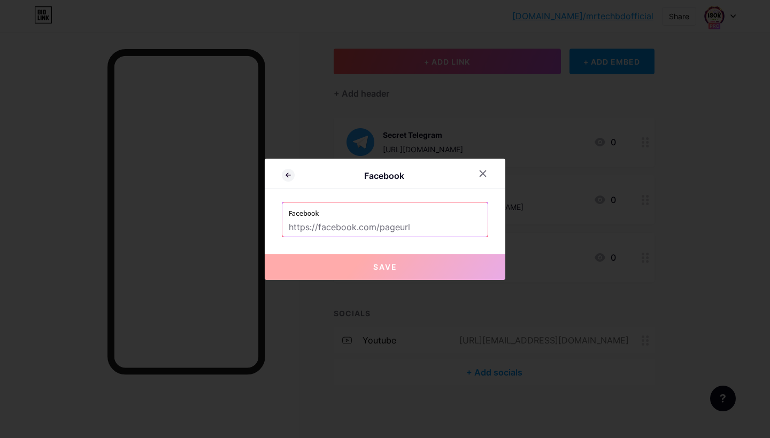
click at [377, 226] on input "text" at bounding box center [385, 228] width 192 height 18
paste input "[URL][DOMAIN_NAME]"
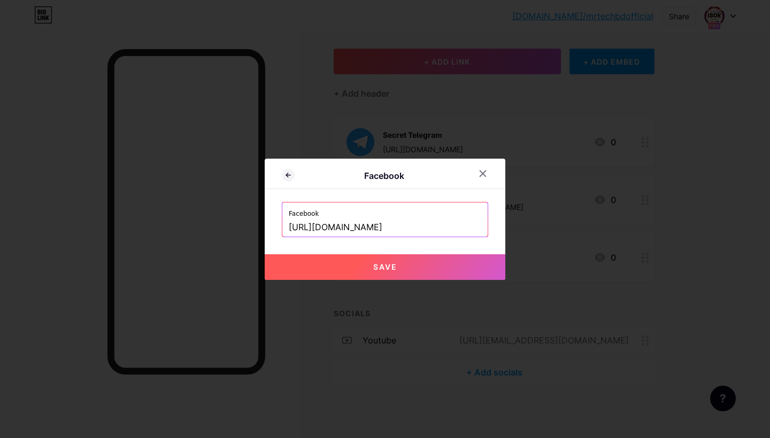
type input "[URL][DOMAIN_NAME]"
click at [337, 269] on button "Save" at bounding box center [385, 267] width 241 height 26
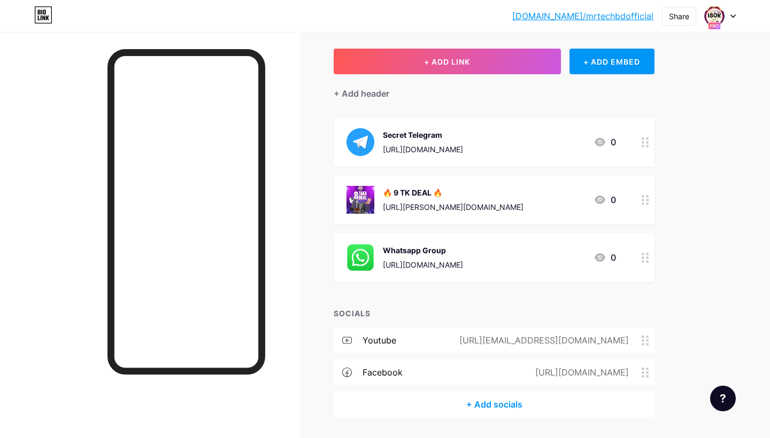
click at [506, 385] on div "+ Add socials" at bounding box center [494, 405] width 321 height 26
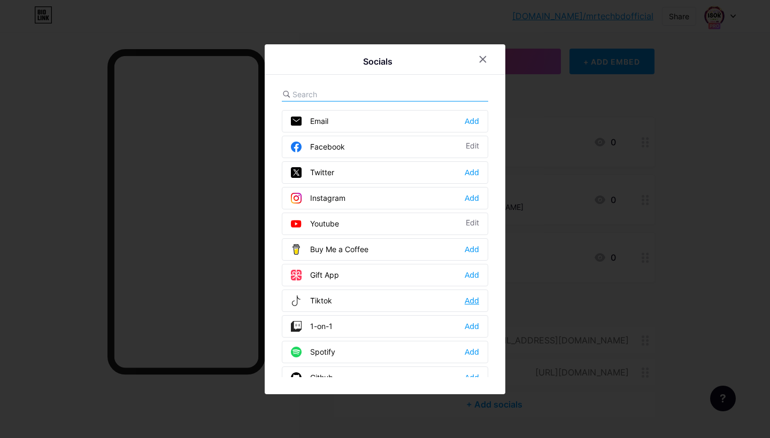
click at [474, 301] on div "Add" at bounding box center [471, 301] width 14 height 11
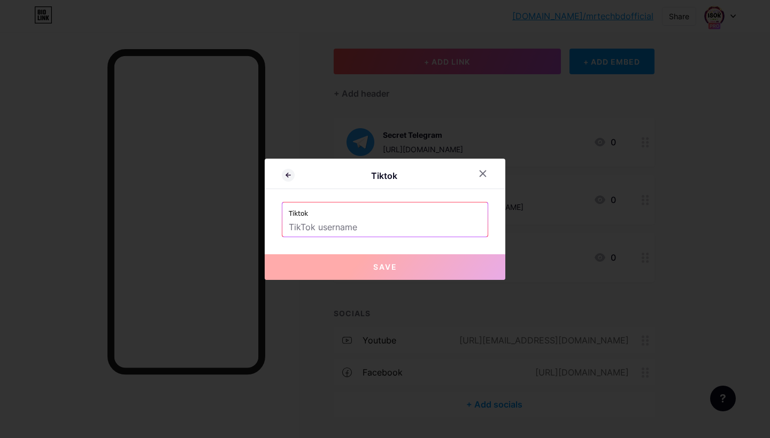
type input "2"
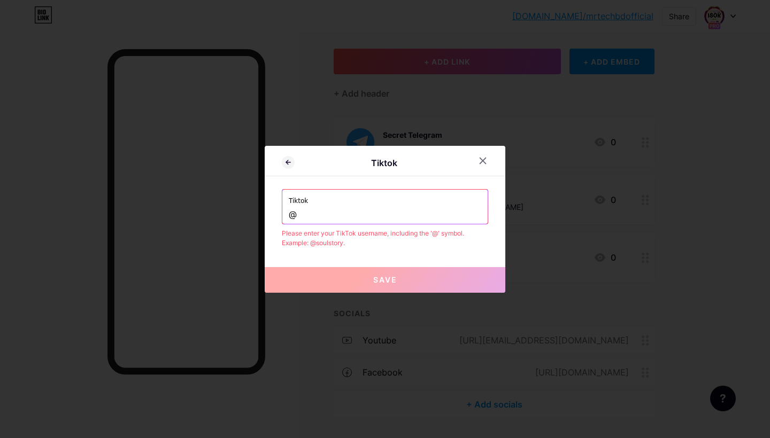
paste input "mr_tech_bd_officiall"
click at [286, 214] on div "Tiktok mr_tech_bd_officiall" at bounding box center [384, 207] width 205 height 34
click at [289, 215] on input "mr_tech_bd_officiall" at bounding box center [385, 215] width 192 height 18
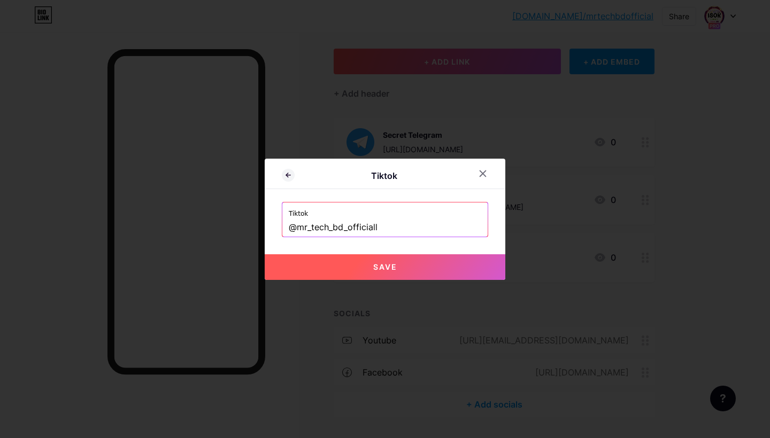
click at [358, 266] on button "Save" at bounding box center [385, 267] width 241 height 26
type input "[URL][DOMAIN_NAME]"
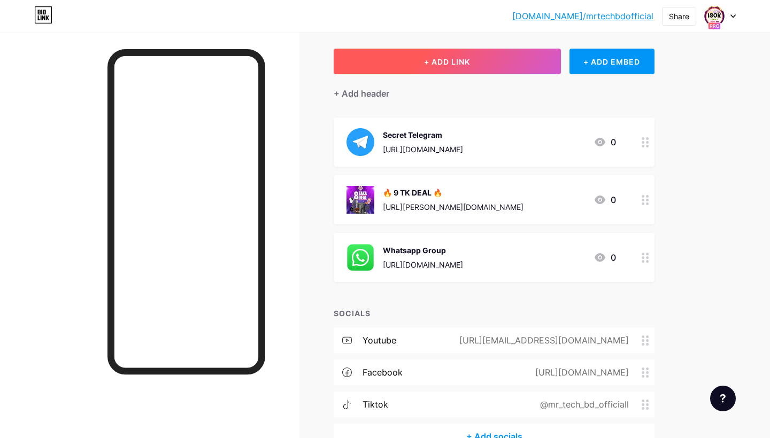
click at [487, 53] on button "+ ADD LINK" at bounding box center [447, 62] width 227 height 26
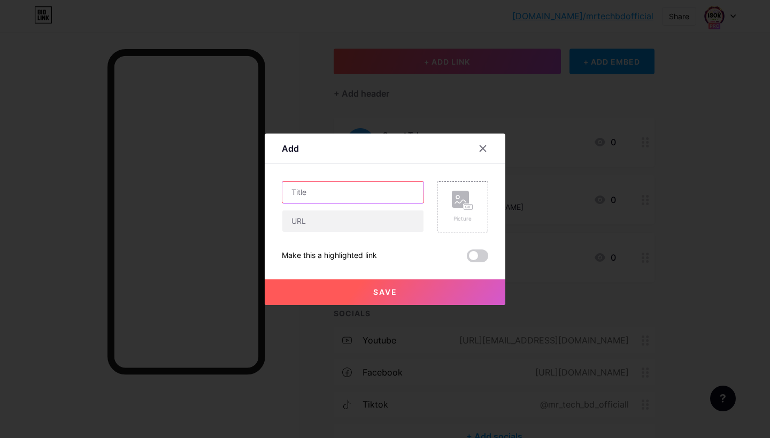
click at [391, 195] on input "text" at bounding box center [352, 192] width 141 height 21
type input "Youtube Chaneel"
click at [376, 221] on input "text" at bounding box center [352, 221] width 141 height 21
paste input "[URL][EMAIL_ADDRESS][DOMAIN_NAME]"
type input "[URL][EMAIL_ADDRESS][DOMAIN_NAME]"
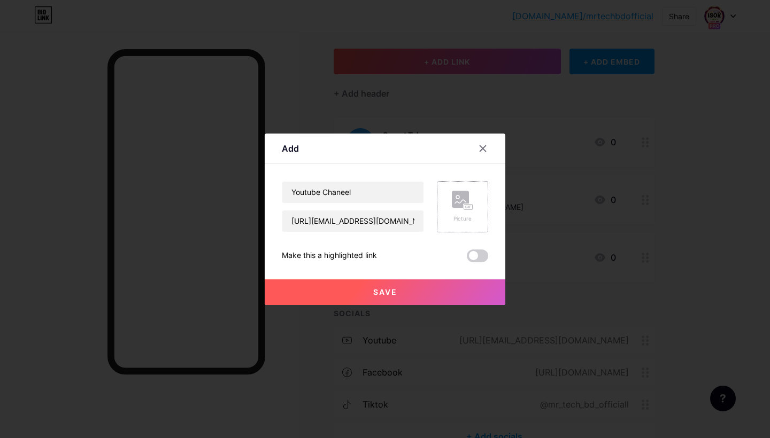
click at [446, 205] on div "Picture" at bounding box center [462, 206] width 51 height 51
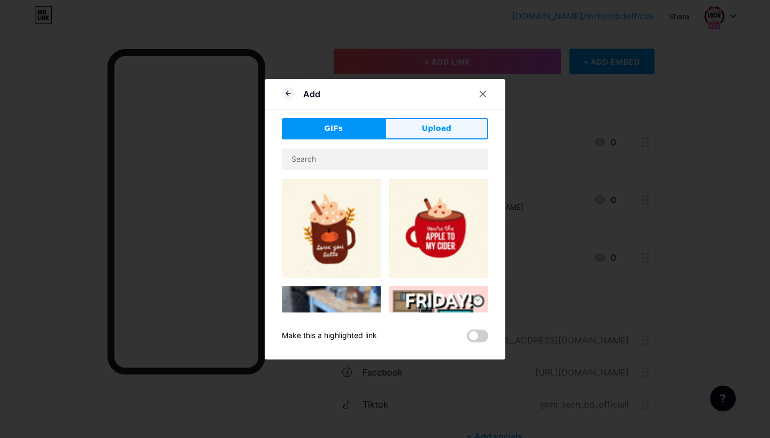
click at [434, 126] on span "Upload" at bounding box center [436, 128] width 29 height 11
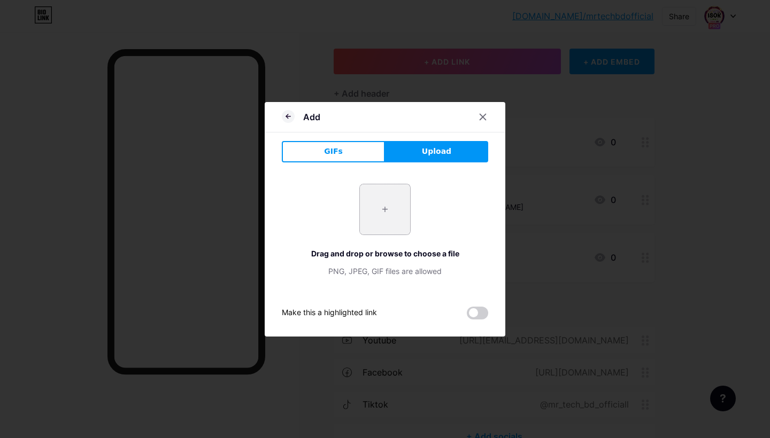
click at [372, 214] on input "file" at bounding box center [385, 209] width 50 height 50
click at [379, 189] on input "file" at bounding box center [385, 209] width 50 height 50
type input "C:\fakepath\C78DD933-A0B7-41B1-86BE-381A25F3A5CD.png"
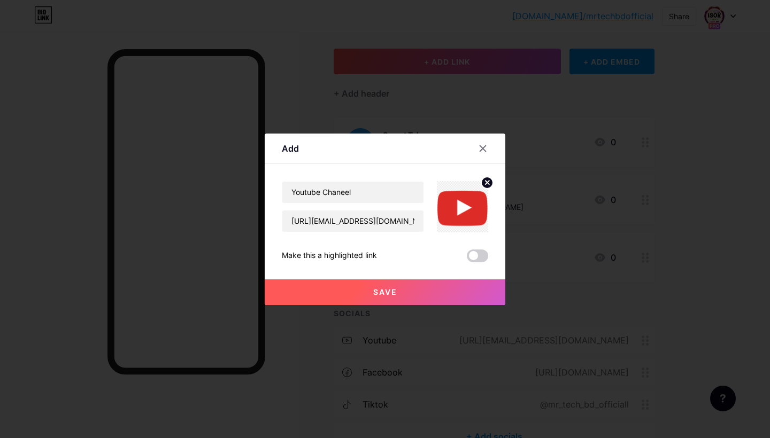
click at [474, 301] on button "Save" at bounding box center [385, 293] width 241 height 26
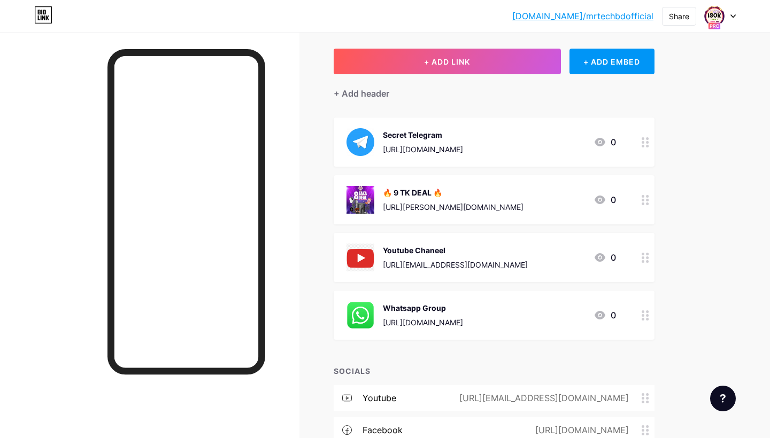
drag, startPoint x: 646, startPoint y: 259, endPoint x: 652, endPoint y: 334, distance: 75.1
click at [652, 334] on span "Secret Telegram [URL][DOMAIN_NAME] 0 🔥 9 TK DEAL 🔥 [URL][PERSON_NAME][DOMAIN_NA…" at bounding box center [494, 229] width 321 height 222
click at [702, 300] on div "[DOMAIN_NAME]/mrtech... [DOMAIN_NAME]/mrtechbdofficial Share Switch accounts Mr…" at bounding box center [385, 254] width 770 height 611
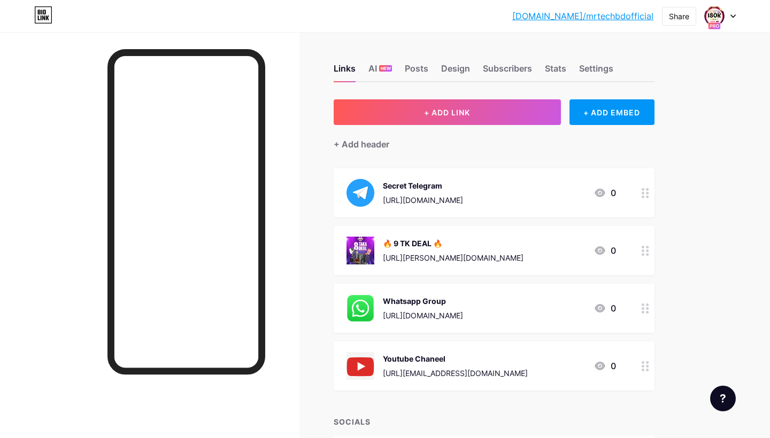
scroll to position [0, 0]
click at [588, 67] on div "Settings" at bounding box center [596, 71] width 34 height 19
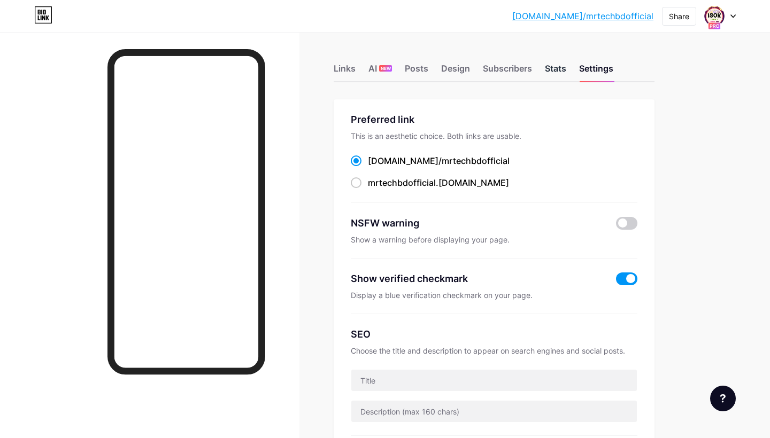
click at [552, 69] on div "Stats" at bounding box center [555, 71] width 21 height 19
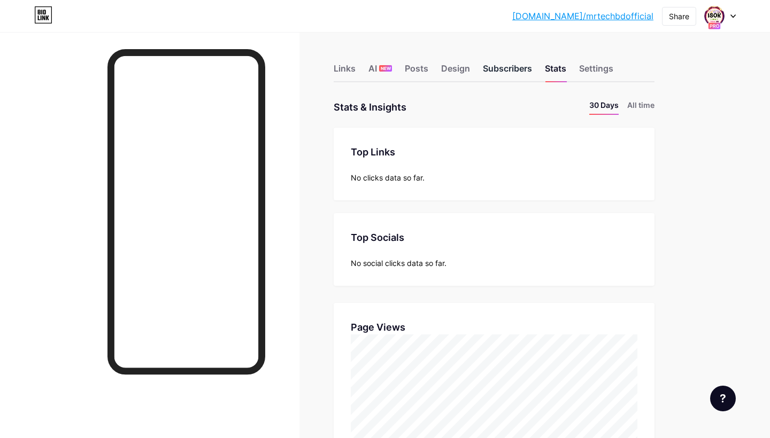
scroll to position [438, 770]
click at [525, 66] on div "Subscribers" at bounding box center [507, 71] width 49 height 19
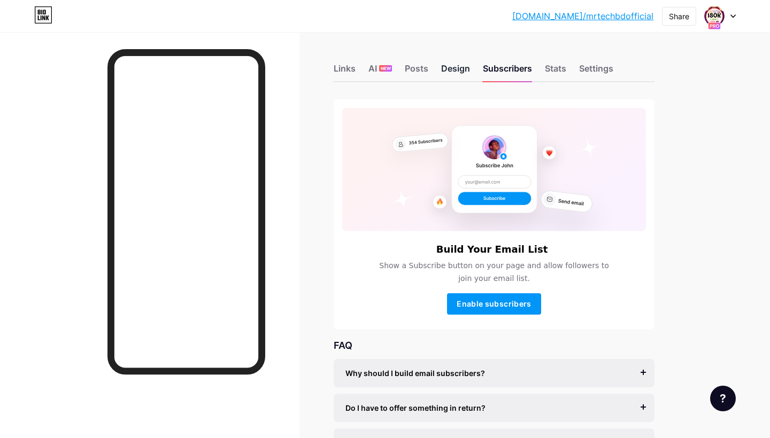
click at [463, 66] on div "Design" at bounding box center [455, 71] width 29 height 19
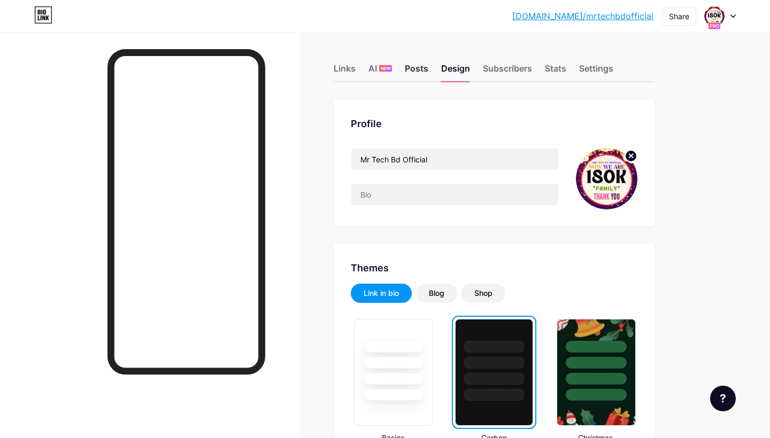
click at [422, 70] on div "Posts" at bounding box center [417, 71] width 24 height 19
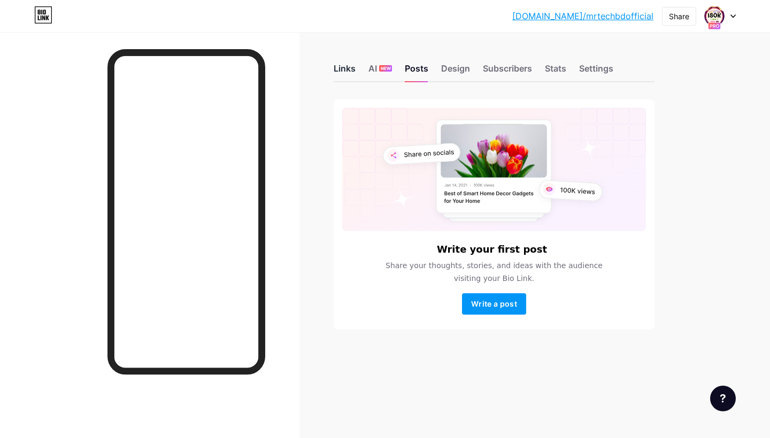
click at [343, 65] on div "Links" at bounding box center [345, 71] width 22 height 19
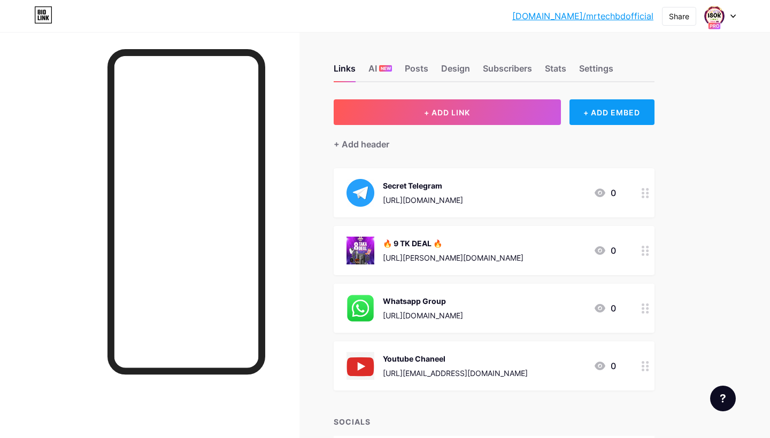
click at [609, 112] on div "+ ADD EMBED" at bounding box center [611, 112] width 85 height 26
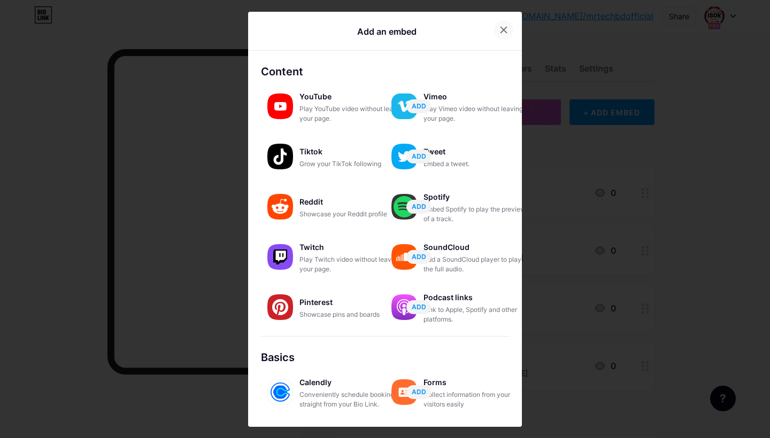
click at [499, 32] on icon at bounding box center [503, 30] width 9 height 9
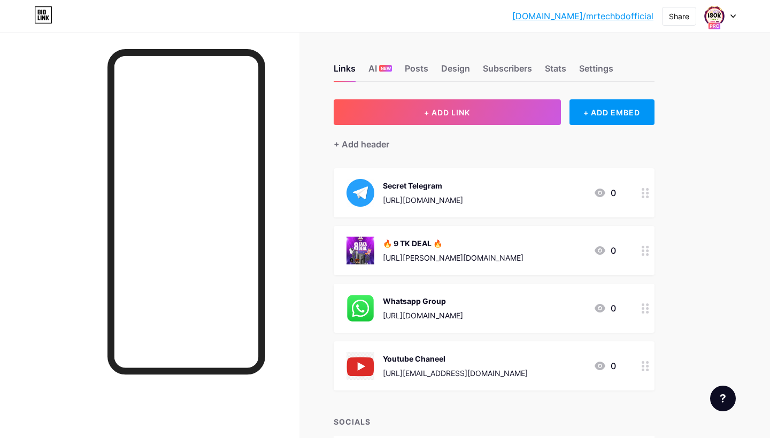
click at [396, 143] on div "+ Add header" at bounding box center [494, 138] width 321 height 26
click at [378, 142] on div "+ Add header" at bounding box center [362, 144] width 56 height 13
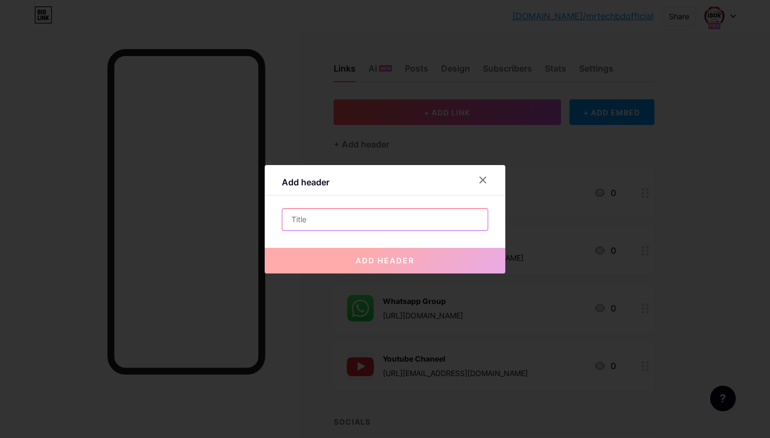
click at [311, 226] on input "text" at bounding box center [384, 219] width 205 height 21
click at [306, 221] on input "text" at bounding box center [384, 219] width 205 height 21
click at [299, 220] on input "text" at bounding box center [384, 219] width 205 height 21
paste input "মিস্ট্রি বক্স এবং প্রডাক্ট কিনতে গ্রুপগুলো তে জয়েন হয়ে নিন"
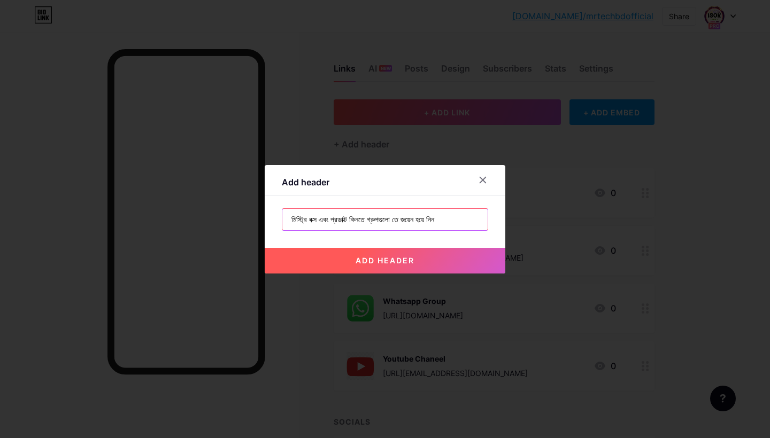
paste input "👇"
type input "মিস্ট্রি বক্স এবং প্রডাক্ট কিনতে গ্রুপগুলো তে জয়েন হয়ে নিন👇"
click at [452, 258] on button "add header" at bounding box center [385, 261] width 241 height 26
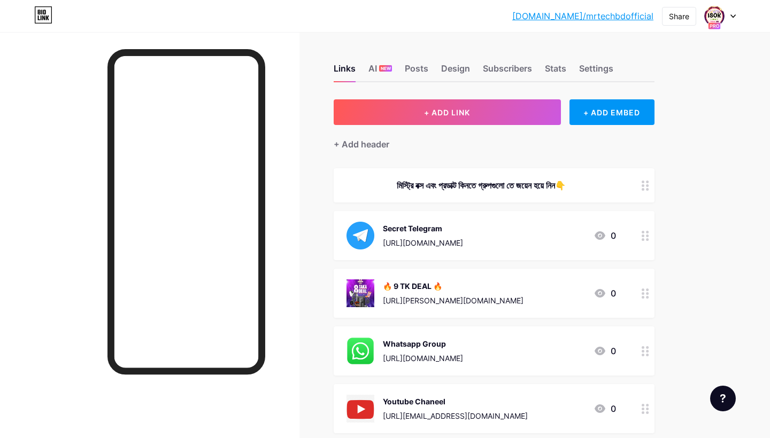
click at [616, 179] on div "মিস্ট্রি বক্স এবং প্রডাক্ট কিনতে গ্রুপগুলো তে জয়েন হয়ে নিন👇" at bounding box center [494, 185] width 321 height 34
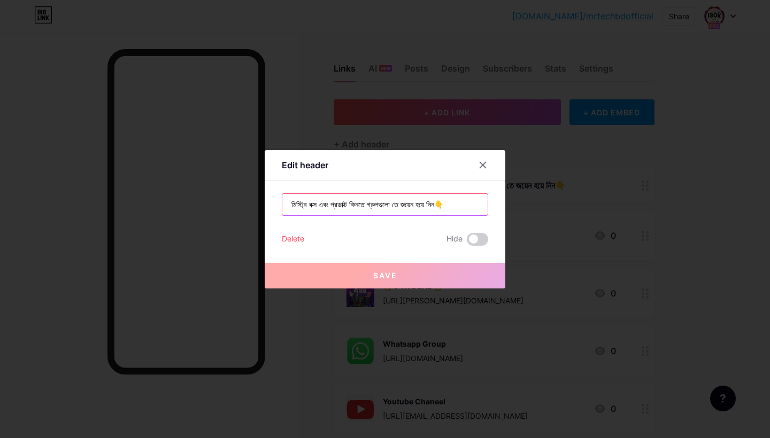
click at [337, 204] on input "মিস্ট্রি বক্স এবং প্রডাক্ট কিনতে গ্রুপগুলো তে জয়েন হয়ে নিন👇" at bounding box center [384, 204] width 205 height 21
paste input "টাকার ডিল"
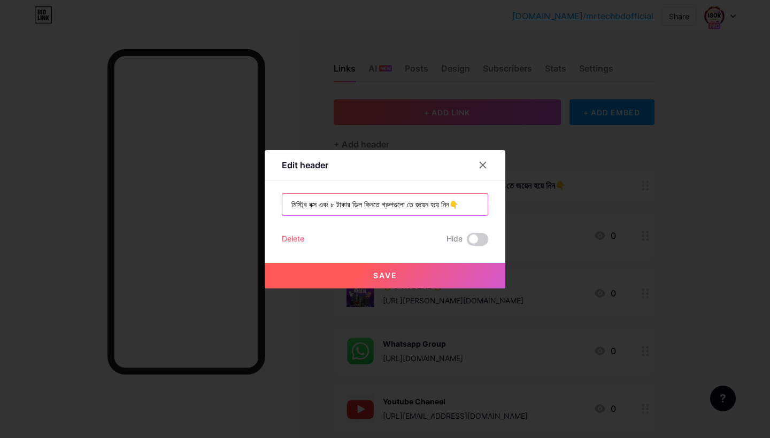
type input "মিস্ট্রি বক্স এবং ৮ টাকার ডিল কিনতে গ্রুপগুলো তে জয়েন হয়ে নিন👇"
click at [361, 275] on button "Save" at bounding box center [385, 276] width 241 height 26
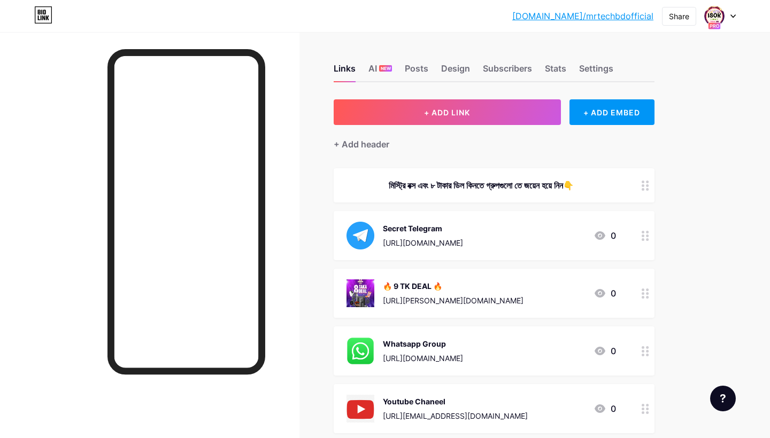
click at [484, 184] on div "মিস্ট্রি বক্স এবং ৮ টাকার ডিল কিনতে গ্রুপগুলো তে জয়েন হয়ে নিন👇" at bounding box center [480, 185] width 269 height 13
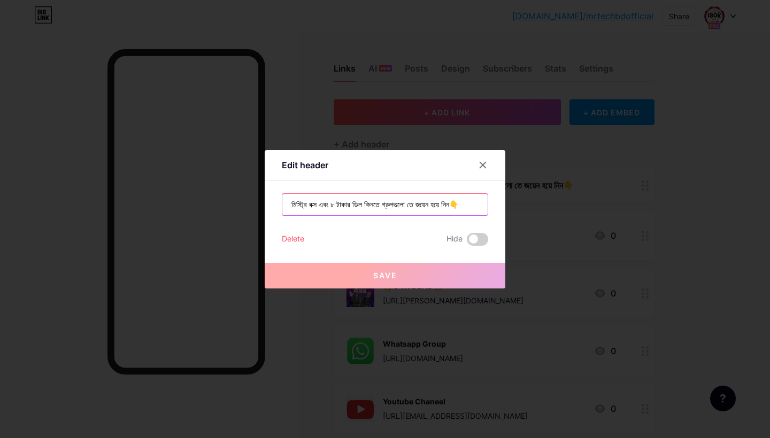
drag, startPoint x: 333, startPoint y: 205, endPoint x: 373, endPoint y: 204, distance: 40.1
click at [373, 204] on input "মিস্ট্রি বক্স এবং ৮ টাকার ডিল কিনতে গ্রুপগুলো তে জয়েন হয়ে নিন👇" at bounding box center [384, 204] width 205 height 21
paste input "প্রডাক্ট"
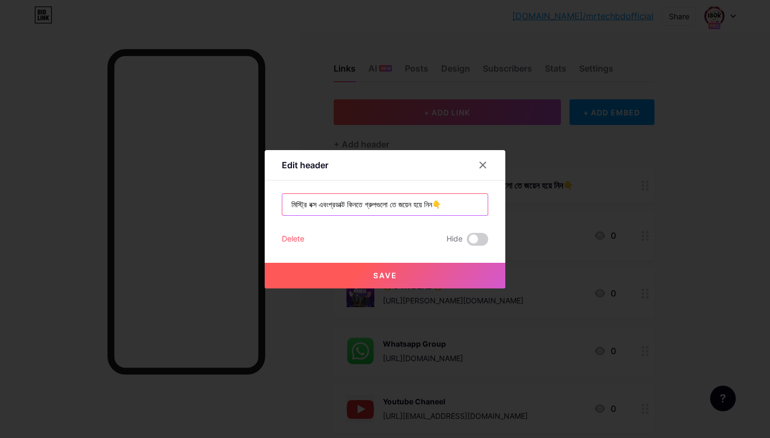
click at [333, 207] on input "মিস্ট্রি বক্স এবংপ্রডাক্ট কিনতে গ্রুপগুলো তে জয়েন হয়ে নিন👇" at bounding box center [384, 204] width 205 height 21
type input "মিস্ট্রি বক্স এবং প্রডাক্ট কিনতে গ্রুপগুলো তে জয়েন হয়ে নিন👇"
click at [353, 269] on button "Save" at bounding box center [385, 276] width 241 height 26
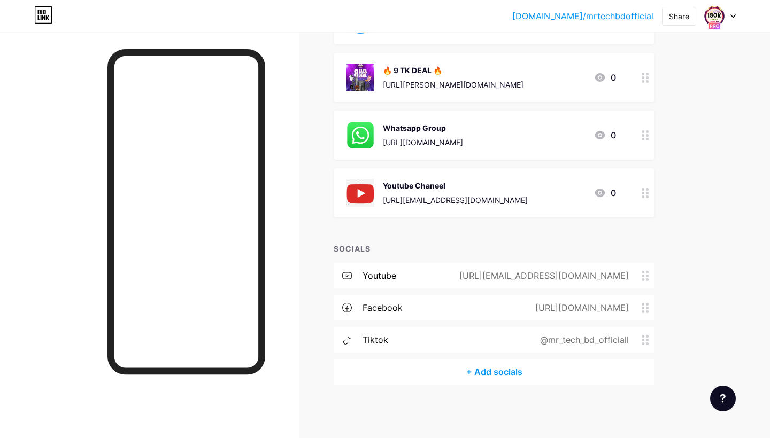
scroll to position [215, 0]
drag, startPoint x: 552, startPoint y: 16, endPoint x: 640, endPoint y: 25, distance: 88.1
click at [640, 25] on div "[DOMAIN_NAME]/mrtech... [DOMAIN_NAME]/mrtechbdofficial Share Switch accounts Mr…" at bounding box center [385, 15] width 770 height 19
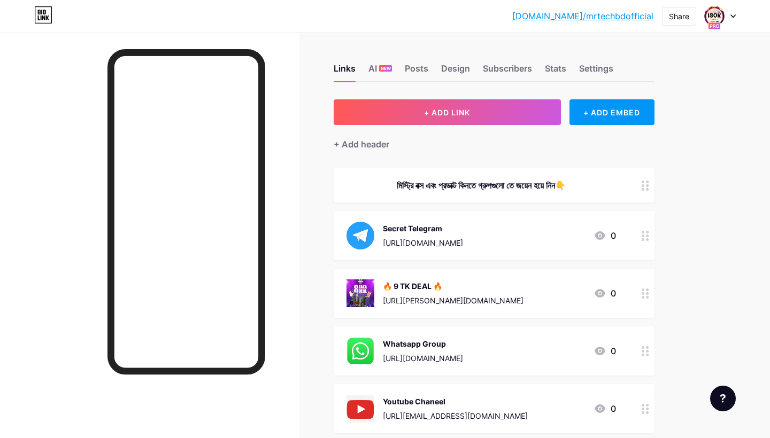
click at [602, 234] on icon at bounding box center [599, 235] width 11 height 9
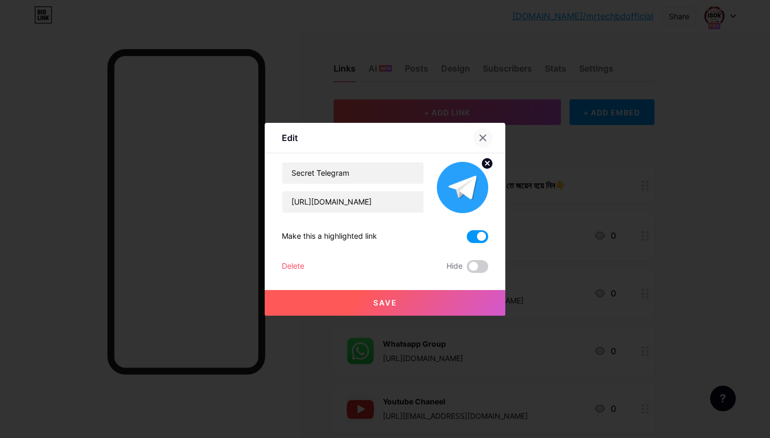
click at [482, 136] on icon at bounding box center [482, 138] width 9 height 9
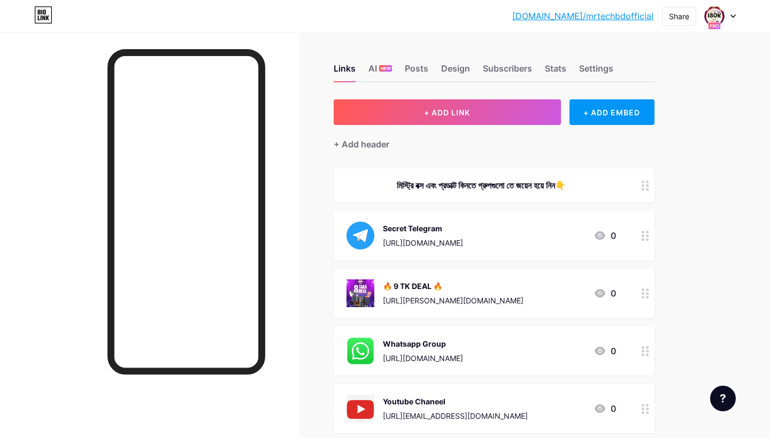
click at [732, 14] on icon at bounding box center [732, 16] width 5 height 4
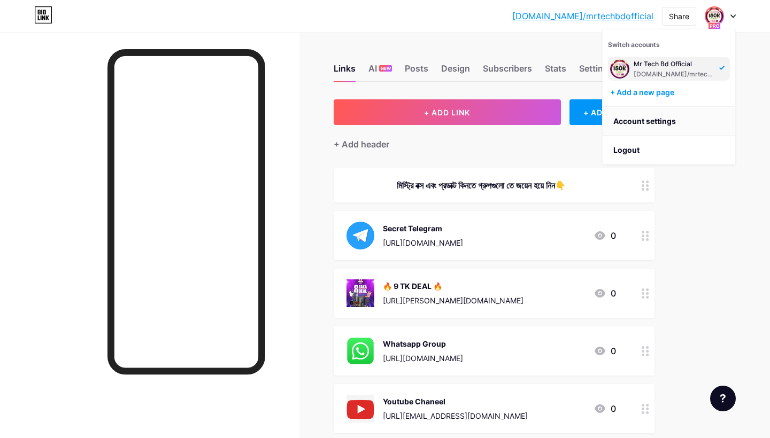
click at [657, 118] on link "Account settings" at bounding box center [668, 121] width 133 height 29
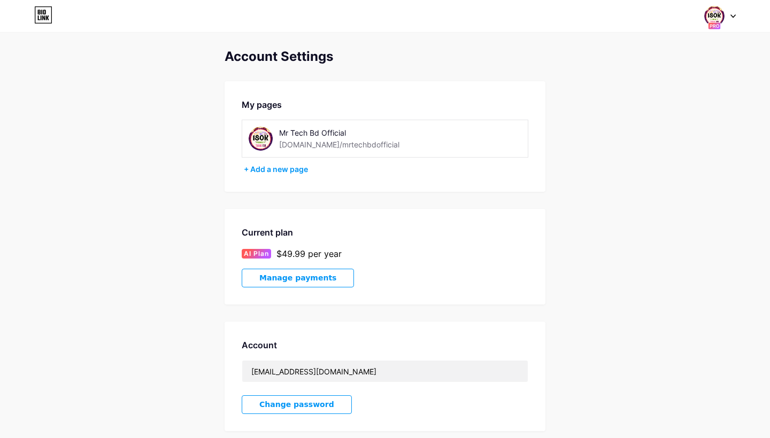
click at [310, 279] on span "Manage payments" at bounding box center [297, 278] width 77 height 9
click at [333, 277] on button "Manage payments" at bounding box center [298, 278] width 112 height 19
drag, startPoint x: 296, startPoint y: 254, endPoint x: 370, endPoint y: 266, distance: 75.1
click at [370, 266] on div "Current plan AI Plan $49.99 per year Manage payments" at bounding box center [384, 257] width 321 height 96
